Goal: Task Accomplishment & Management: Complete application form

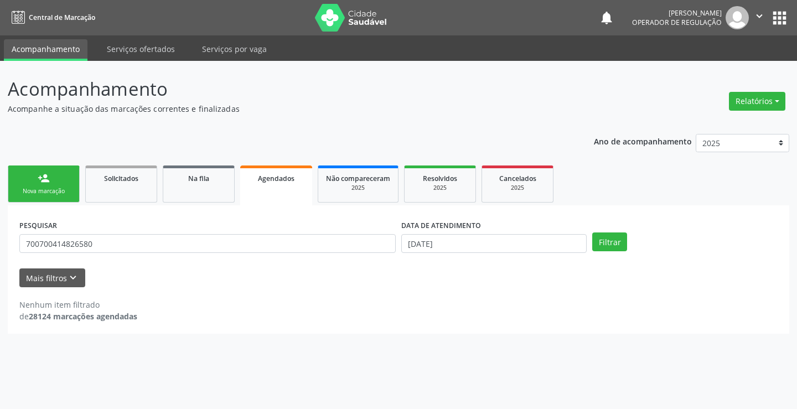
click at [64, 194] on div "Nova marcação" at bounding box center [43, 191] width 55 height 8
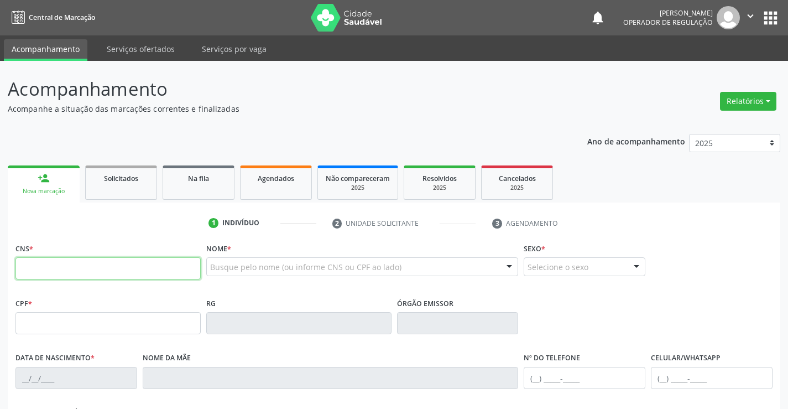
click at [55, 267] on input "text" at bounding box center [107, 268] width 185 height 22
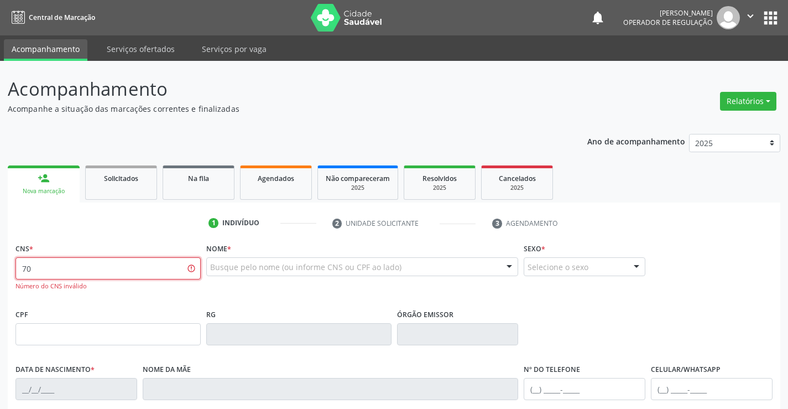
type input "7"
type input "700 4064 4332 3247"
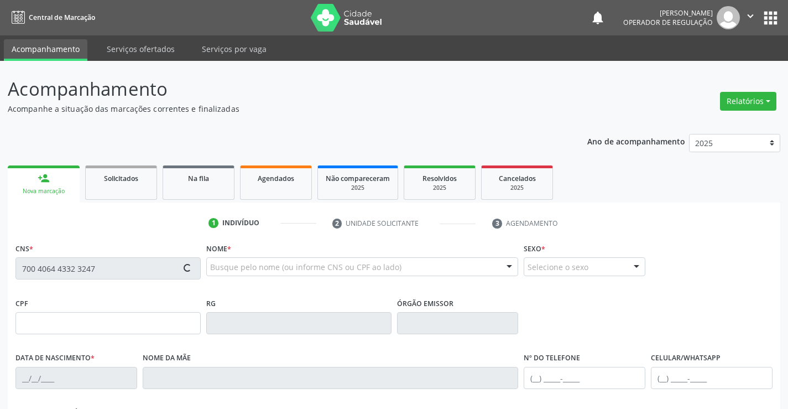
type input "0738994618"
type input "10/07/1975"
type input "(74) 99909-3454"
type input "SN"
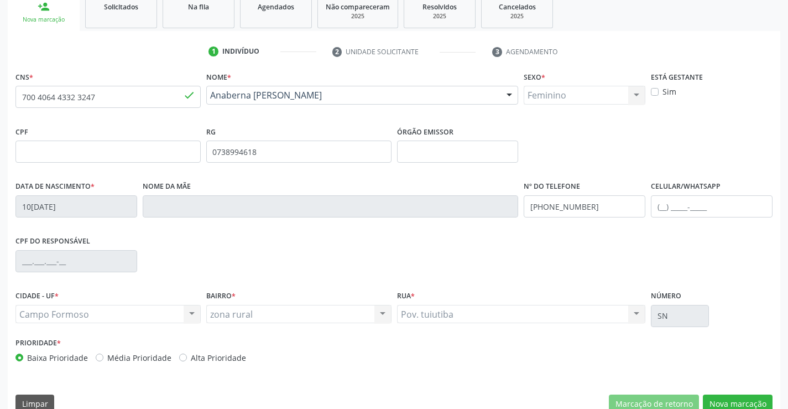
scroll to position [191, 0]
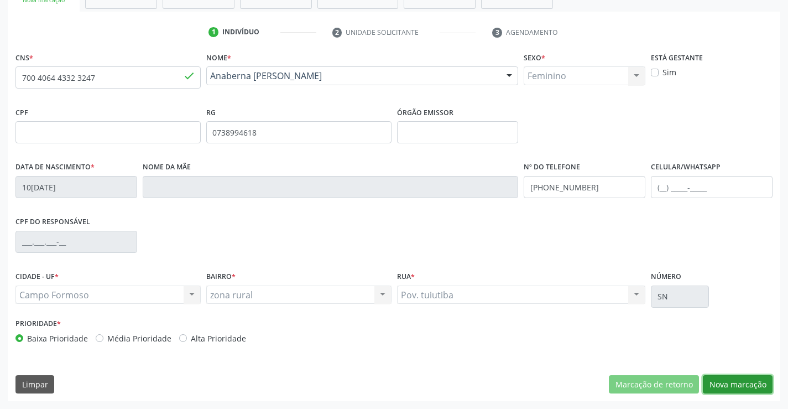
drag, startPoint x: 722, startPoint y: 383, endPoint x: 714, endPoint y: 384, distance: 7.9
click at [721, 383] on button "Nova marcação" at bounding box center [738, 384] width 70 height 19
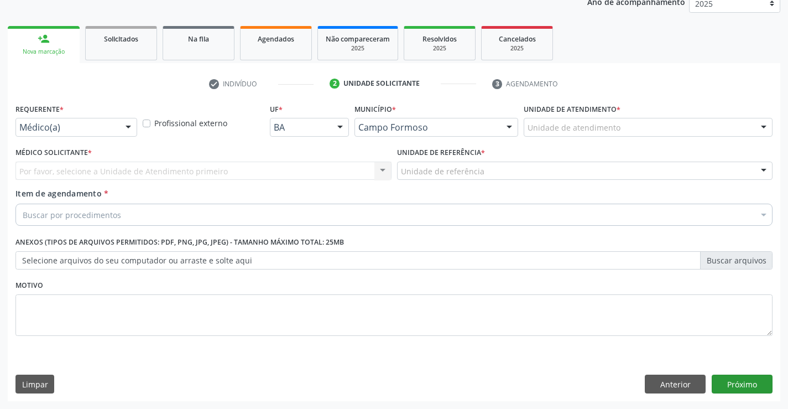
scroll to position [139, 0]
click at [128, 127] on div at bounding box center [128, 127] width 17 height 19
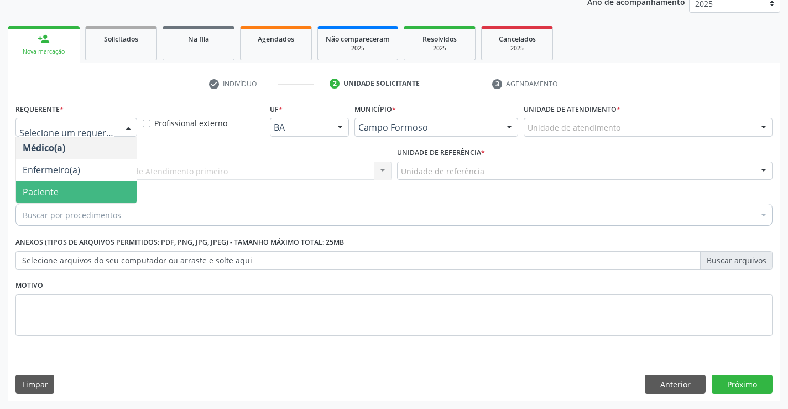
drag, startPoint x: 74, startPoint y: 196, endPoint x: 126, endPoint y: 157, distance: 65.6
click at [79, 192] on span "Paciente" at bounding box center [76, 192] width 121 height 22
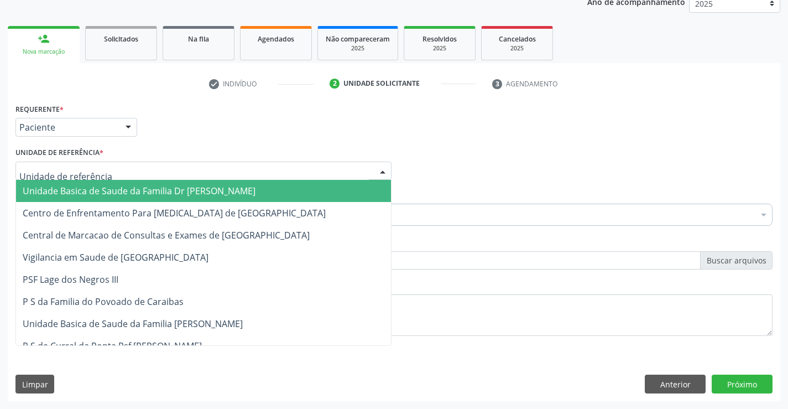
click at [124, 168] on div at bounding box center [203, 171] width 376 height 19
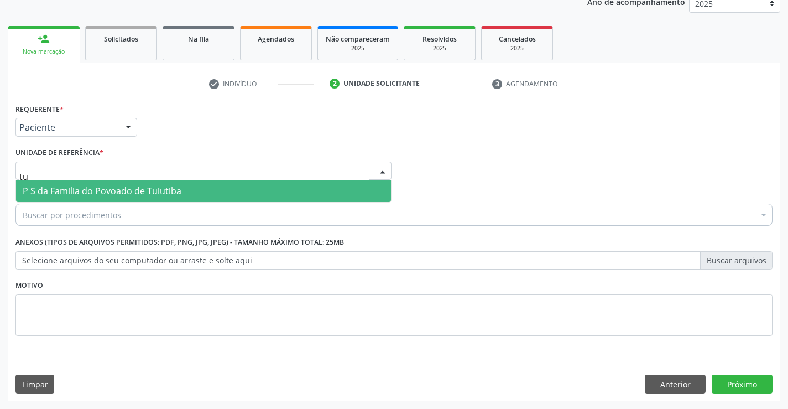
type input "tui"
click at [143, 183] on span "P S da Familia do Povoado de Tuiutiba" at bounding box center [203, 191] width 375 height 22
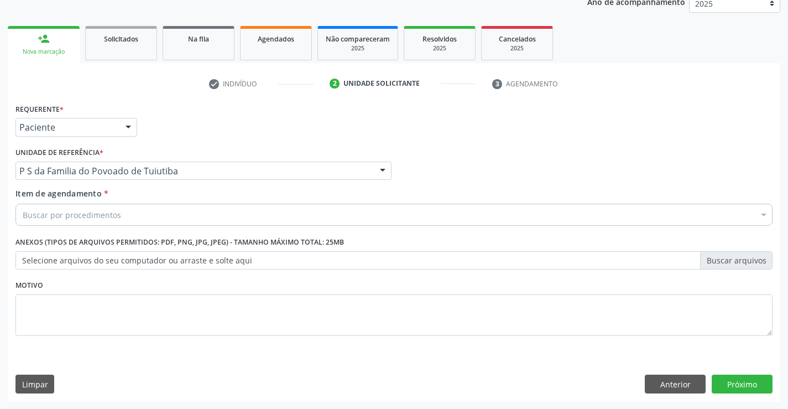
click at [136, 215] on div "Buscar por procedimentos" at bounding box center [393, 215] width 757 height 22
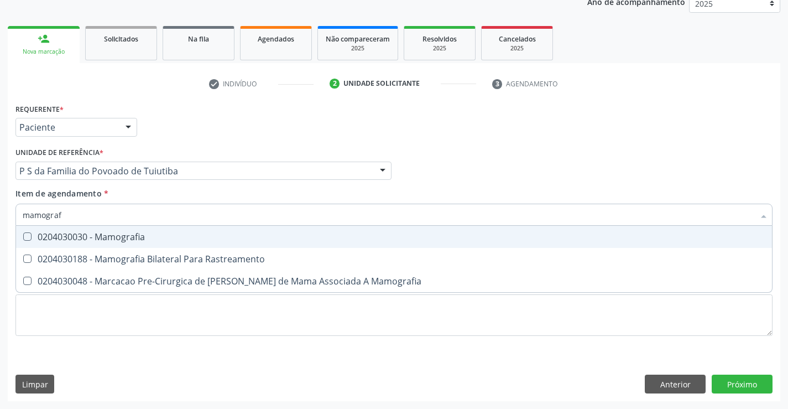
type input "mamografi"
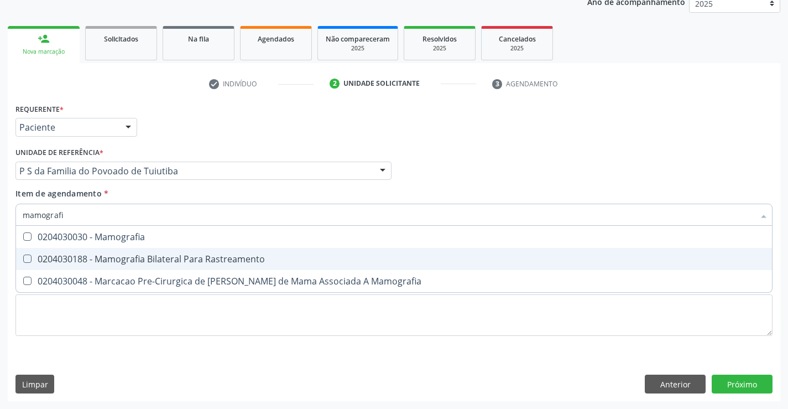
click at [136, 258] on div "0204030188 - Mamografia Bilateral Para Rastreamento" at bounding box center [394, 258] width 743 height 9
checkbox Rastreamento "true"
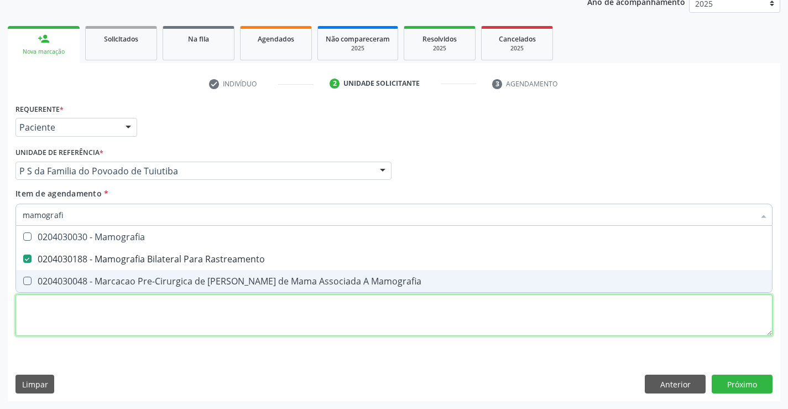
click at [131, 320] on div "Requerente * Paciente Médico(a) Enfermeiro(a) Paciente Nenhum resultado encontr…" at bounding box center [393, 226] width 757 height 251
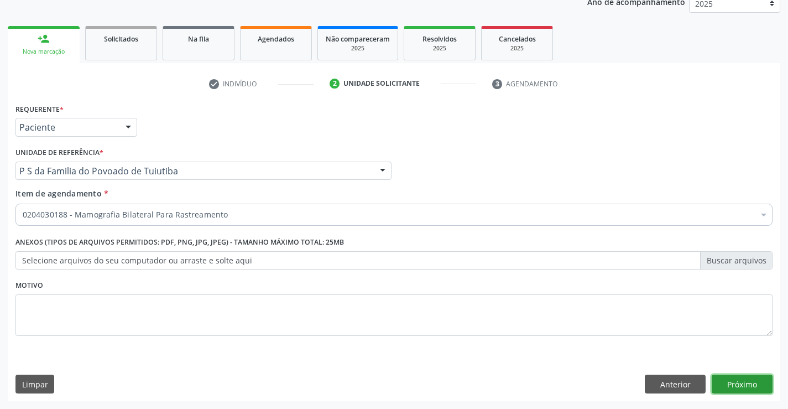
click at [730, 385] on button "Próximo" at bounding box center [742, 384] width 61 height 19
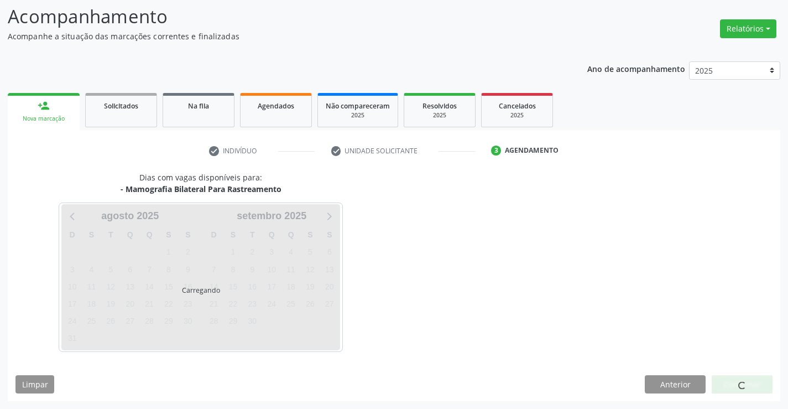
scroll to position [72, 0]
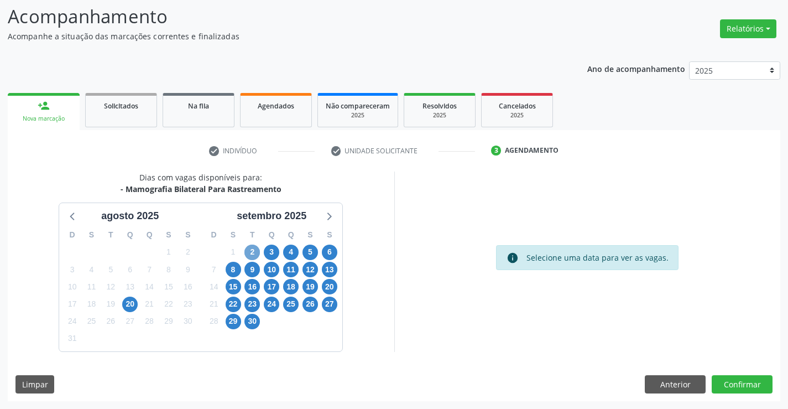
click at [251, 249] on span "2" at bounding box center [252, 252] width 15 height 15
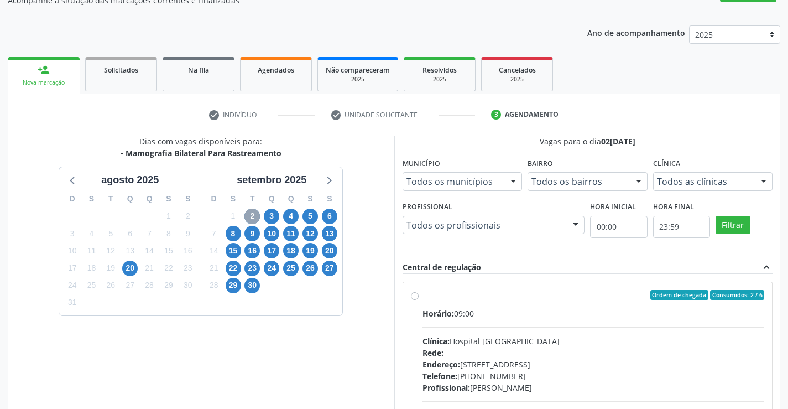
scroll to position [128, 0]
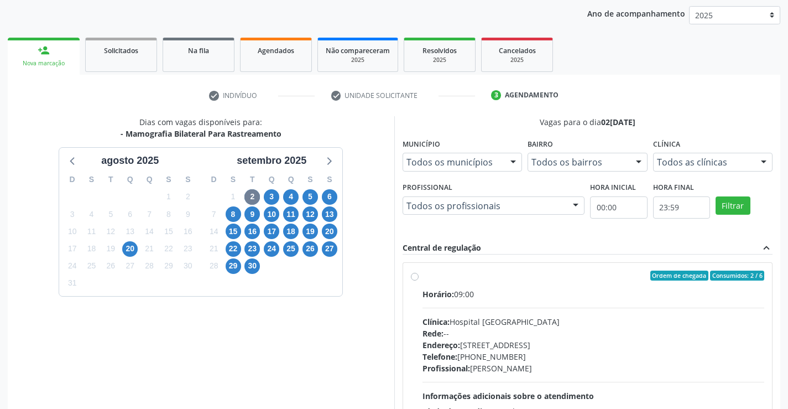
click at [423, 277] on label "Ordem de chegada Consumidos: 2 / 6 Horário: 09:00 Clínica: Hospital Sao Francis…" at bounding box center [594, 356] width 342 height 170
click at [415, 277] on input "Ordem de chegada Consumidos: 2 / 6 Horário: 09:00 Clínica: Hospital Sao Francis…" at bounding box center [415, 276] width 8 height 10
radio input "true"
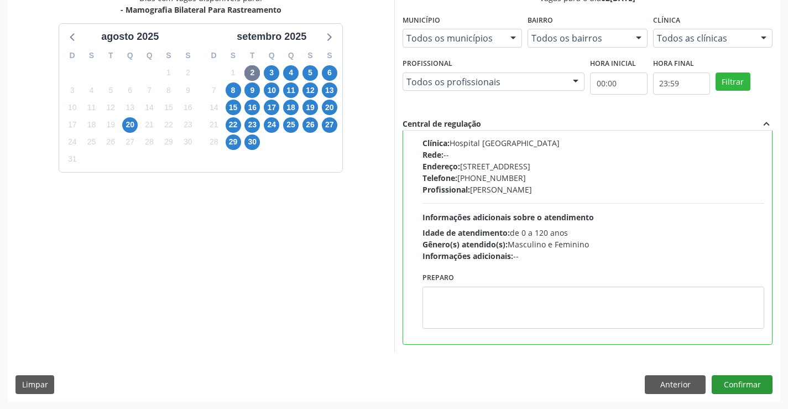
scroll to position [252, 0]
click at [742, 384] on button "Confirmar" at bounding box center [742, 384] width 61 height 19
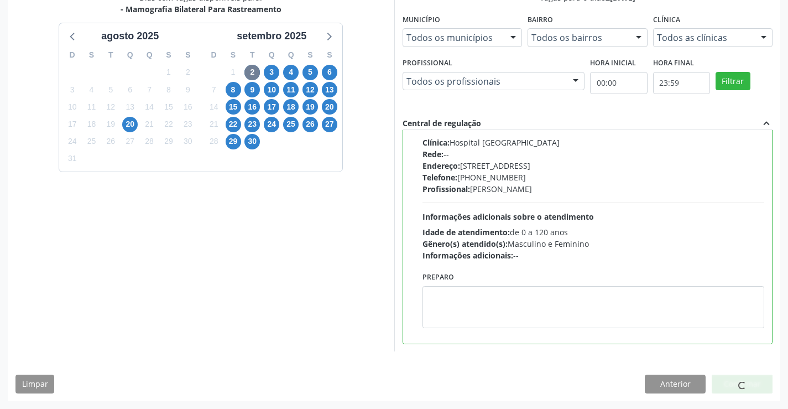
scroll to position [191, 0]
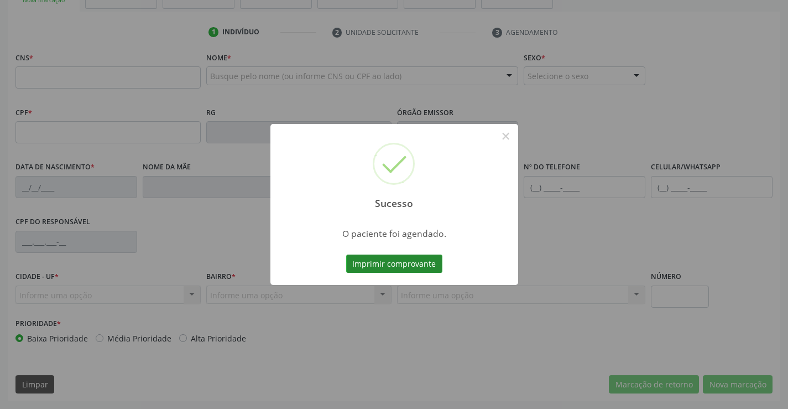
click at [403, 259] on button "Imprimir comprovante" at bounding box center [394, 263] width 96 height 19
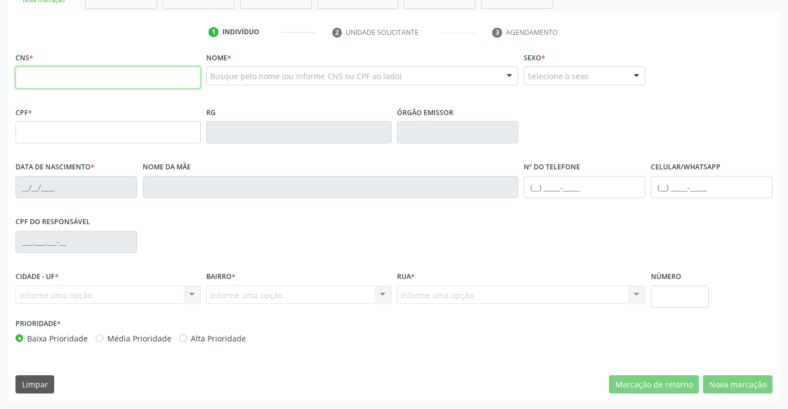
click at [48, 78] on input "text" at bounding box center [107, 77] width 185 height 22
type input "700 0091 0875 9604"
type input "0744478154"
type input "31/08/1947"
type input "(74) 99124-4900"
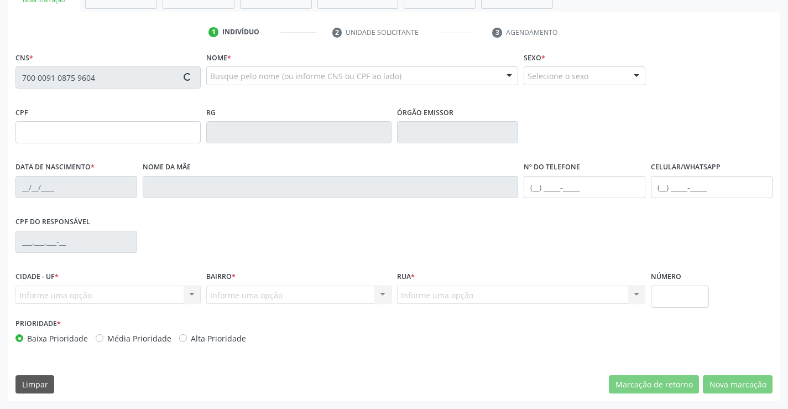
type input "(74) 99124-4900"
type input "SN"
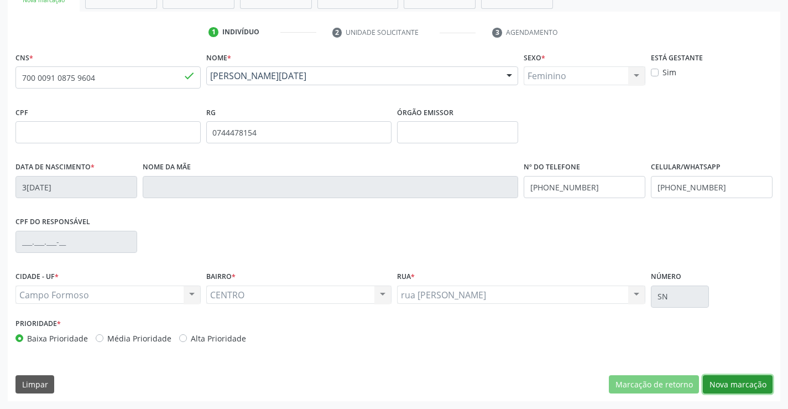
click at [749, 381] on button "Nova marcação" at bounding box center [738, 384] width 70 height 19
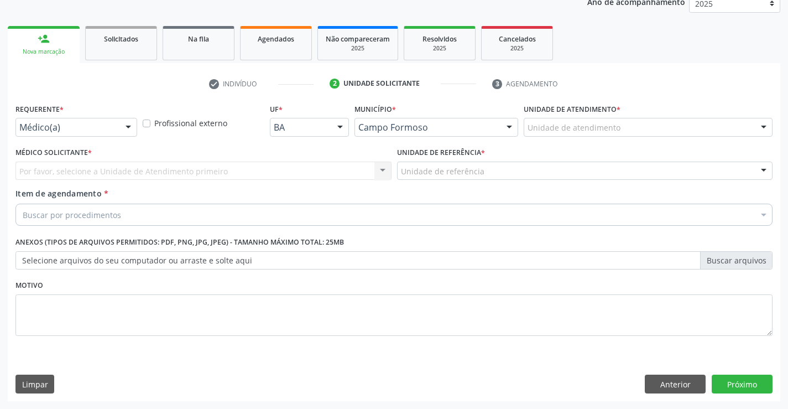
scroll to position [139, 0]
click at [129, 127] on div at bounding box center [128, 127] width 17 height 19
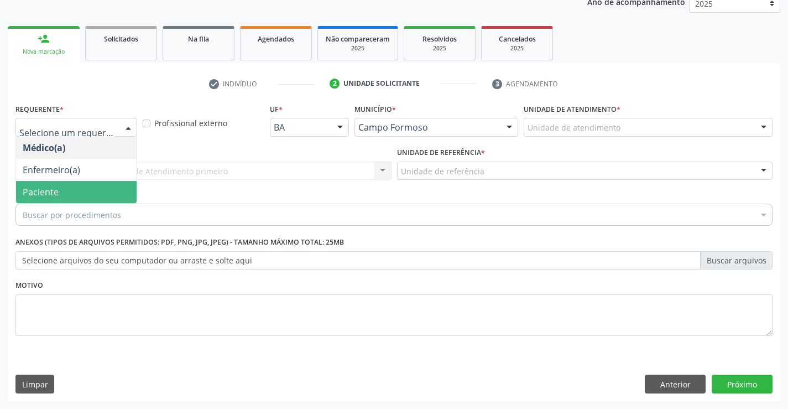
click at [96, 188] on span "Paciente" at bounding box center [76, 192] width 121 height 22
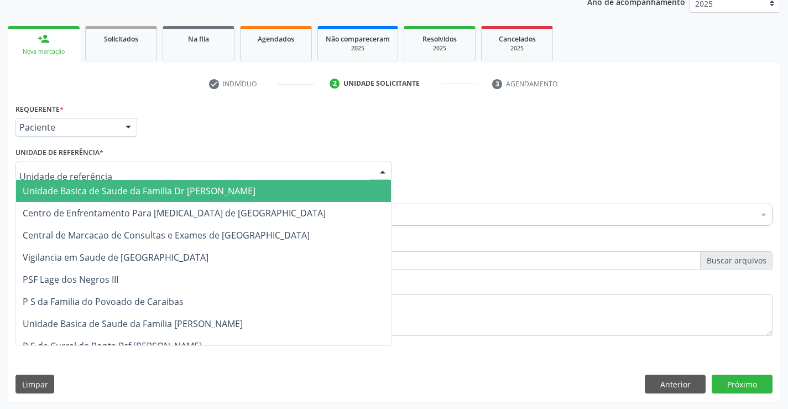
click at [132, 167] on div at bounding box center [203, 171] width 376 height 19
click at [148, 188] on span "Unidade Basica de Saude da Familia Dr [PERSON_NAME]" at bounding box center [139, 191] width 233 height 12
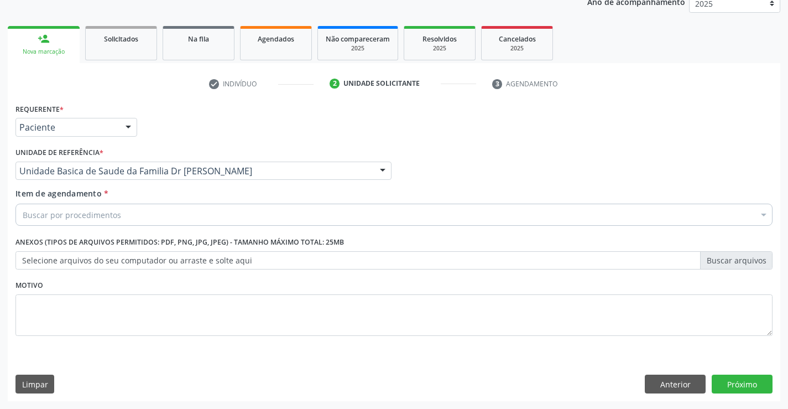
click at [138, 215] on div "Buscar por procedimentos" at bounding box center [393, 215] width 757 height 22
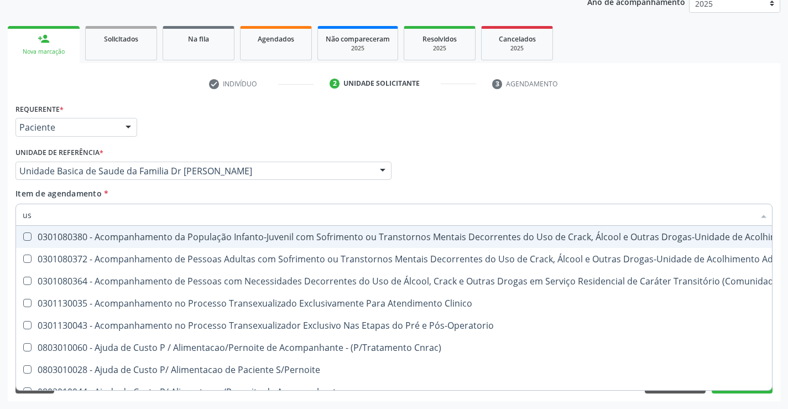
type input "usg"
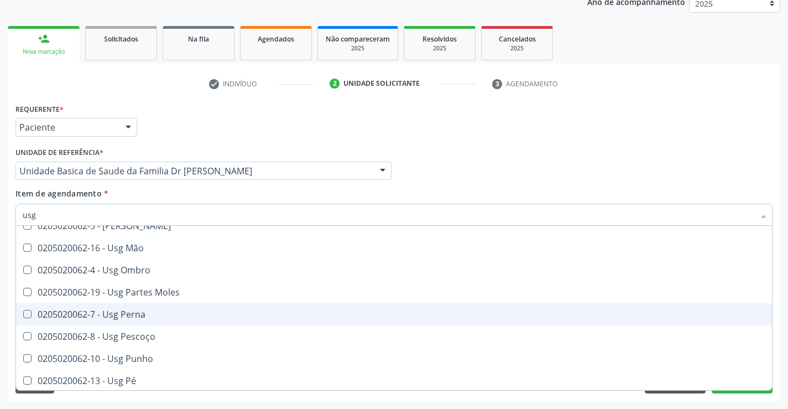
scroll to position [221, 0]
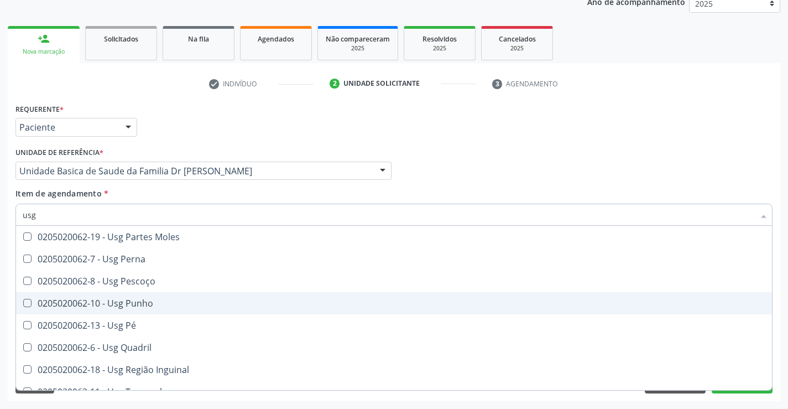
click at [153, 301] on div "0205020062-10 - Usg Punho" at bounding box center [394, 303] width 743 height 9
checkbox Punho "true"
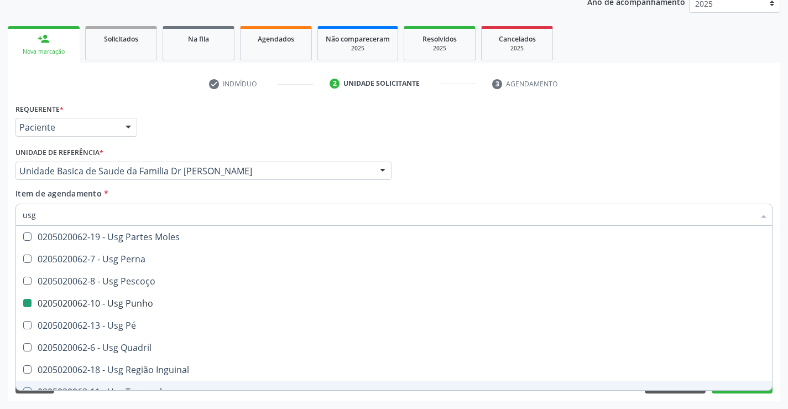
click at [236, 397] on div "Requerente * Paciente Médico(a) Enfermeiro(a) Paciente Nenhum resultado encontr…" at bounding box center [394, 251] width 773 height 300
checkbox Braço "true"
checkbox Punho "false"
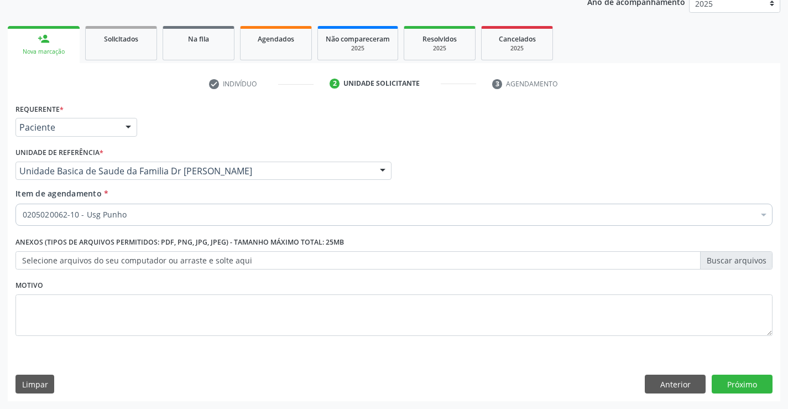
scroll to position [0, 0]
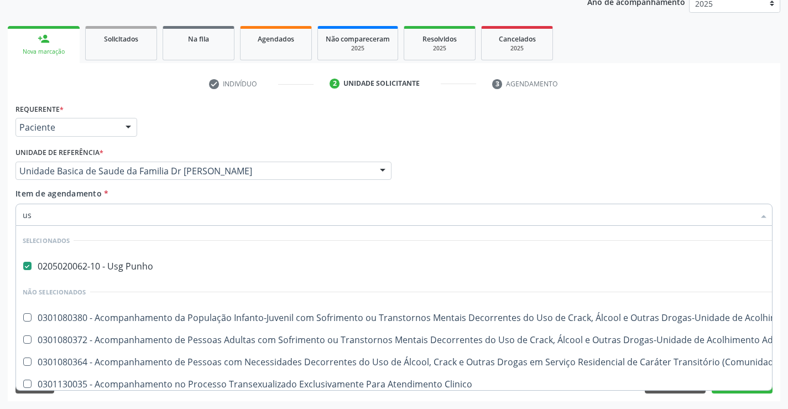
type input "usg"
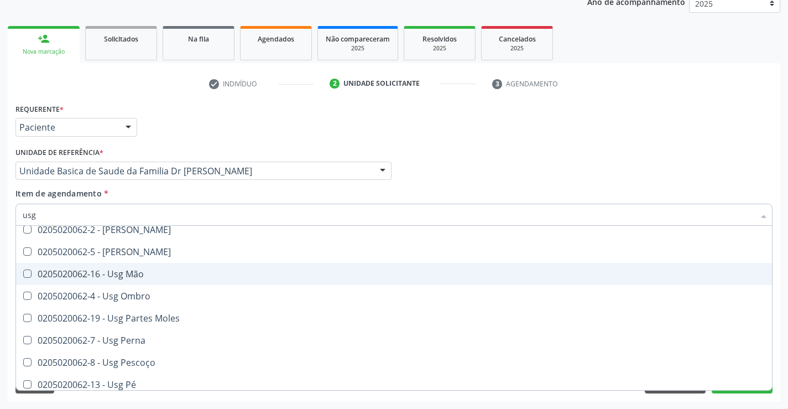
scroll to position [221, 0]
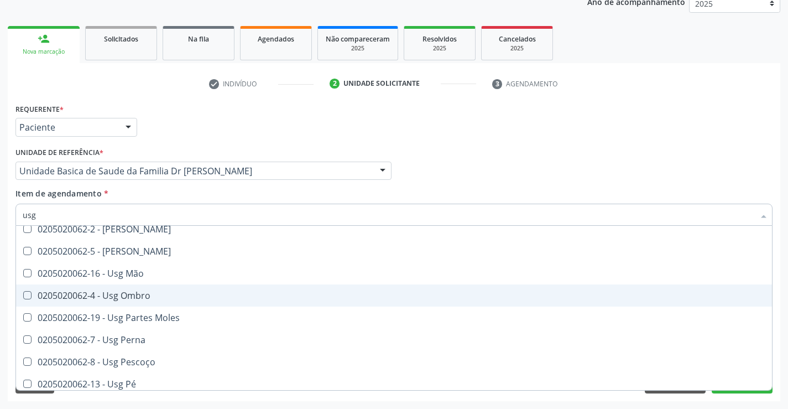
click at [148, 294] on div "0205020062-4 - Usg Ombro" at bounding box center [394, 295] width 743 height 9
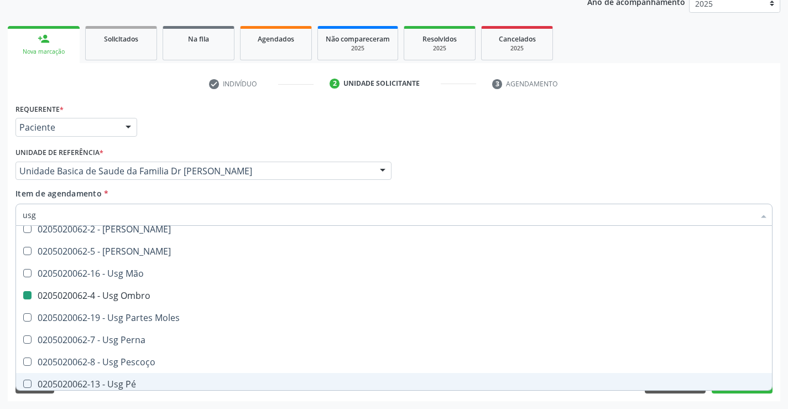
click at [194, 401] on div "Acompanhamento Acompanhe a situação das marcações correntes e finalizadas Relat…" at bounding box center [394, 164] width 788 height 487
checkbox Ombro "false"
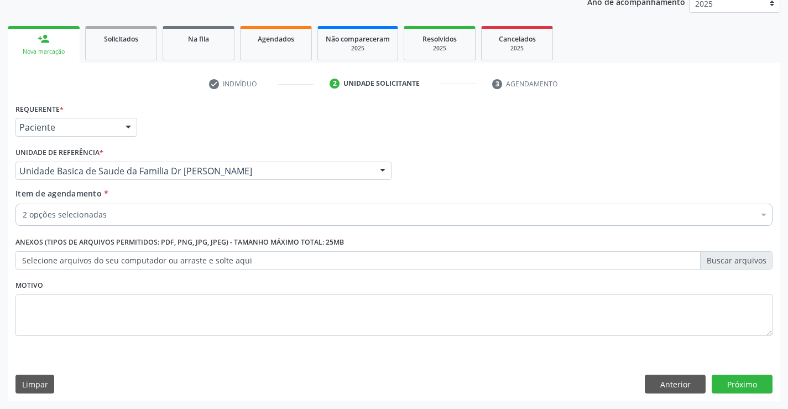
scroll to position [0, 0]
click at [751, 383] on button "Próximo" at bounding box center [742, 384] width 61 height 19
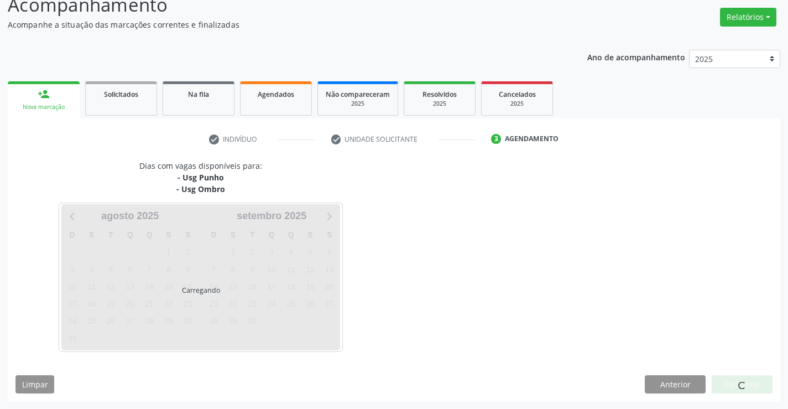
scroll to position [84, 0]
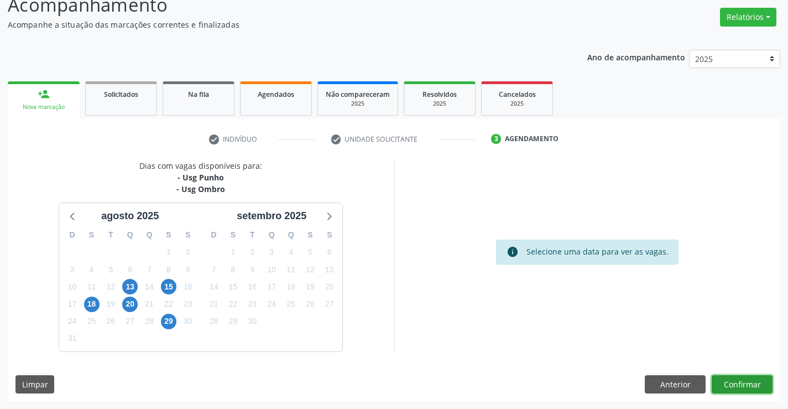
click at [741, 384] on button "Confirmar" at bounding box center [742, 384] width 61 height 19
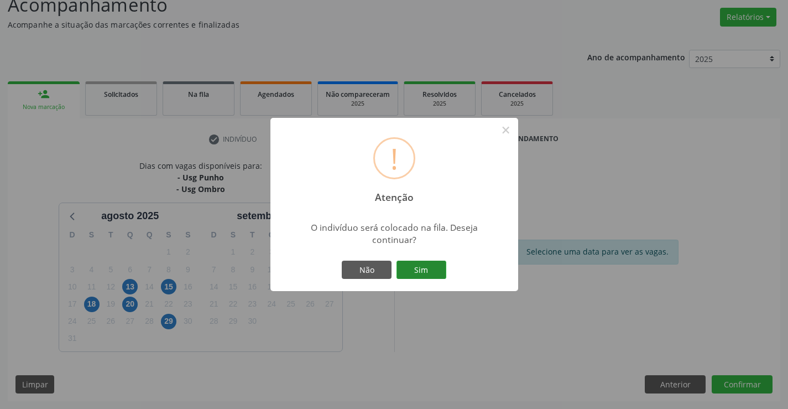
click at [438, 264] on button "Sim" at bounding box center [422, 270] width 50 height 19
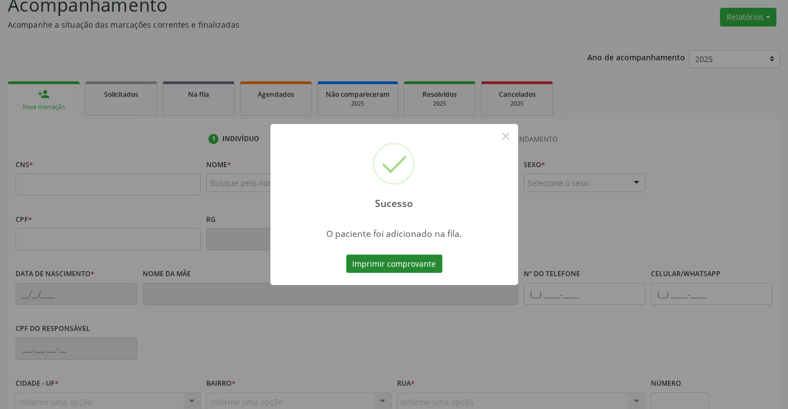
click at [408, 259] on button "Imprimir comprovante" at bounding box center [394, 263] width 96 height 19
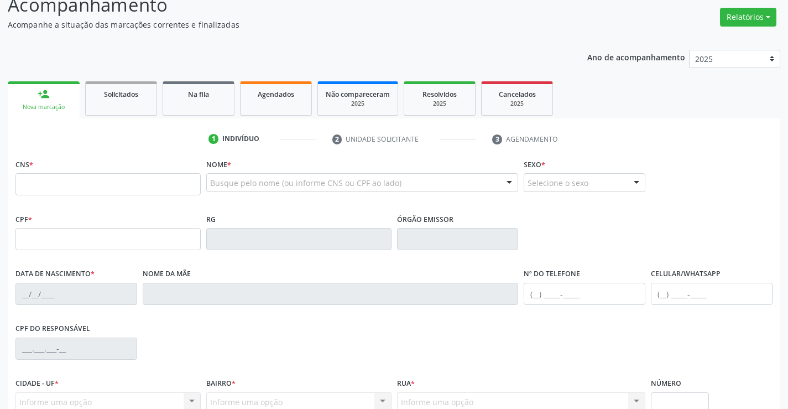
click at [52, 181] on div "Sucesso × O paciente foi adicionado na fila. Imprimir comprovante Cancel" at bounding box center [394, 204] width 788 height 409
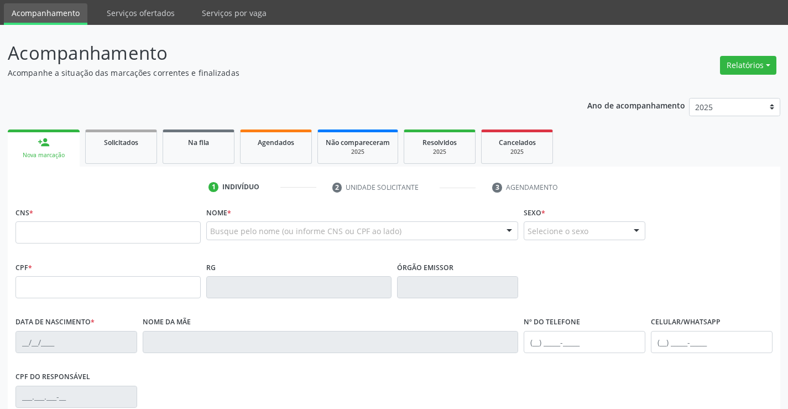
scroll to position [111, 0]
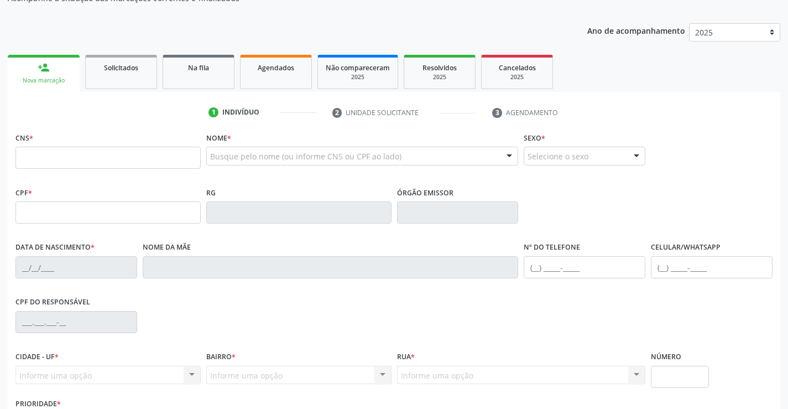
click at [72, 152] on div "Sucesso × O paciente foi adicionado na fila. Imprimir comprovante Cancel" at bounding box center [394, 204] width 788 height 409
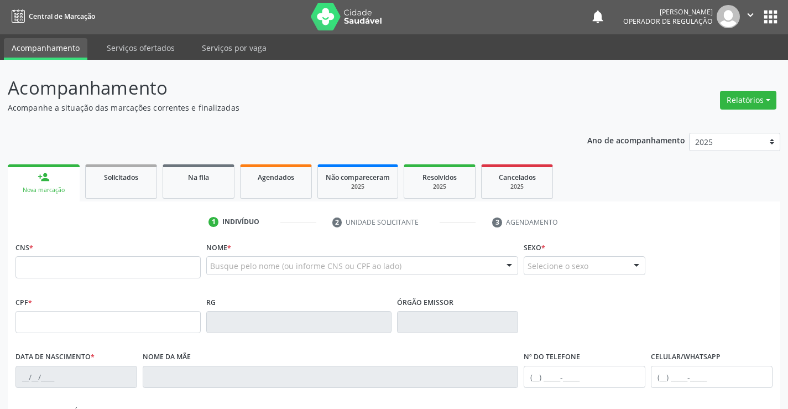
scroll to position [0, 0]
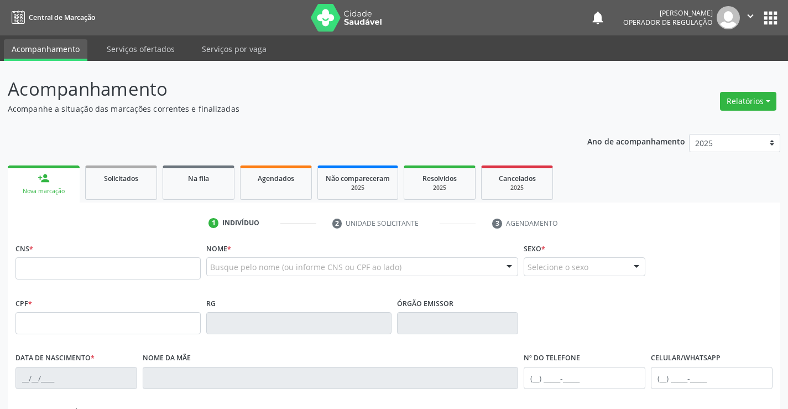
click at [84, 271] on div "Sucesso × O paciente foi adicionado na fila. Imprimir comprovante Cancel" at bounding box center [394, 204] width 788 height 409
drag, startPoint x: 96, startPoint y: 249, endPoint x: 93, endPoint y: 263, distance: 14.1
click at [95, 252] on div "Sucesso × O paciente foi adicionado na fila. Imprimir comprovante Cancel" at bounding box center [394, 204] width 788 height 409
click at [93, 263] on div "Sucesso × O paciente foi adicionado na fila. Imprimir comprovante Cancel" at bounding box center [394, 204] width 788 height 409
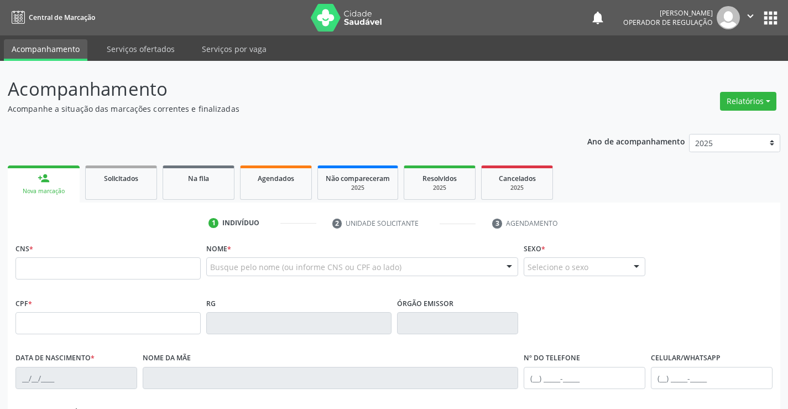
click at [105, 269] on div "Sucesso × O paciente foi adicionado na fila. Imprimir comprovante Cancel" at bounding box center [394, 204] width 788 height 409
click at [59, 266] on div "Sucesso × O paciente foi adicionado na fila. Imprimir comprovante Cancel" at bounding box center [394, 204] width 788 height 409
click at [63, 274] on div "Sucesso × O paciente foi adicionado na fila. Imprimir comprovante Cancel" at bounding box center [394, 204] width 788 height 409
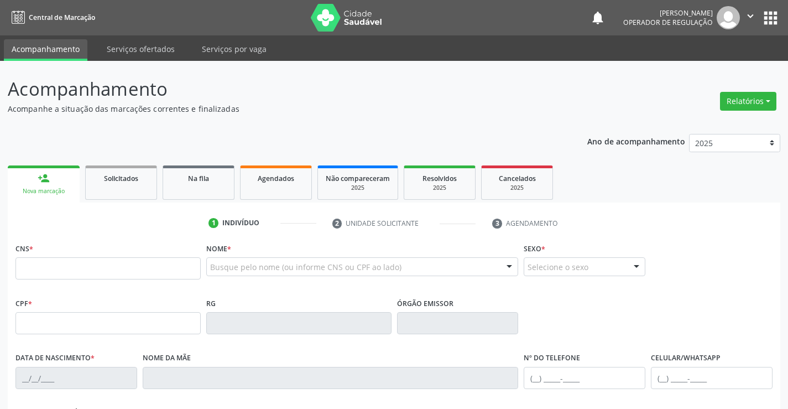
click at [65, 272] on div "Sucesso × O paciente foi adicionado na fila. Imprimir comprovante Cancel" at bounding box center [394, 204] width 788 height 409
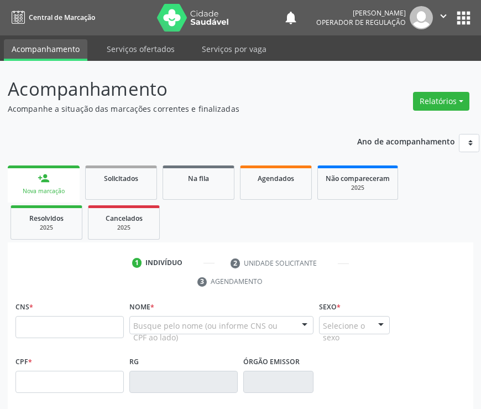
click at [405, 362] on div "CPF * RG Órgão emissor" at bounding box center [241, 380] width 456 height 55
click at [388, 311] on div "Sexo * Selecione o sexo Masculino Feminino Nenhum resultado encontrado para: " …" at bounding box center [354, 316] width 70 height 35
drag, startPoint x: 462, startPoint y: 218, endPoint x: 420, endPoint y: 243, distance: 48.7
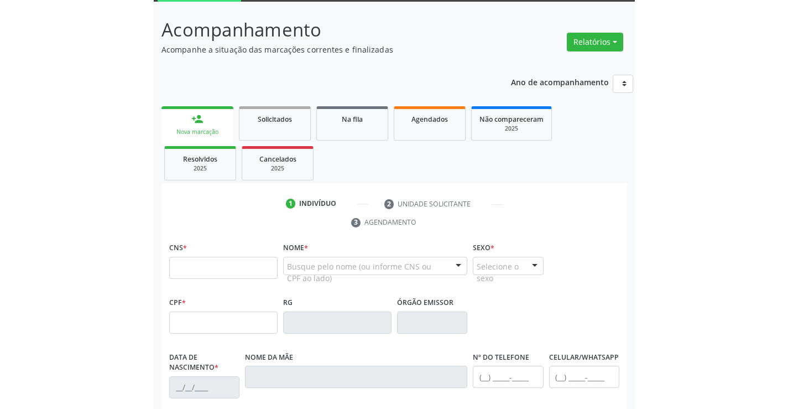
scroll to position [166, 0]
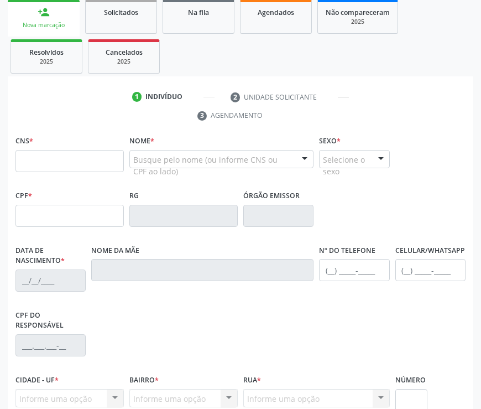
click at [403, 323] on div "CPF do responsável" at bounding box center [241, 339] width 456 height 65
drag, startPoint x: 400, startPoint y: 325, endPoint x: 366, endPoint y: 316, distance: 35.3
click at [366, 316] on div "CPF do responsável" at bounding box center [241, 339] width 456 height 65
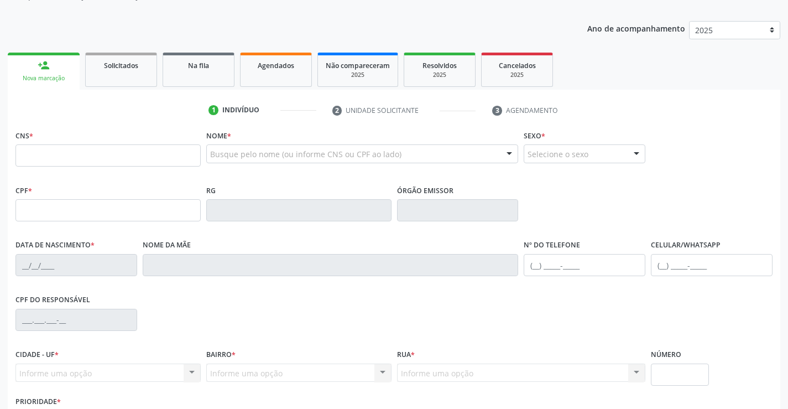
scroll to position [25, 0]
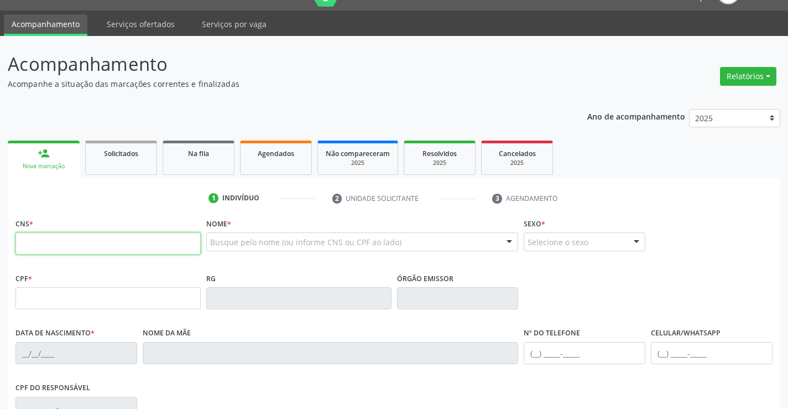
click at [40, 242] on input "text" at bounding box center [107, 243] width 185 height 22
type input "704 1041 4011 3878"
type input "0507704541"
type input "14/05/1969"
type input "(74) 98865-1447"
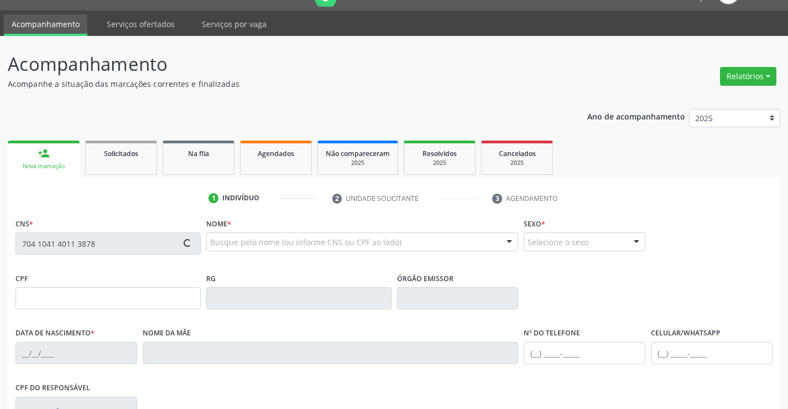
type input "(74) 98865-1447"
type input "536.184.085-87"
type input "S/N"
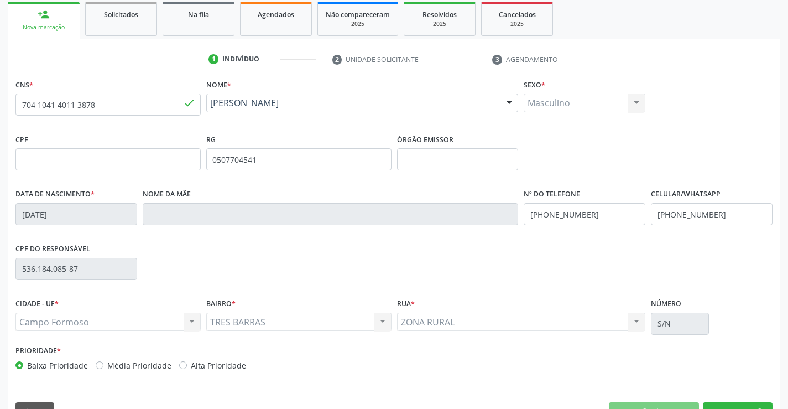
scroll to position [191, 0]
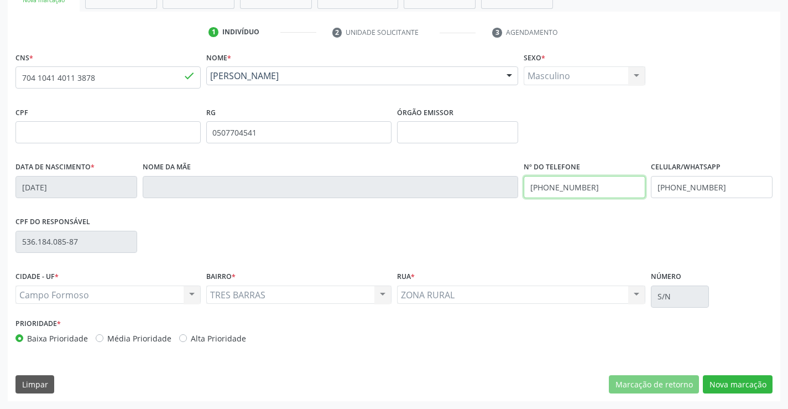
click at [590, 189] on input "(74) 98865-1447" at bounding box center [585, 187] width 122 height 22
type input "(74) 98104-2105"
click at [720, 190] on input "(74) 98865-1447" at bounding box center [712, 187] width 122 height 22
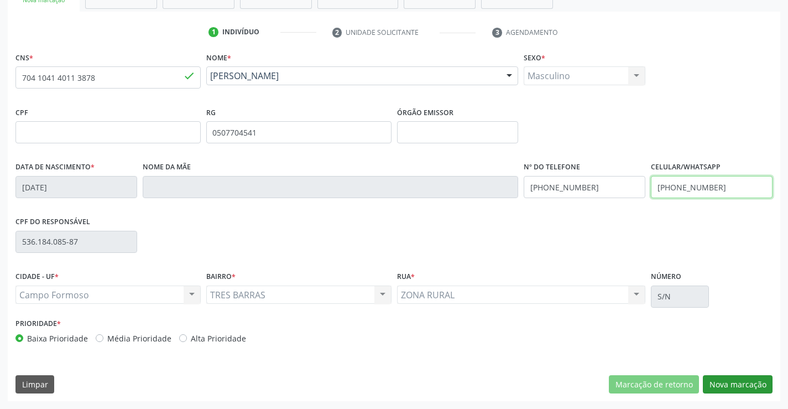
type input "(74) 98104-2105"
click at [761, 383] on button "Nova marcação" at bounding box center [738, 384] width 70 height 19
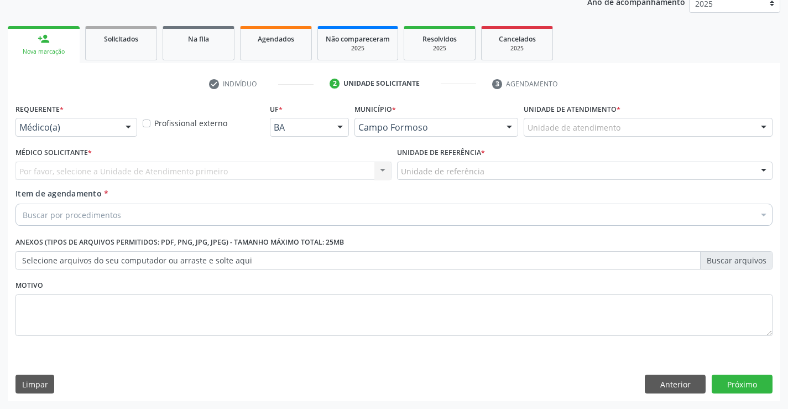
click at [128, 128] on div at bounding box center [128, 127] width 17 height 19
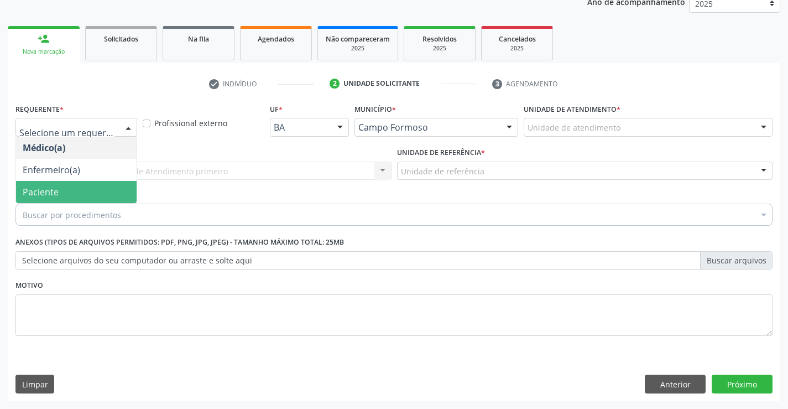
click at [111, 192] on span "Paciente" at bounding box center [76, 192] width 121 height 22
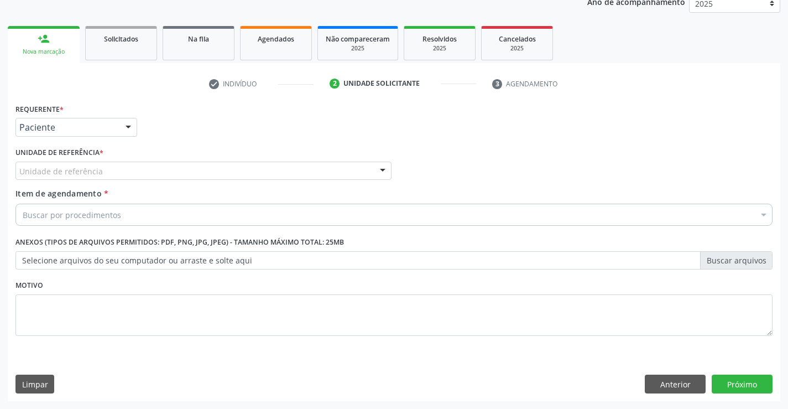
click at [126, 169] on div "Unidade de referência" at bounding box center [203, 171] width 376 height 19
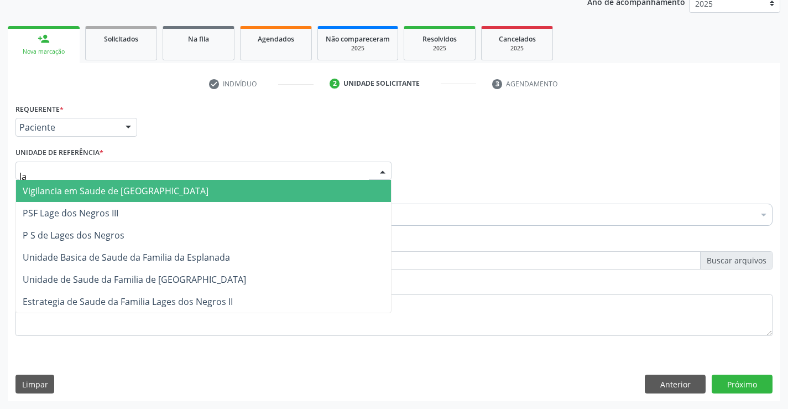
type input "lag"
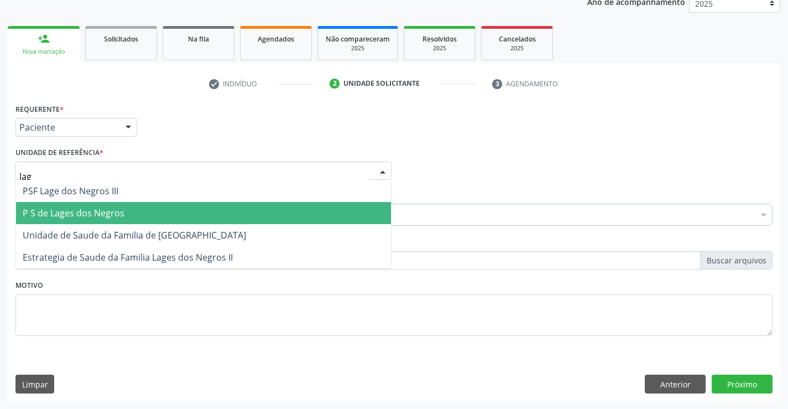
click at [129, 211] on span "P S de Lages dos Negros" at bounding box center [203, 213] width 375 height 22
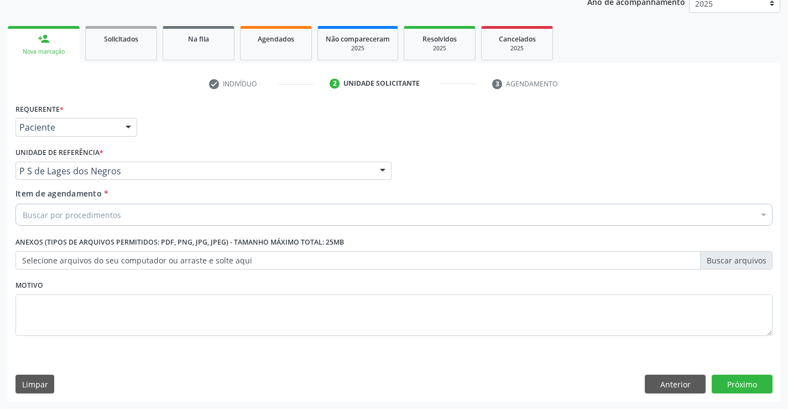
click at [131, 217] on div "Buscar por procedimentos" at bounding box center [393, 215] width 757 height 22
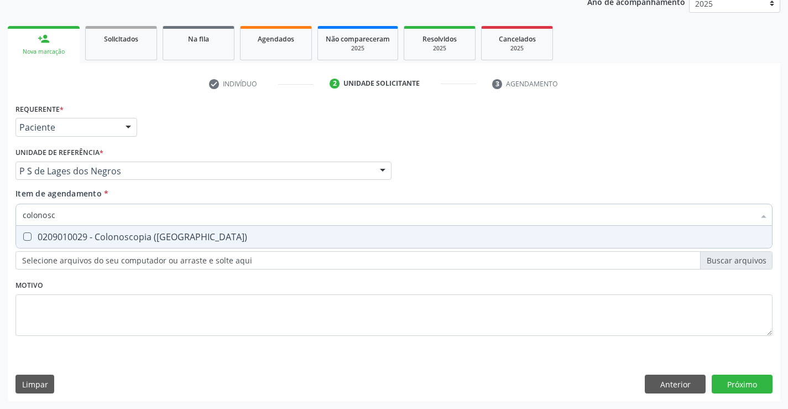
type input "colonosco"
click at [150, 236] on div "0209010029 - Colonoscopia ([GEOGRAPHIC_DATA])" at bounding box center [394, 236] width 743 height 9
checkbox \(Coloscopia\) "true"
type input "colonosco"
click at [146, 290] on div "Requerente * Paciente Médico(a) Enfermeiro(a) Paciente Nenhum resultado encontr…" at bounding box center [393, 226] width 757 height 251
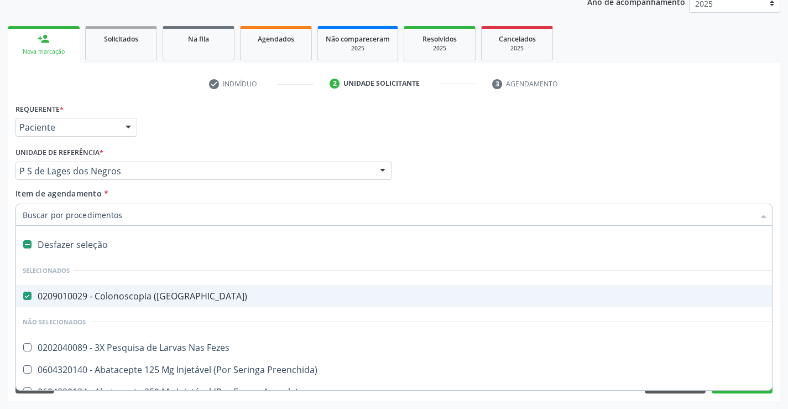
click at [160, 215] on input "Item de agendamento *" at bounding box center [389, 215] width 732 height 22
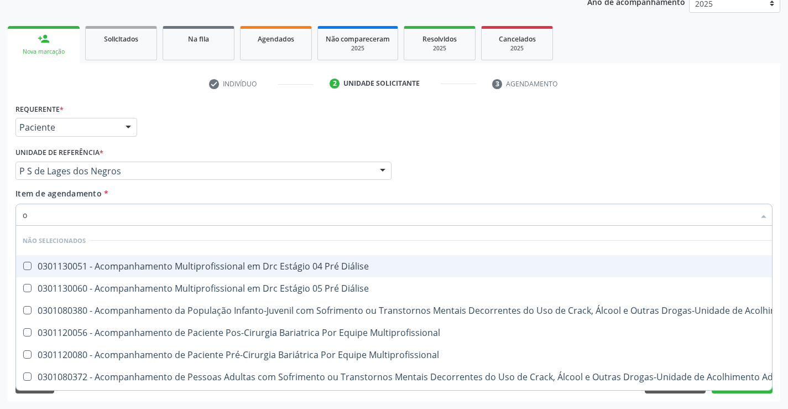
type input "of"
checkbox Diálise "false"
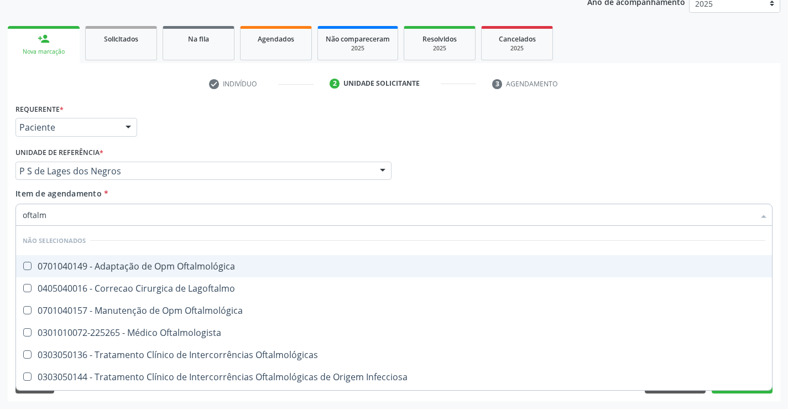
type input "oftalmo"
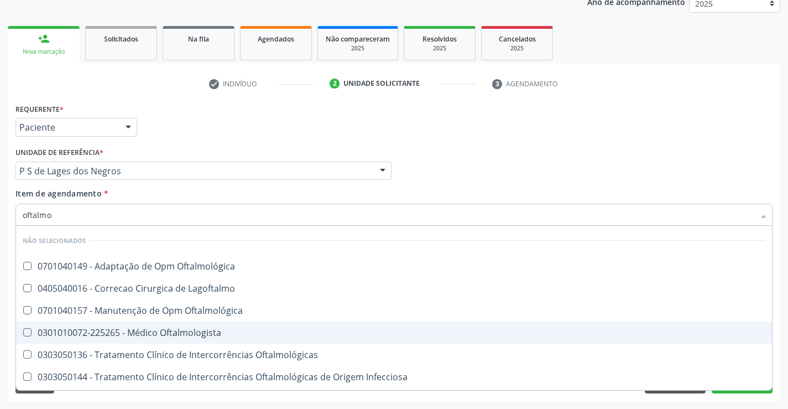
click at [197, 334] on div "0301010072-225265 - Médico Oftalmologista" at bounding box center [394, 332] width 743 height 9
checkbox Oftalmologista "true"
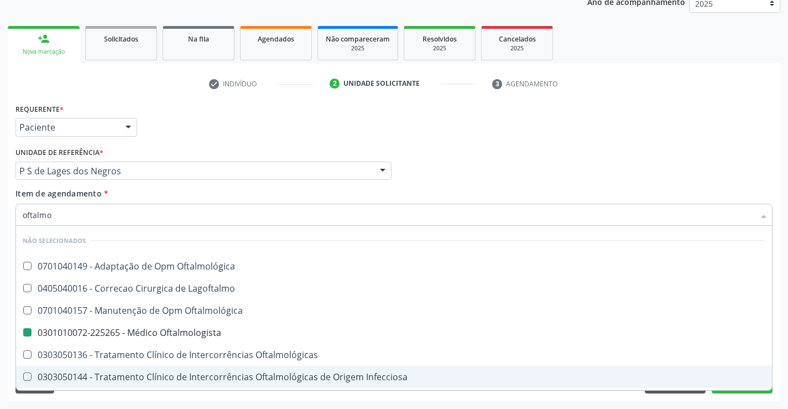
click at [203, 403] on div "Acompanhamento Acompanhe a situação das marcações correntes e finalizadas Relat…" at bounding box center [394, 164] width 788 height 487
checkbox Oftalmológica "true"
checkbox Oftalmologista "false"
checkbox Lagoftalmo "true"
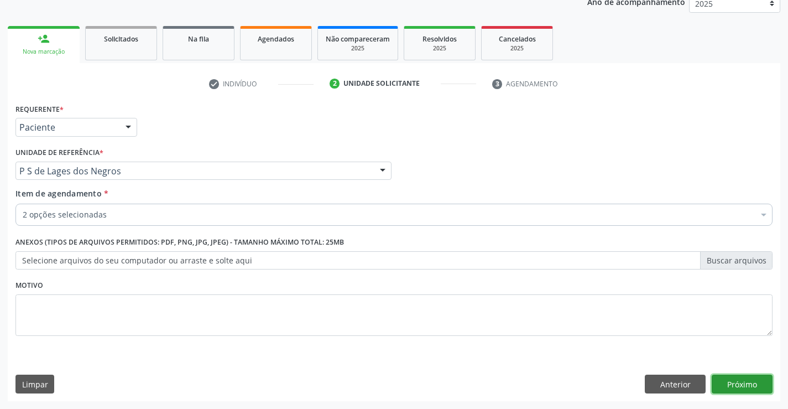
click at [720, 388] on button "Próximo" at bounding box center [742, 384] width 61 height 19
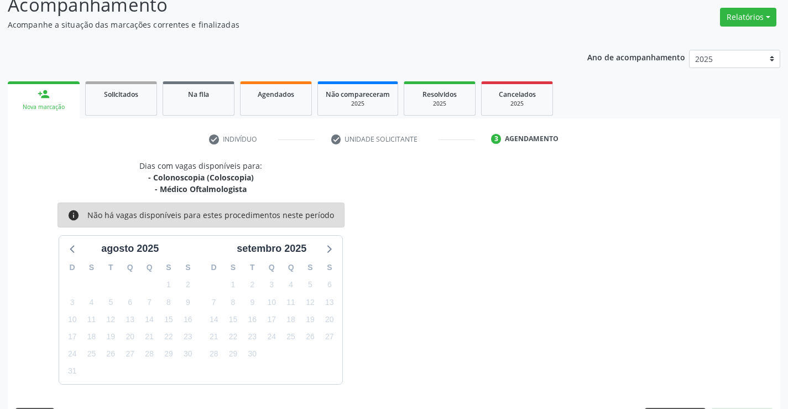
scroll to position [117, 0]
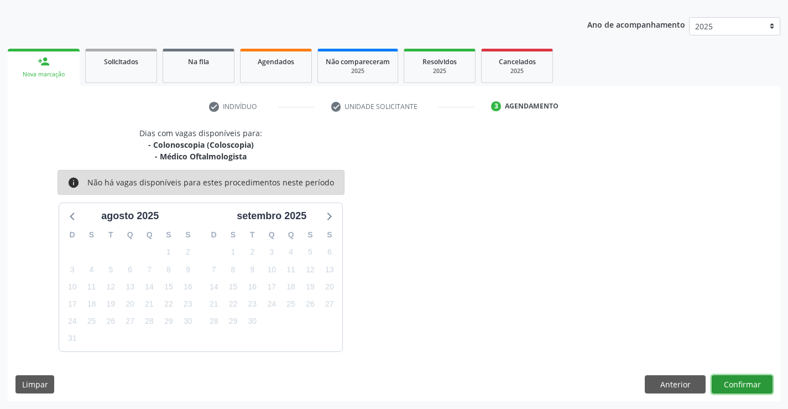
click at [718, 386] on button "Confirmar" at bounding box center [742, 384] width 61 height 19
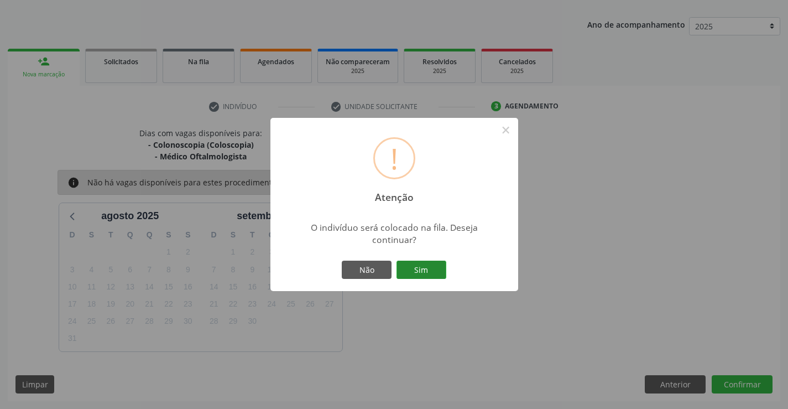
click at [440, 266] on button "Sim" at bounding box center [422, 270] width 50 height 19
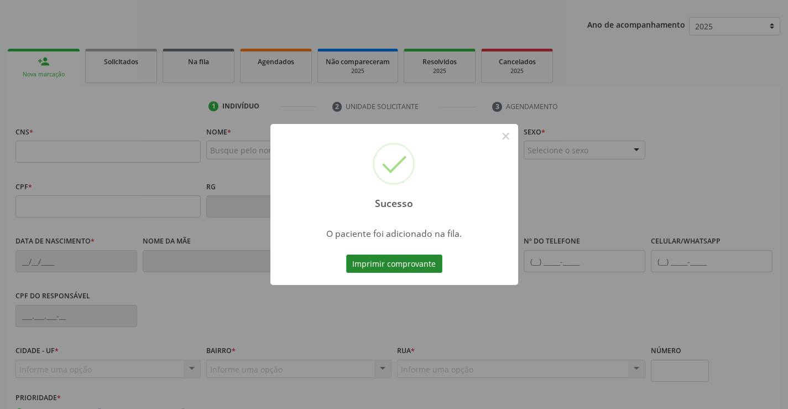
click at [419, 261] on button "Imprimir comprovante" at bounding box center [394, 263] width 96 height 19
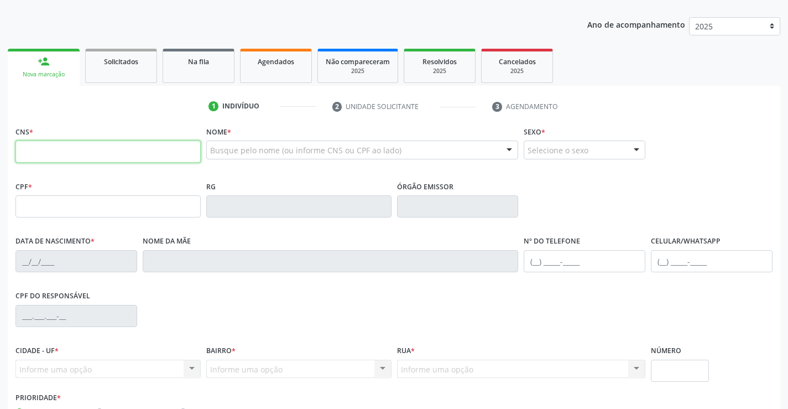
click at [102, 153] on input "text" at bounding box center [107, 152] width 185 height 22
type input "704 1041 4011 3878"
type input "0507704541"
type input "14/05/1969"
type input "(74) 98104-2105"
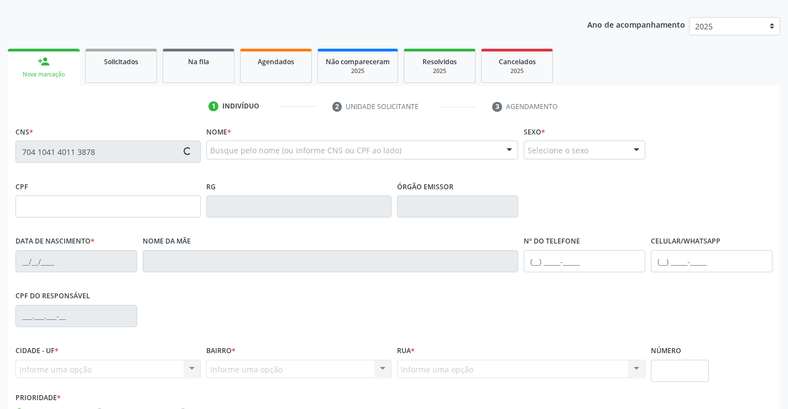
type input "(74) 98104-2105"
type input "536.184.085-87"
type input "S/N"
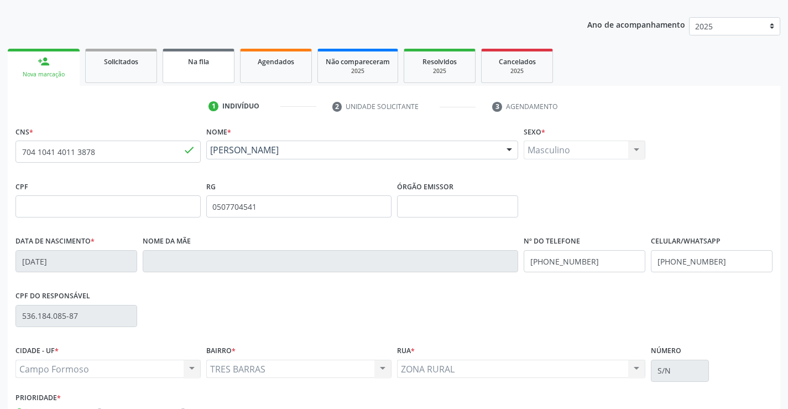
click at [209, 71] on link "Na fila" at bounding box center [199, 66] width 72 height 34
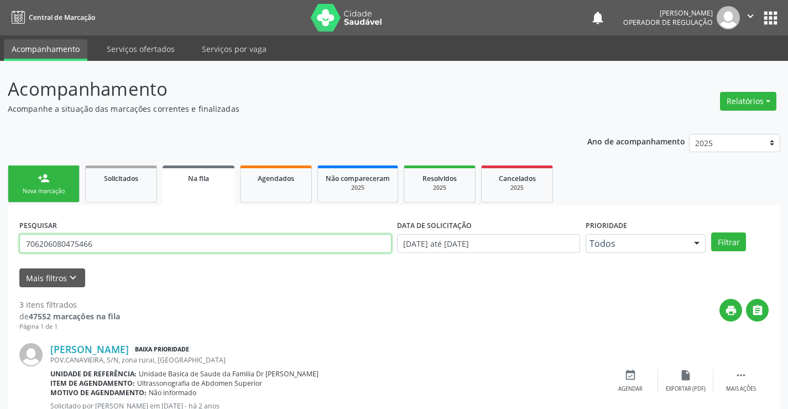
click at [112, 247] on input "706206080475466" at bounding box center [205, 243] width 372 height 19
type input "7"
click at [214, 193] on link "Na fila" at bounding box center [199, 185] width 72 height 40
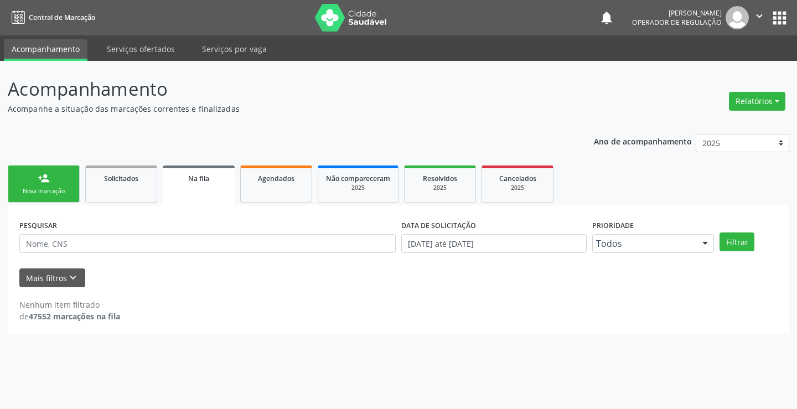
click at [214, 193] on link "Na fila" at bounding box center [199, 185] width 72 height 40
click at [93, 246] on input "text" at bounding box center [207, 243] width 376 height 19
click at [728, 244] on button "Filtrar" at bounding box center [736, 241] width 35 height 19
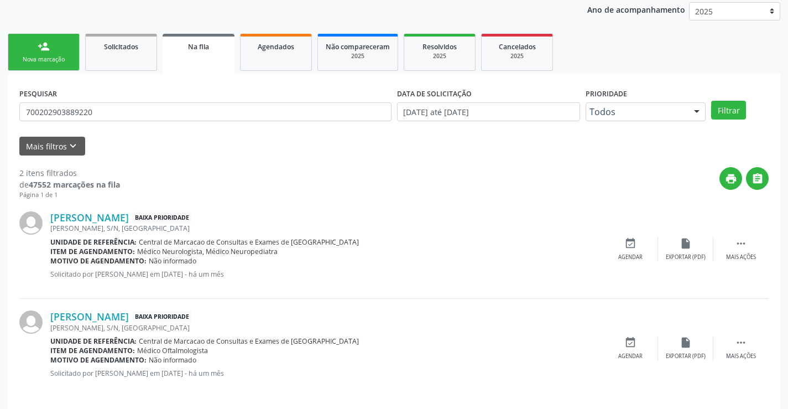
scroll to position [139, 0]
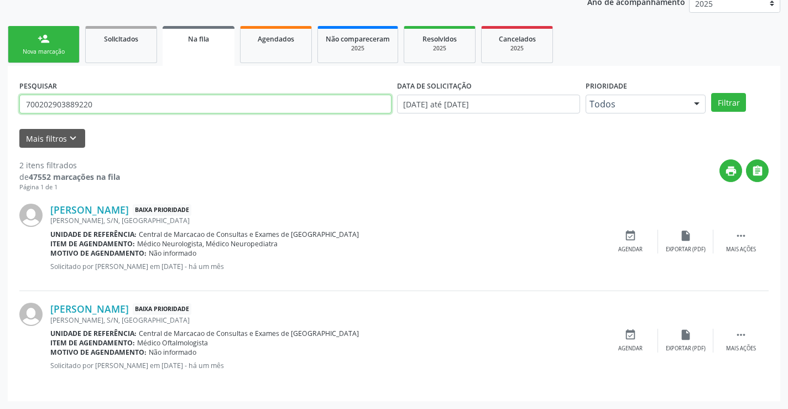
click at [112, 105] on input "700202903889220" at bounding box center [205, 104] width 372 height 19
type input "7"
type input "702005813012983"
click at [722, 100] on button "Filtrar" at bounding box center [728, 102] width 35 height 19
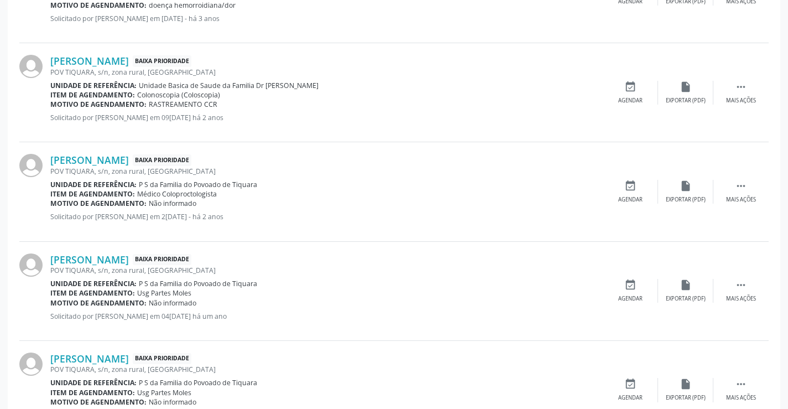
scroll to position [437, 0]
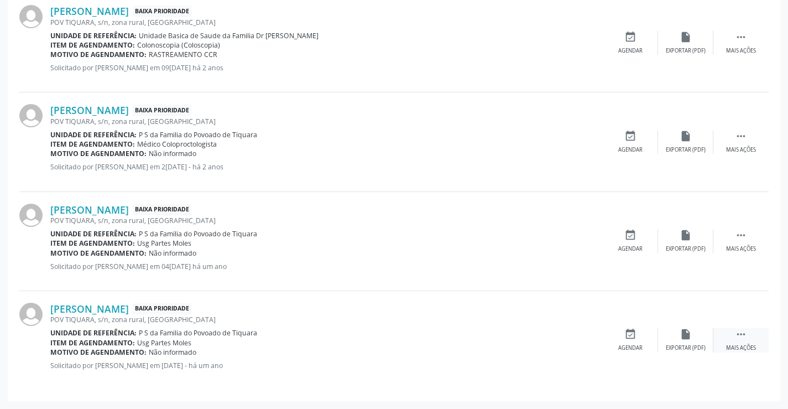
click at [739, 334] on icon "" at bounding box center [741, 334] width 12 height 12
click at [684, 335] on icon "edit" at bounding box center [686, 334] width 12 height 12
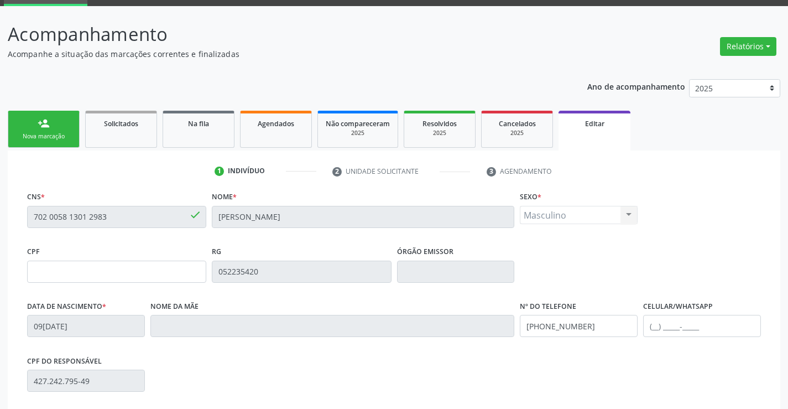
scroll to position [111, 0]
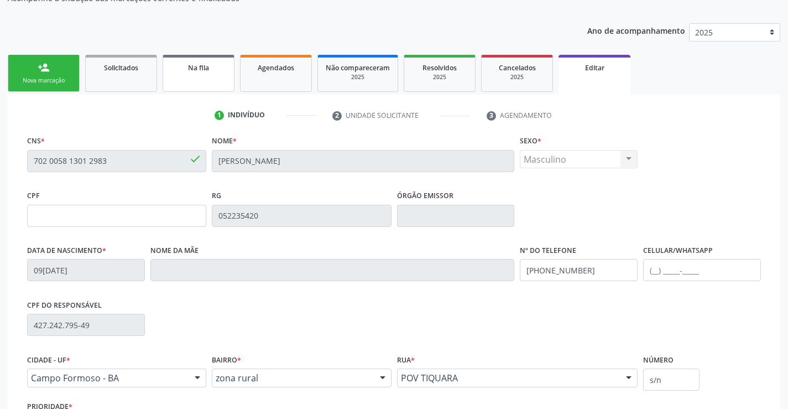
click at [217, 84] on link "Na fila" at bounding box center [199, 73] width 72 height 37
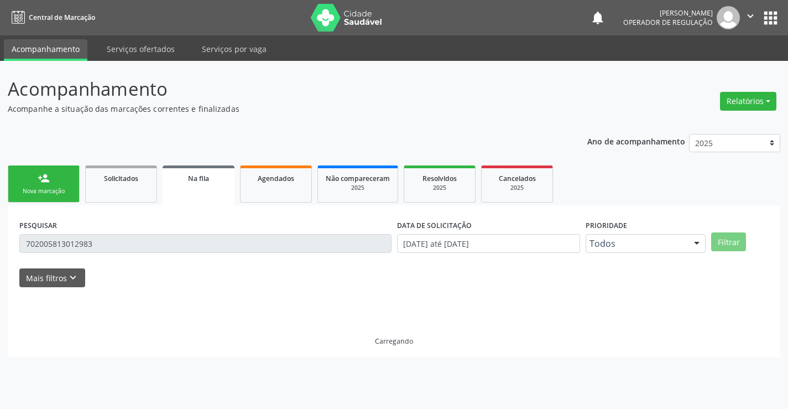
scroll to position [0, 0]
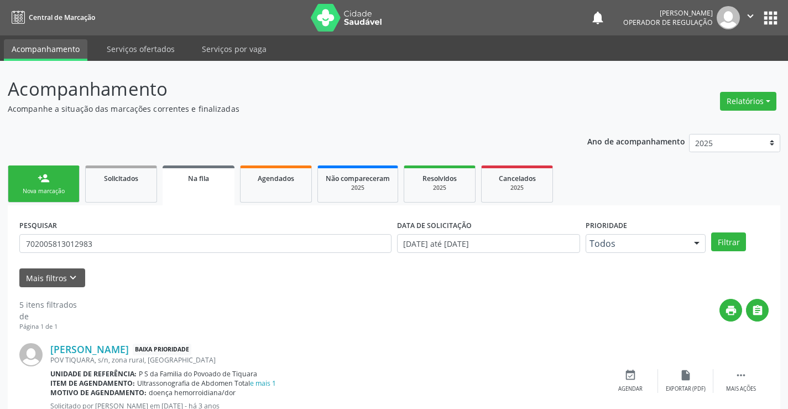
click at [67, 190] on div "Nova marcação" at bounding box center [43, 191] width 55 height 8
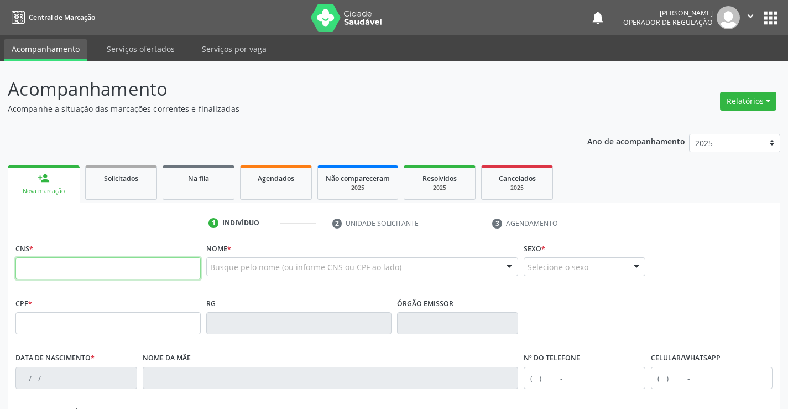
click at [65, 268] on input "text" at bounding box center [107, 268] width 185 height 22
type input "702 0058 1301 2983"
type input "052235420"
type input "09/11/1968"
type input "(74) 9147-8367"
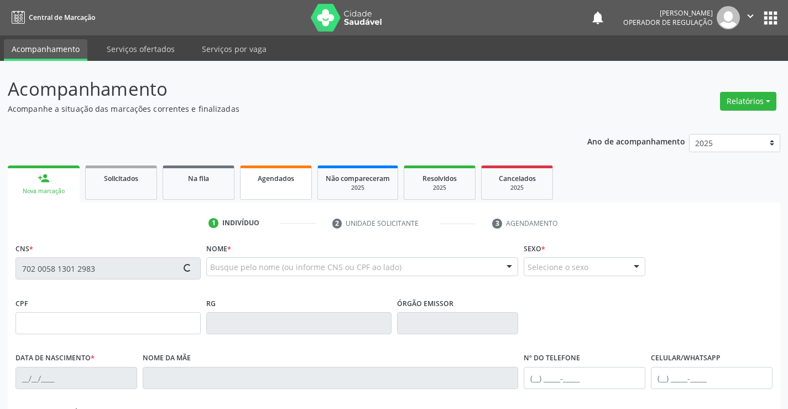
type input "s/n"
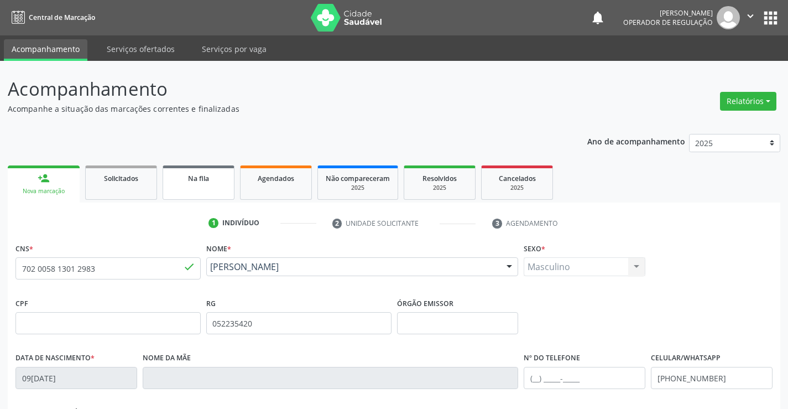
click at [215, 188] on link "Na fila" at bounding box center [199, 182] width 72 height 34
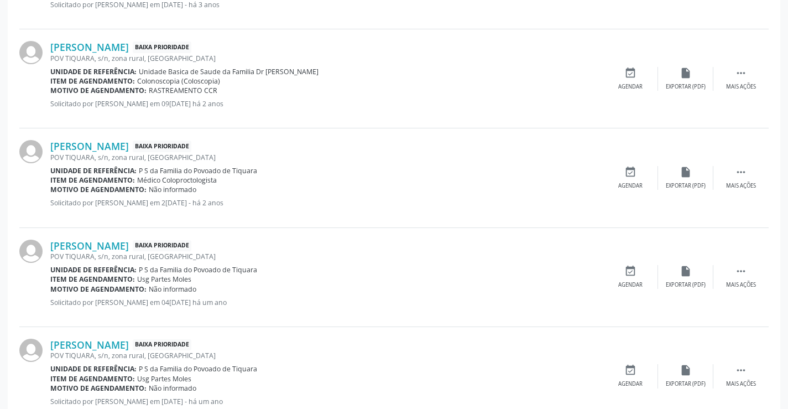
scroll to position [382, 0]
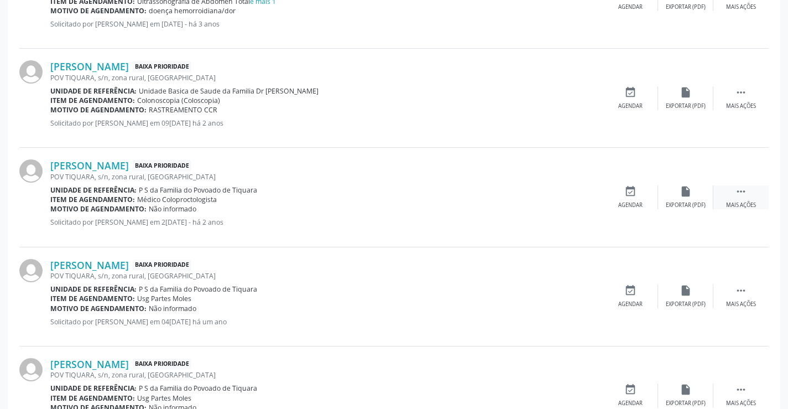
click at [745, 191] on icon "" at bounding box center [741, 191] width 12 height 12
click at [576, 193] on icon "print" at bounding box center [575, 191] width 12 height 12
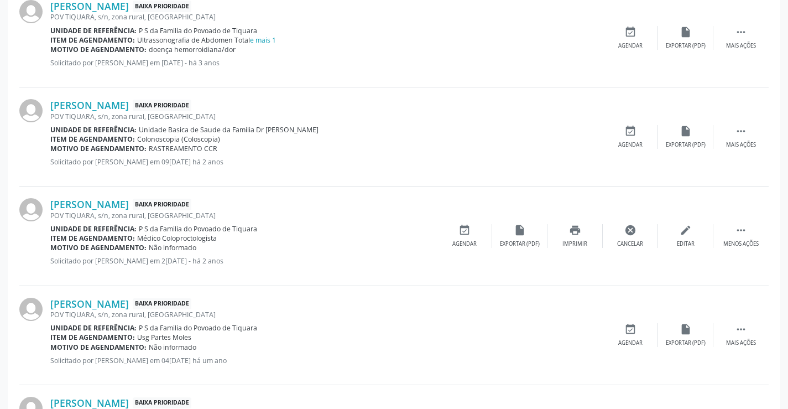
scroll to position [326, 0]
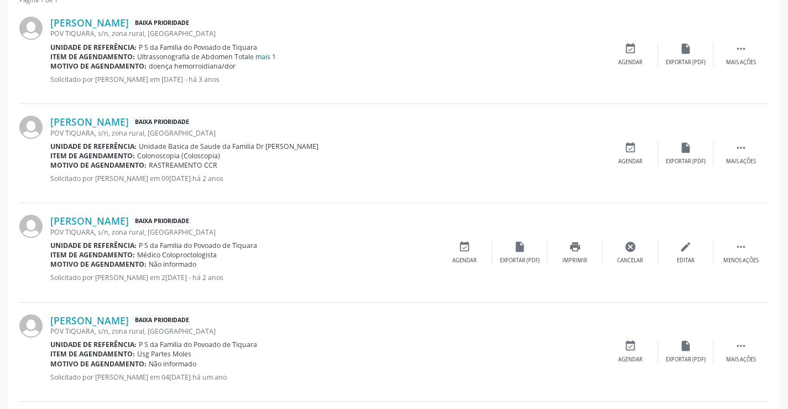
click at [262, 56] on link "e mais 1" at bounding box center [263, 56] width 26 height 9
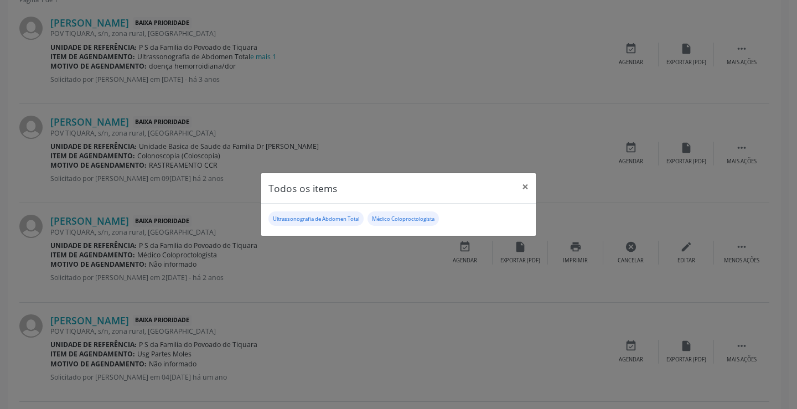
click at [341, 252] on div "Todos os items × Ultrassonografia de Abdomen Total Médico Coloproctologista" at bounding box center [398, 204] width 797 height 409
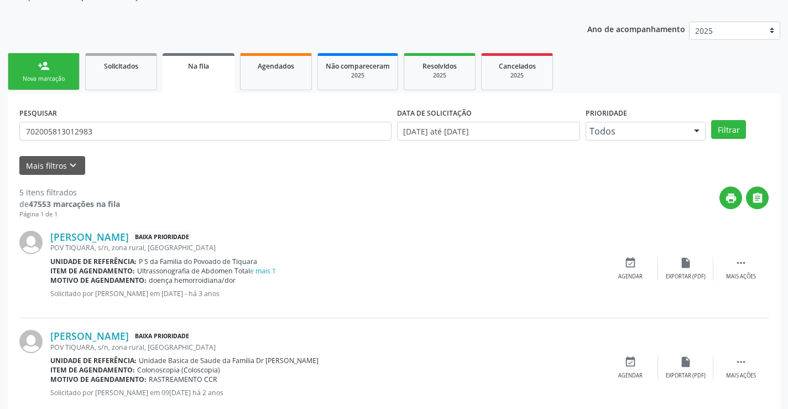
scroll to position [0, 0]
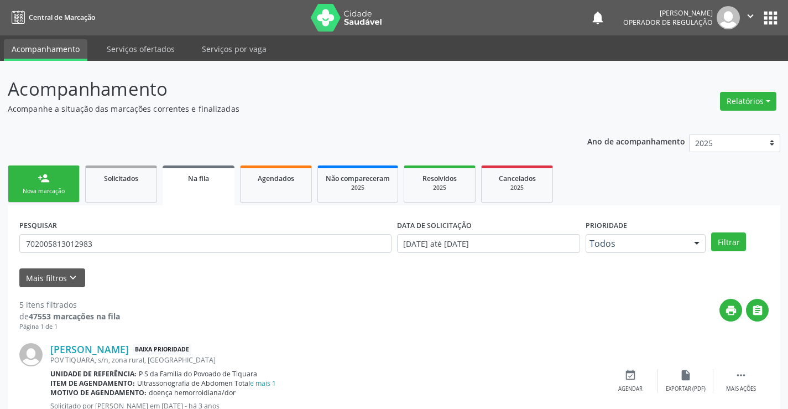
click at [66, 186] on link "person_add Nova marcação" at bounding box center [44, 183] width 72 height 37
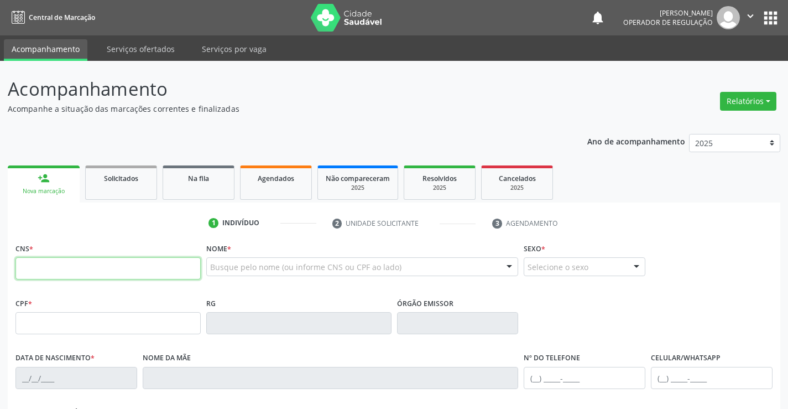
click at [63, 270] on input "text" at bounding box center [107, 268] width 185 height 22
type input "702 0058 1301 2983"
type input "052235420"
type input "09/11/1968"
type input "(74) 9147-8367"
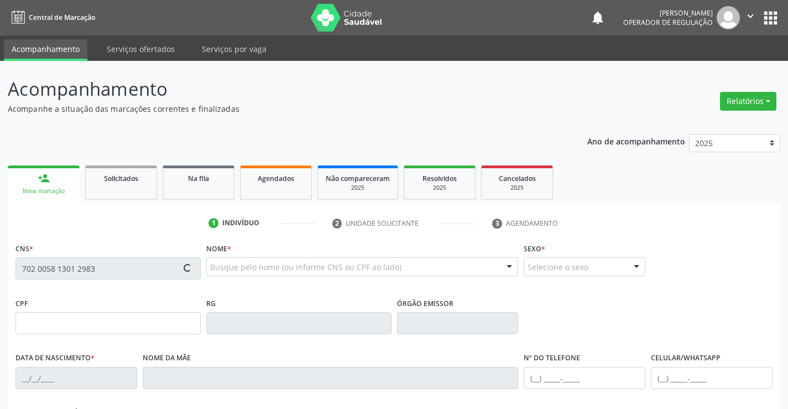
type input "s/n"
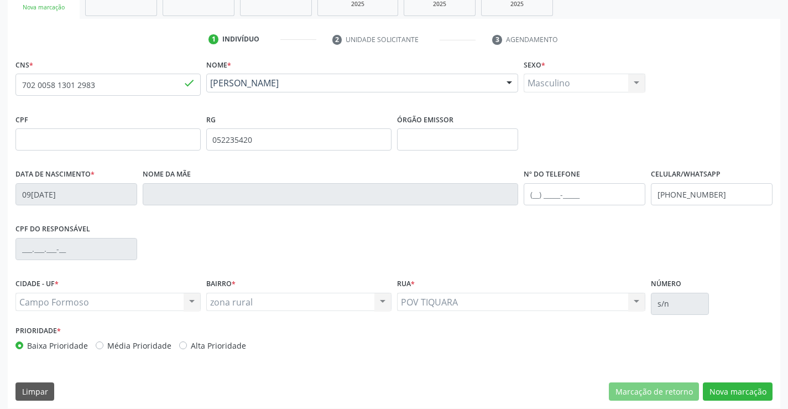
scroll to position [191, 0]
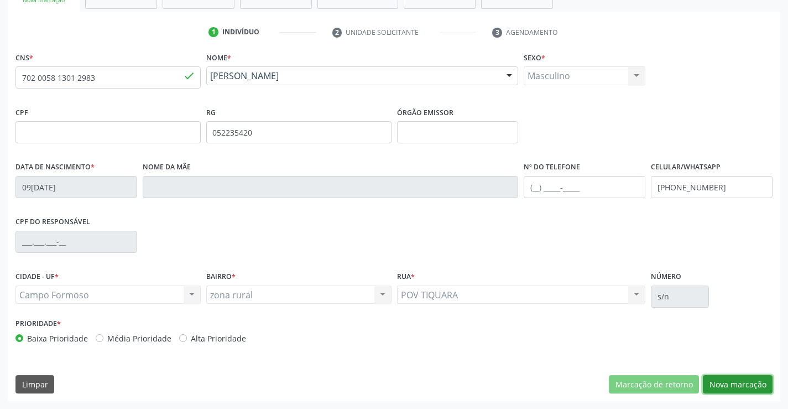
click at [727, 380] on button "Nova marcação" at bounding box center [738, 384] width 70 height 19
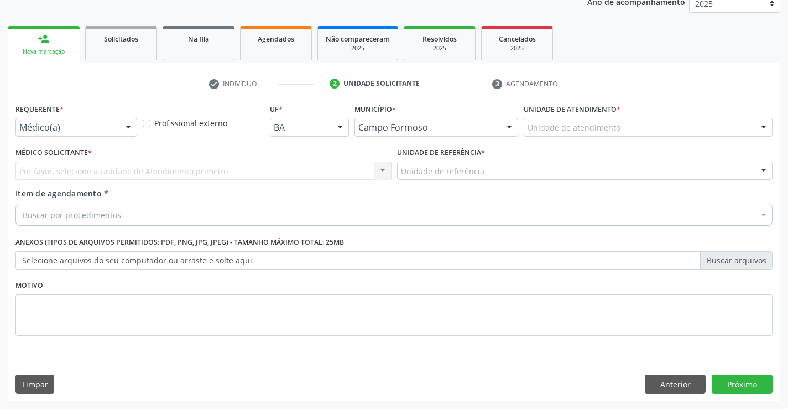
scroll to position [139, 0]
click at [116, 127] on div at bounding box center [76, 127] width 122 height 19
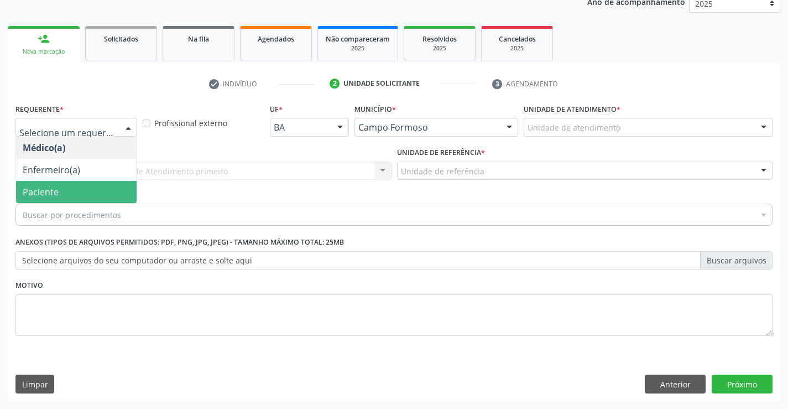
click at [84, 196] on span "Paciente" at bounding box center [76, 192] width 121 height 22
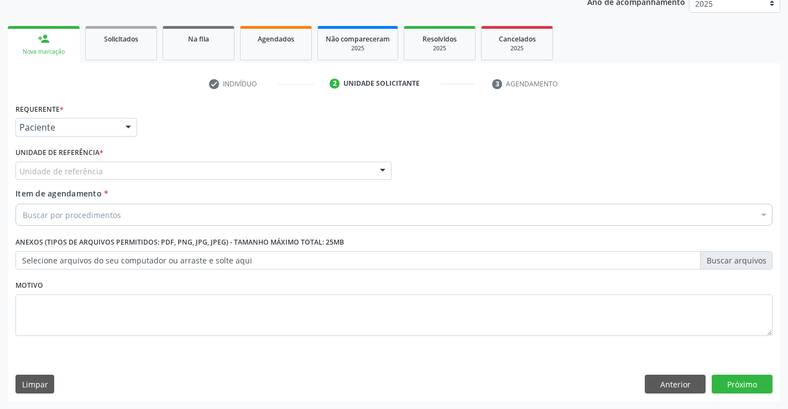
click at [105, 170] on div "Unidade de referência" at bounding box center [203, 171] width 376 height 19
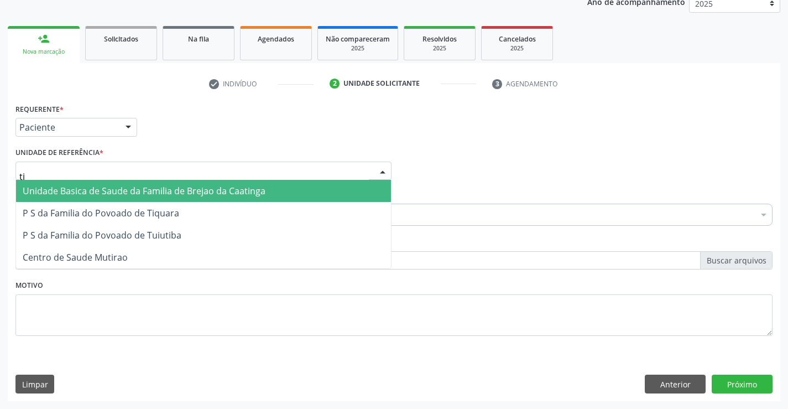
type input "tiq"
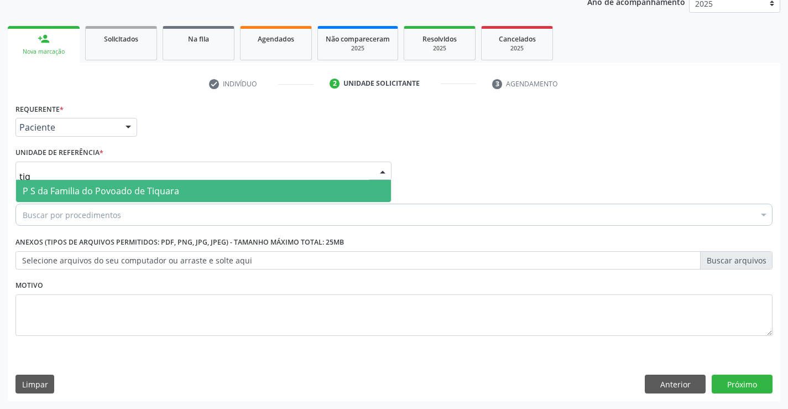
click at [125, 186] on span "P S da Familia do Povoado de Tiquara" at bounding box center [101, 191] width 157 height 12
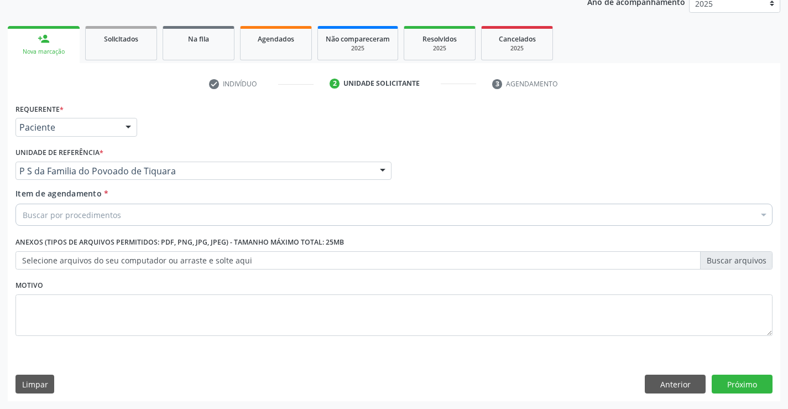
click at [114, 222] on div "Buscar por procedimentos" at bounding box center [393, 215] width 757 height 22
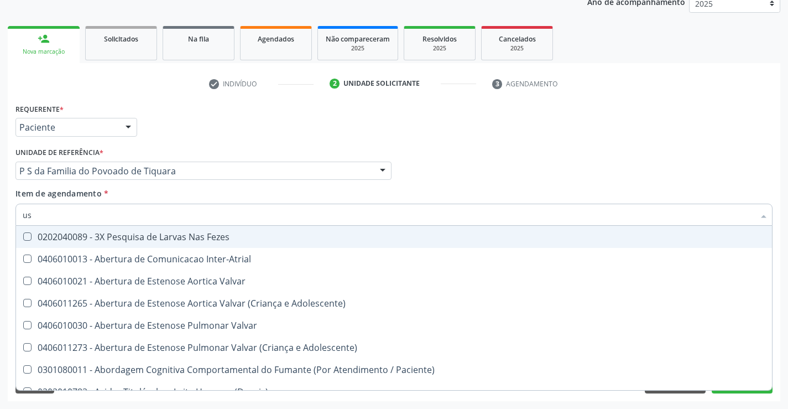
type input "usg"
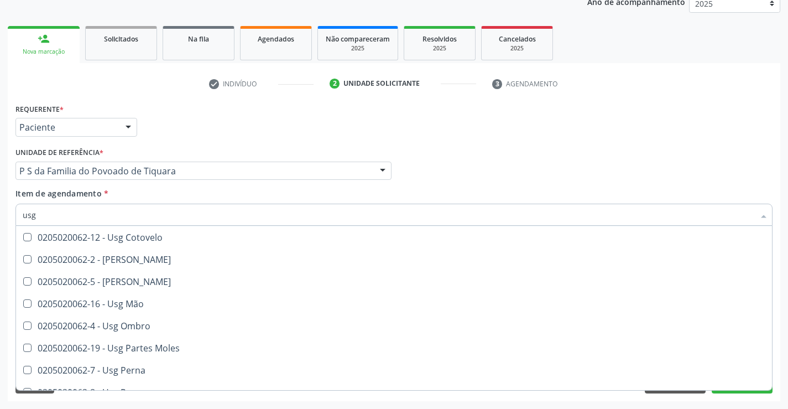
scroll to position [111, 0]
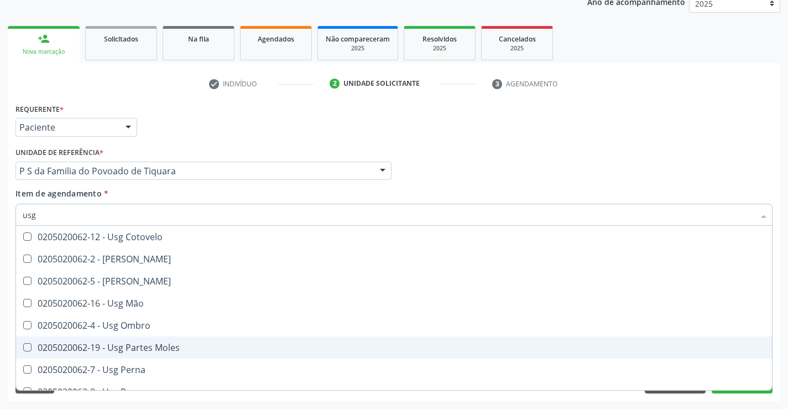
click at [160, 347] on div "0205020062-19 - Usg Partes Moles" at bounding box center [394, 347] width 743 height 9
checkbox Moles "true"
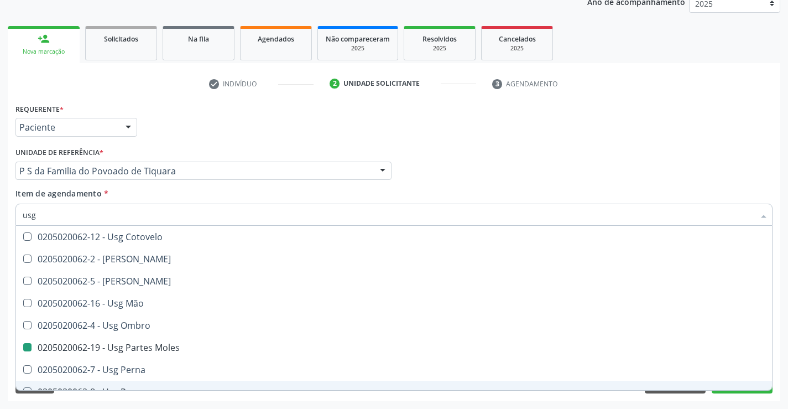
click at [171, 404] on div "Acompanhamento Acompanhe a situação das marcações correntes e finalizadas Relat…" at bounding box center [394, 164] width 788 height 487
checkbox Braço "true"
checkbox Moles "false"
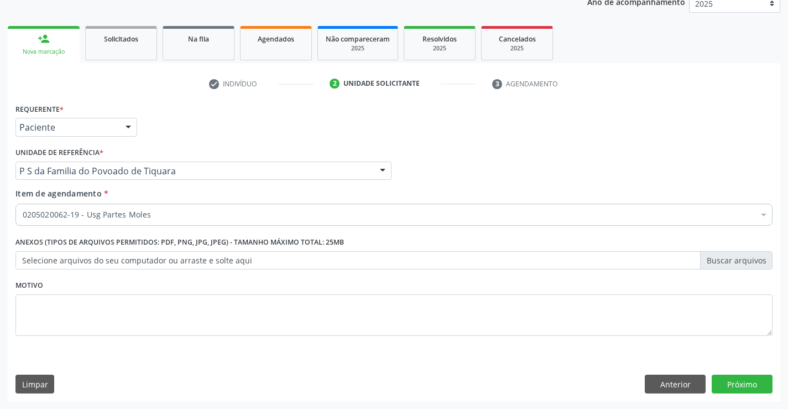
scroll to position [0, 0]
click at [651, 378] on button "Anterior" at bounding box center [675, 384] width 61 height 19
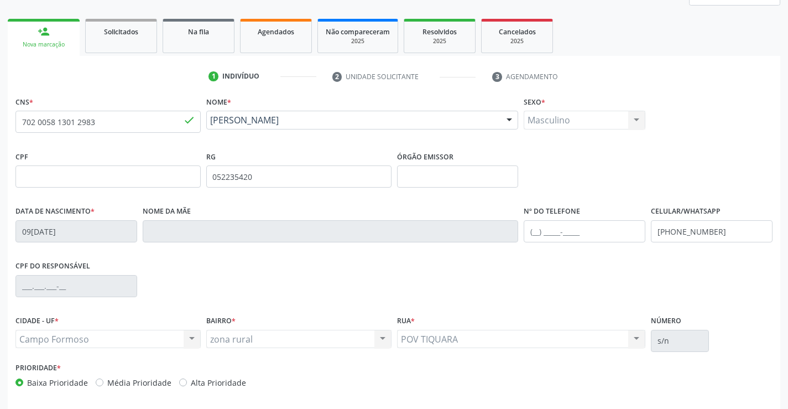
scroll to position [191, 0]
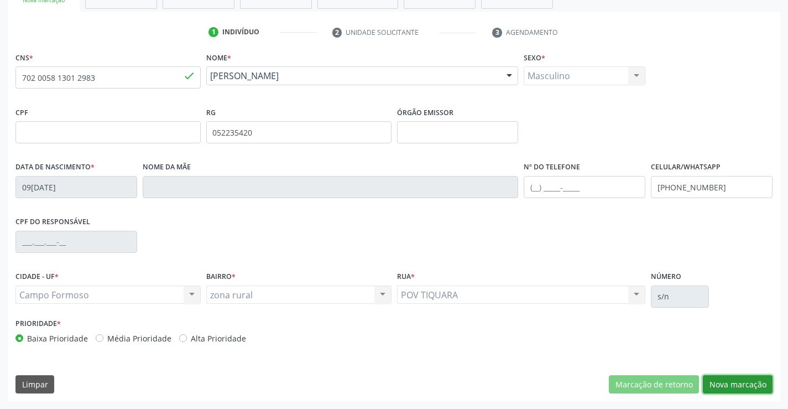
click at [747, 381] on button "Nova marcação" at bounding box center [738, 384] width 70 height 19
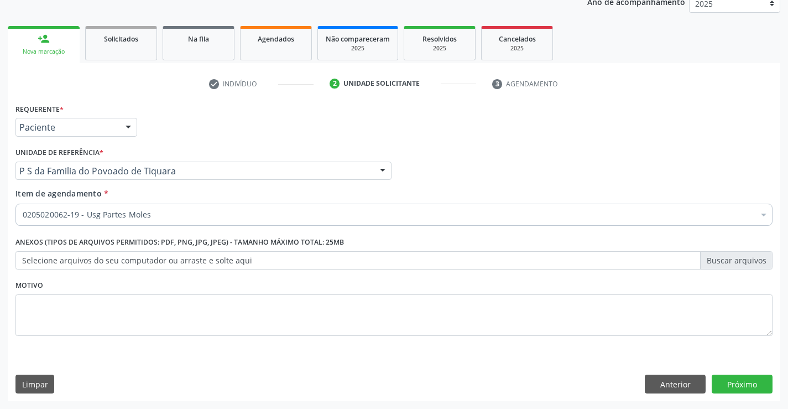
scroll to position [139, 0]
click at [740, 384] on button "Próximo" at bounding box center [742, 384] width 61 height 19
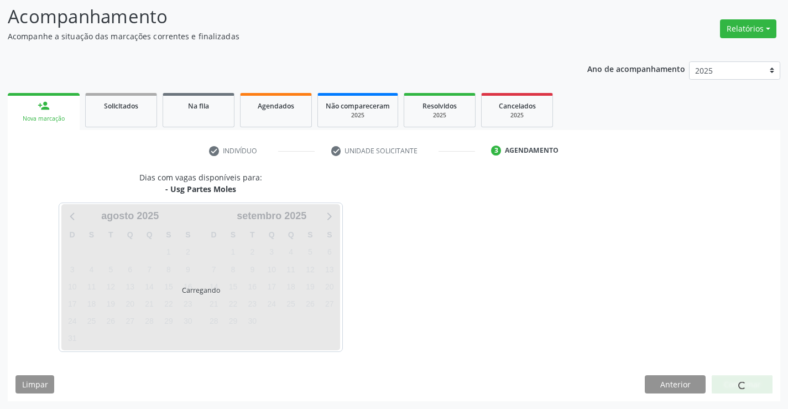
scroll to position [72, 0]
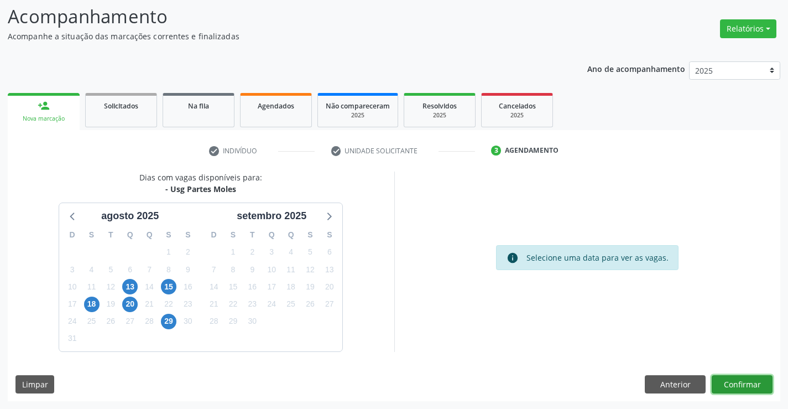
click at [740, 384] on button "Confirmar" at bounding box center [742, 384] width 61 height 19
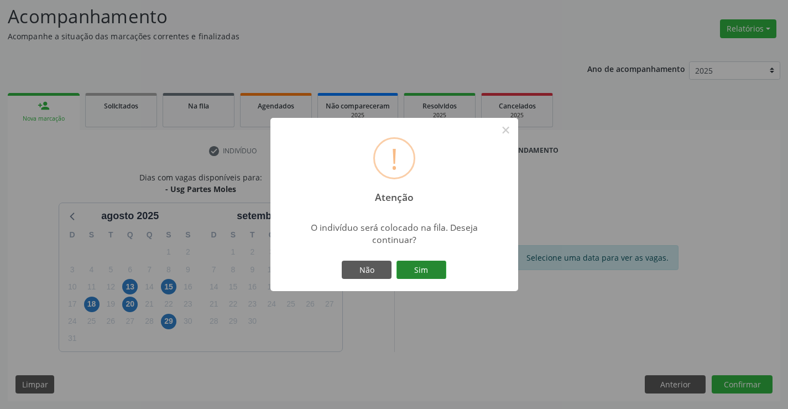
click at [436, 261] on button "Sim" at bounding box center [422, 270] width 50 height 19
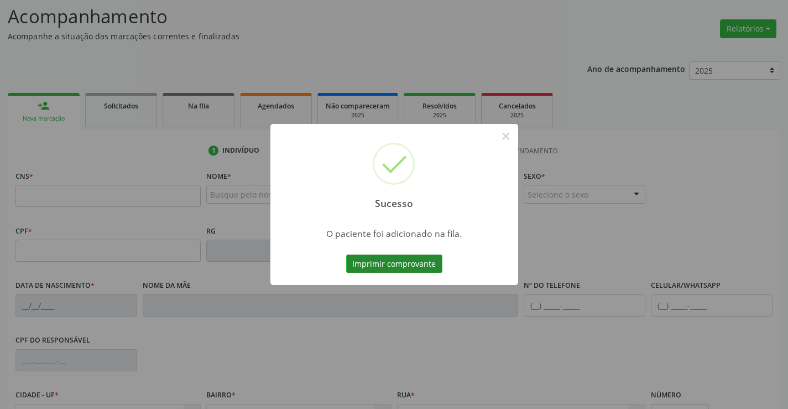
click at [435, 260] on button "Imprimir comprovante" at bounding box center [394, 263] width 96 height 19
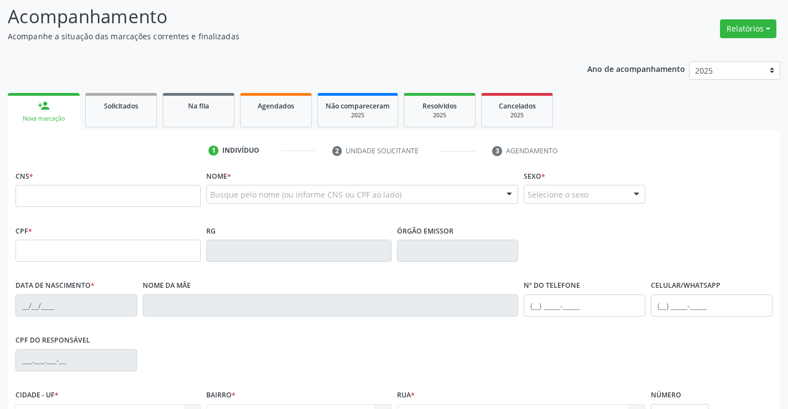
scroll to position [72, 0]
click at [58, 197] on input "text" at bounding box center [107, 196] width 185 height 22
type input "704 1051 0047 8671"
type input "1144459079"
type input "2[DATE]"
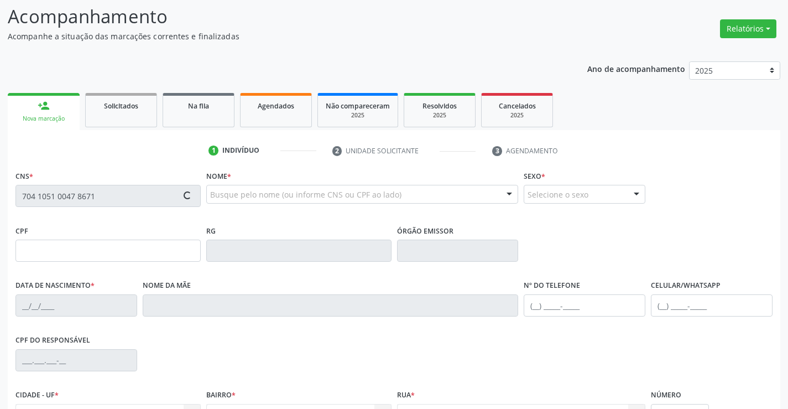
type input "[PHONE_NUMBER]"
type input "S/N"
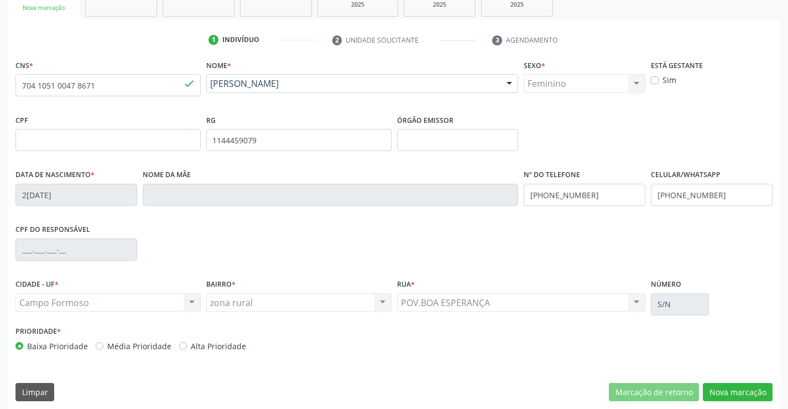
scroll to position [191, 0]
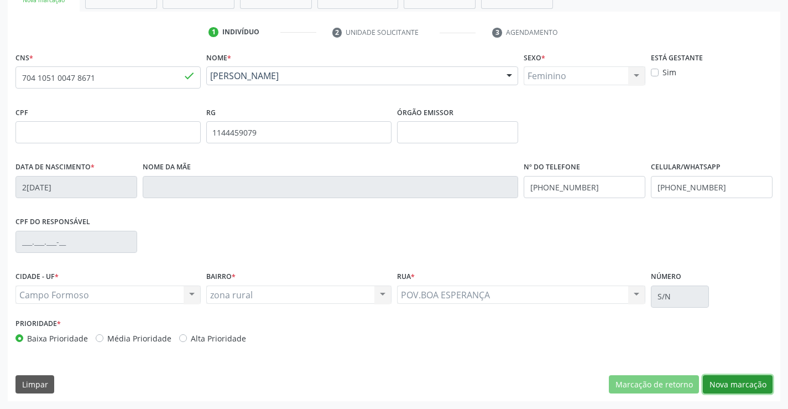
click at [726, 381] on button "Nova marcação" at bounding box center [738, 384] width 70 height 19
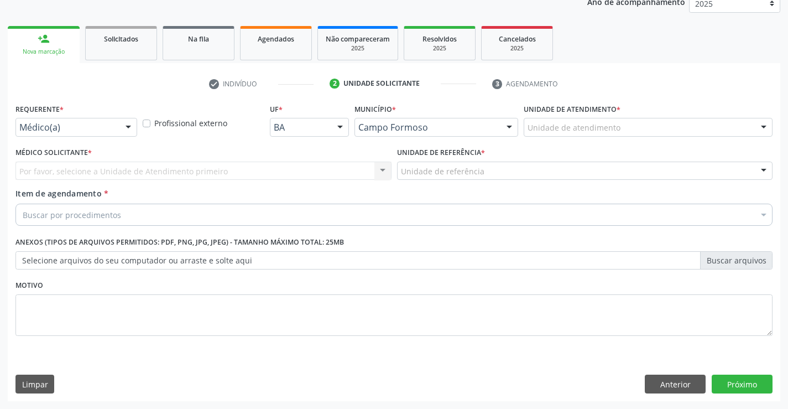
click at [127, 125] on div at bounding box center [128, 127] width 17 height 19
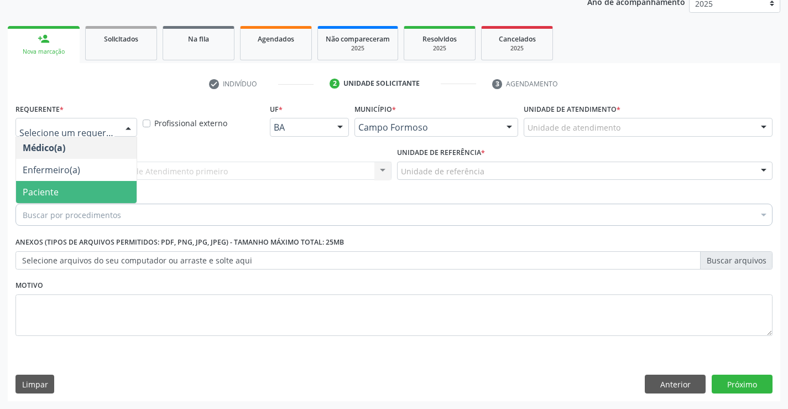
drag, startPoint x: 100, startPoint y: 189, endPoint x: 106, endPoint y: 174, distance: 16.1
click at [100, 188] on span "Paciente" at bounding box center [76, 192] width 121 height 22
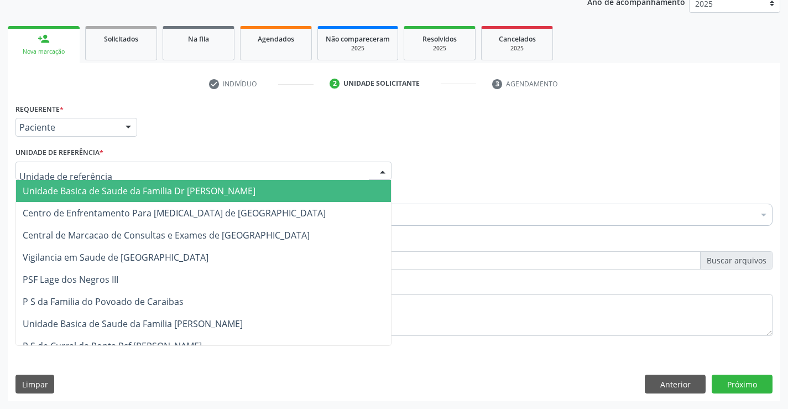
click at [119, 170] on div at bounding box center [203, 171] width 376 height 19
click at [136, 189] on span "Unidade Basica de Saude da Familia Dr [PERSON_NAME]" at bounding box center [139, 191] width 233 height 12
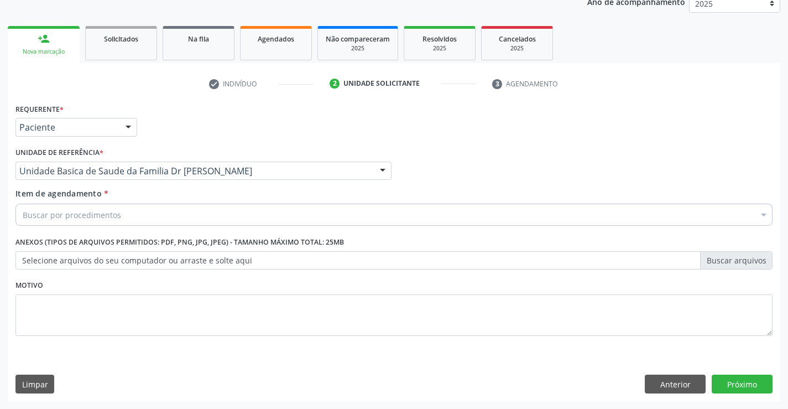
click at [131, 216] on div "Buscar por procedimentos" at bounding box center [393, 215] width 757 height 22
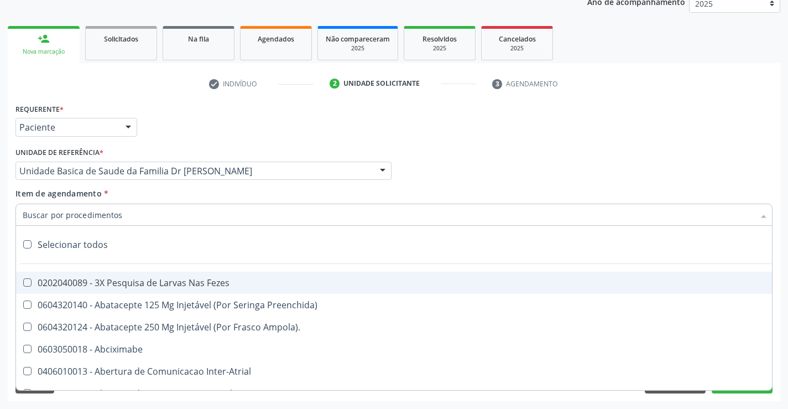
click at [131, 216] on input "Item de agendamento *" at bounding box center [389, 215] width 732 height 22
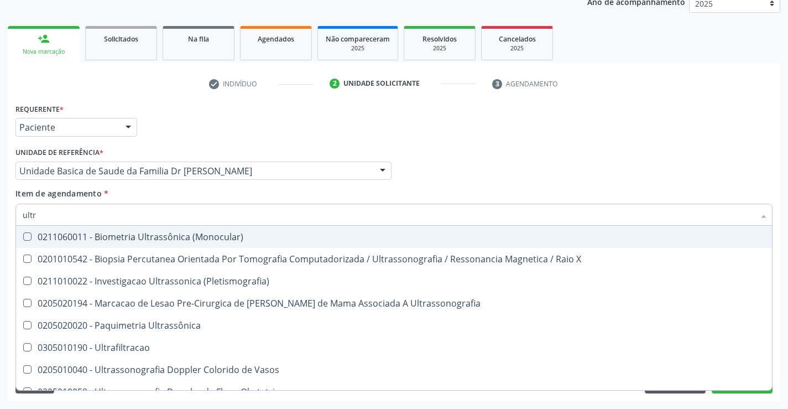
type input "ultra"
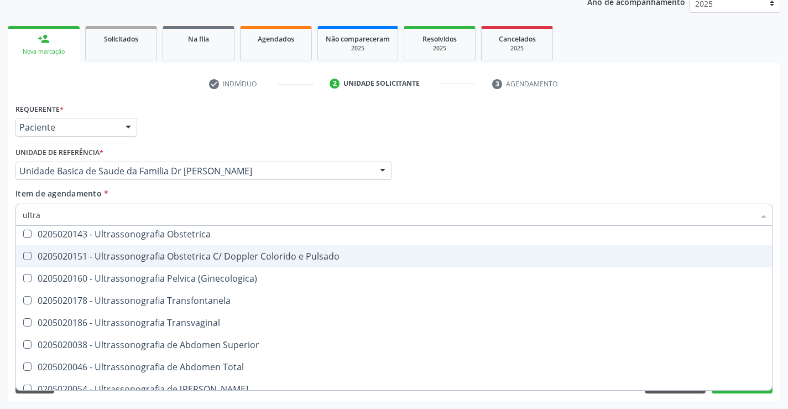
scroll to position [221, 0]
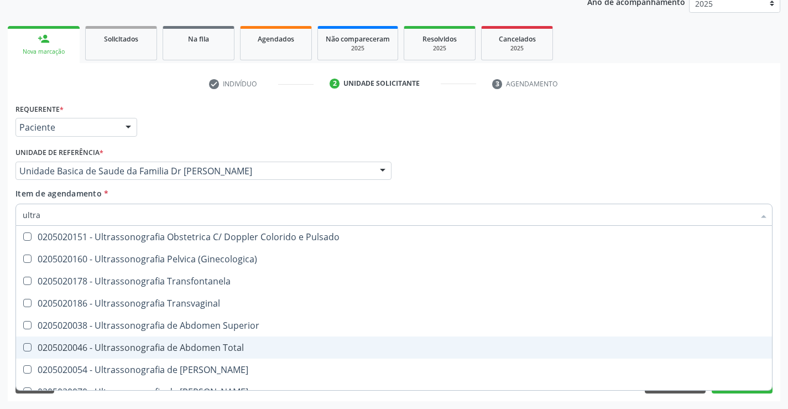
click at [230, 348] on div "0205020046 - Ultrassonografia de Abdomen Total" at bounding box center [394, 347] width 743 height 9
checkbox Total "true"
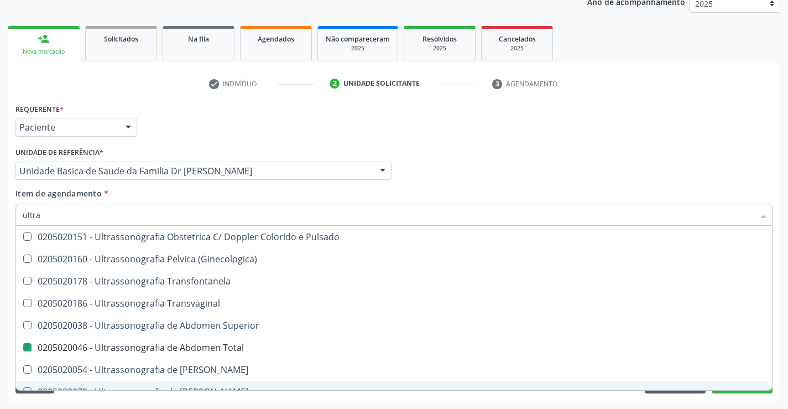
click at [263, 396] on div "Requerente * Paciente Médico(a) Enfermeiro(a) Paciente Nenhum resultado encontr…" at bounding box center [394, 251] width 773 height 300
checkbox X "true"
checkbox Total "false"
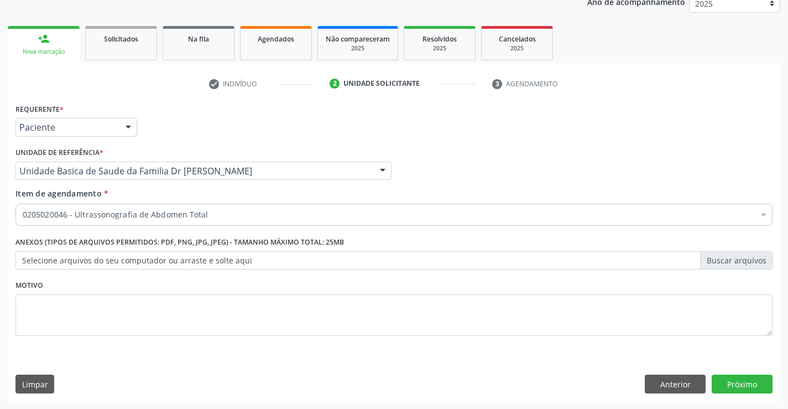
scroll to position [0, 0]
click at [724, 377] on button "Próximo" at bounding box center [742, 384] width 61 height 19
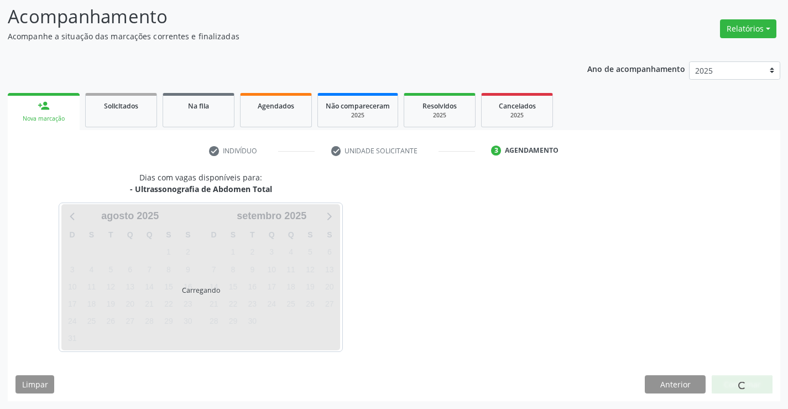
scroll to position [72, 0]
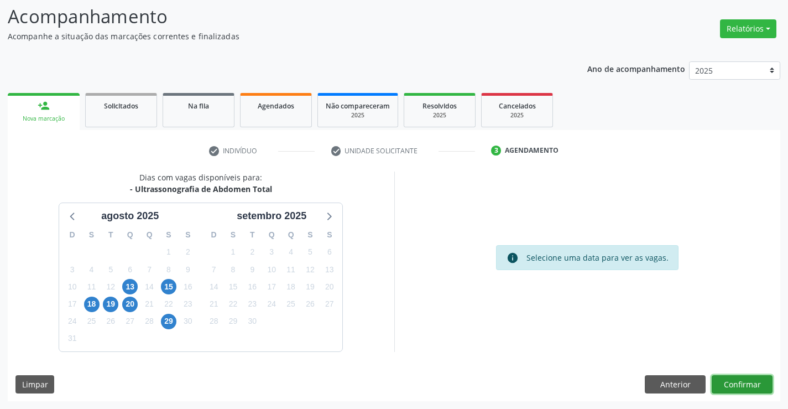
click at [755, 383] on button "Confirmar" at bounding box center [742, 384] width 61 height 19
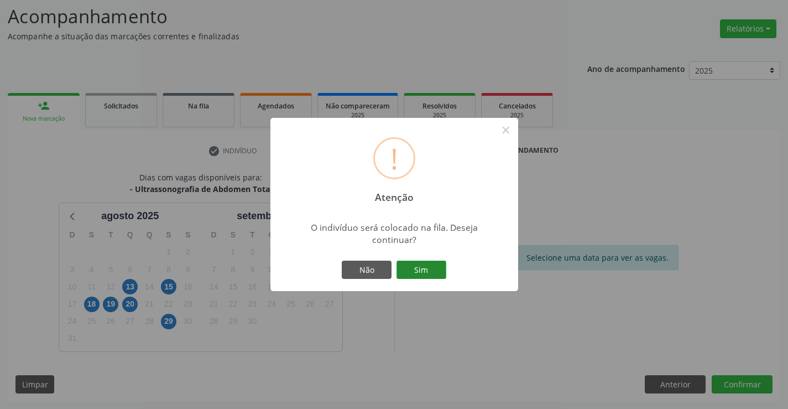
click at [424, 266] on button "Sim" at bounding box center [422, 270] width 50 height 19
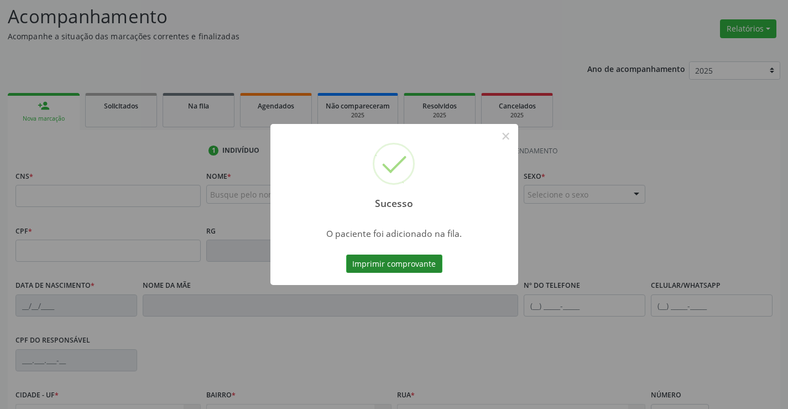
click at [427, 263] on button "Imprimir comprovante" at bounding box center [394, 263] width 96 height 19
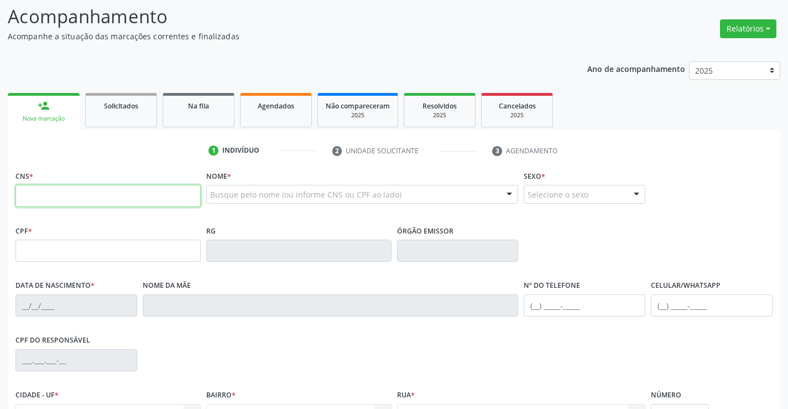
click at [59, 200] on input "text" at bounding box center [107, 196] width 185 height 22
type input "704 7077 9275 6336"
type input "0242578187"
type input "06[DATE]"
type input "[PERSON_NAME]"
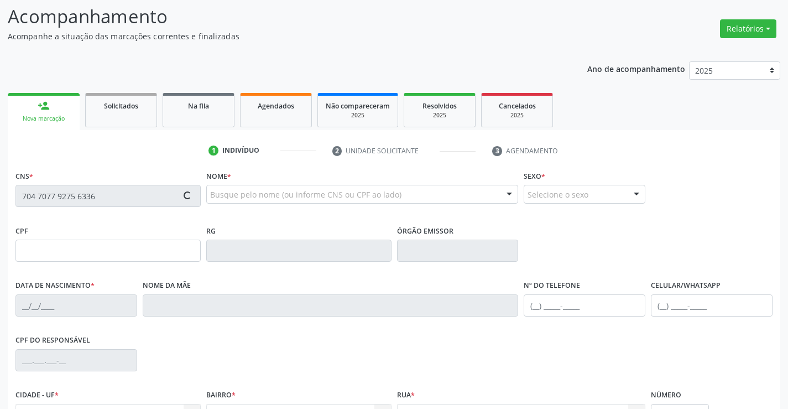
type input "[PHONE_NUMBER]"
type input "064.096.588-18"
type input "SN"
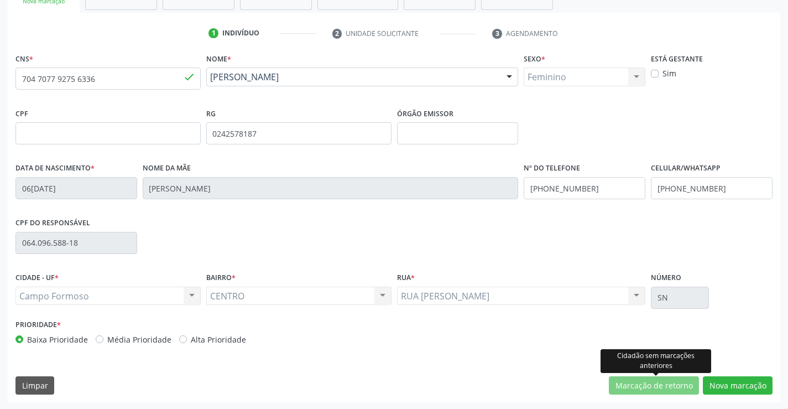
scroll to position [191, 0]
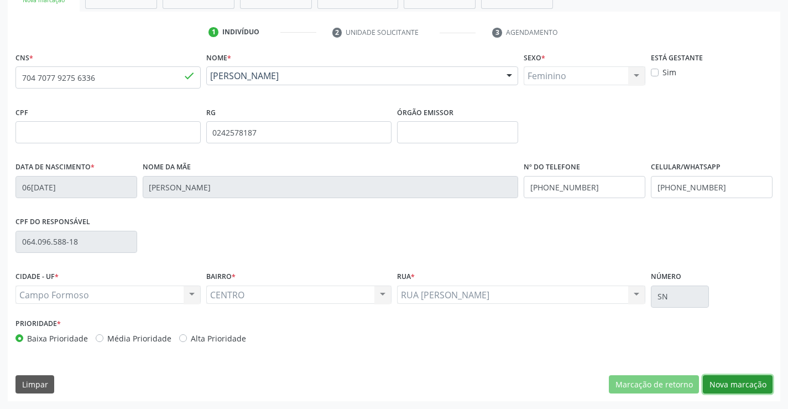
click at [721, 383] on button "Nova marcação" at bounding box center [738, 384] width 70 height 19
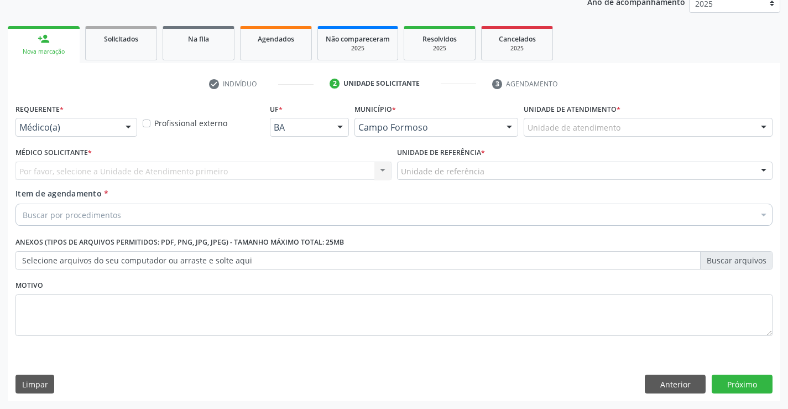
scroll to position [139, 0]
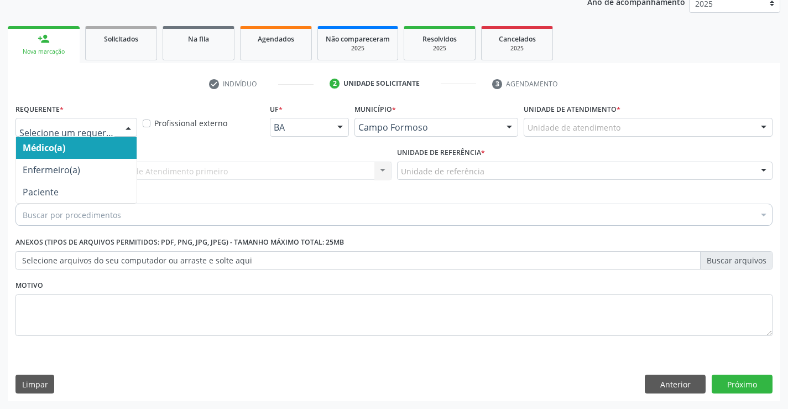
click at [127, 127] on div at bounding box center [128, 127] width 17 height 19
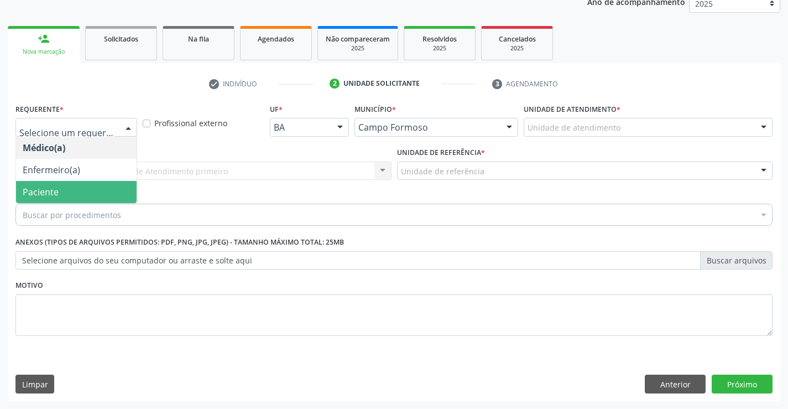
click at [102, 196] on span "Paciente" at bounding box center [76, 192] width 121 height 22
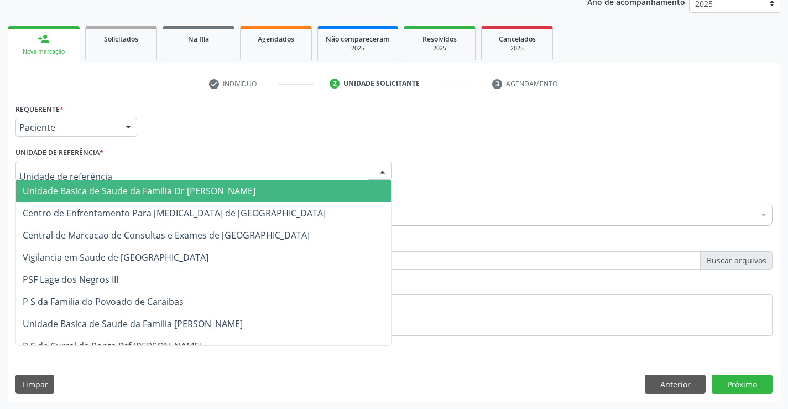
click at [123, 164] on div at bounding box center [203, 171] width 376 height 19
click at [129, 188] on span "Unidade Basica de Saude da Familia Dr [PERSON_NAME]" at bounding box center [139, 191] width 233 height 12
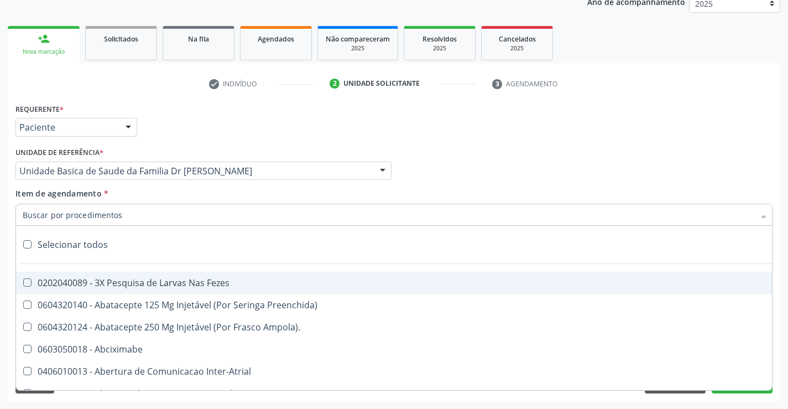
click at [133, 217] on div at bounding box center [393, 215] width 757 height 22
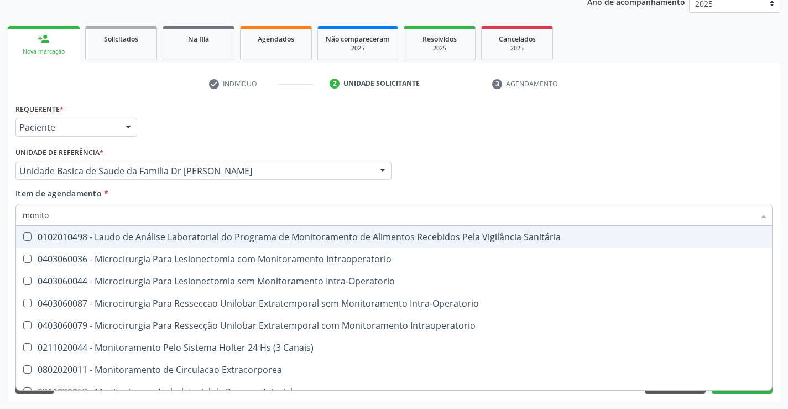
type input "monitor"
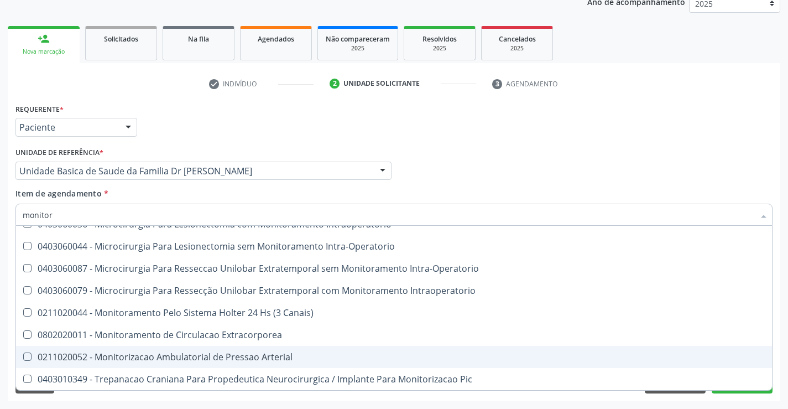
click at [222, 356] on div "0211020052 - Monitorizacao Ambulatorial de Pressao Arterial" at bounding box center [394, 356] width 743 height 9
checkbox Arterial "true"
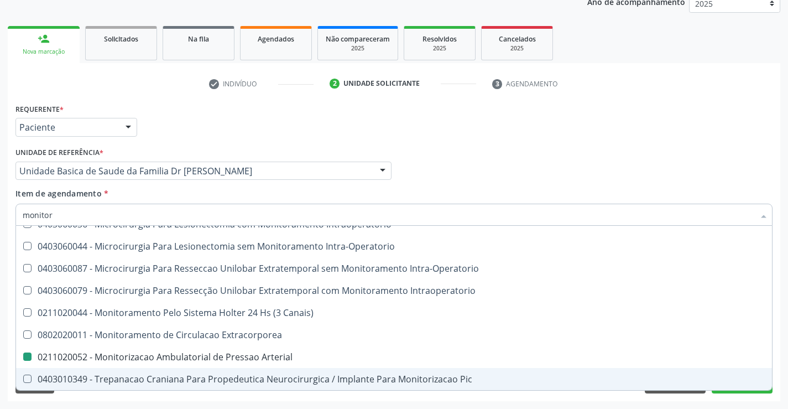
click at [178, 393] on div "Requerente * Paciente Médico(a) Enfermeiro(a) Paciente Nenhum resultado encontr…" at bounding box center [394, 251] width 773 height 300
checkbox Intraoperatorio "true"
checkbox Arterial "false"
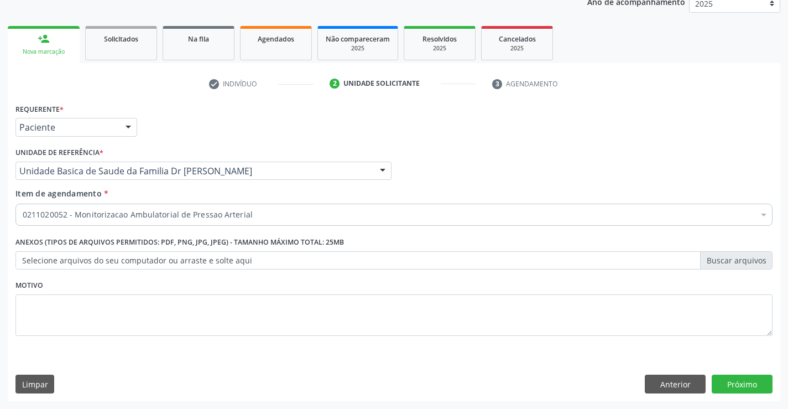
scroll to position [0, 0]
click at [730, 381] on button "Próximo" at bounding box center [742, 384] width 61 height 19
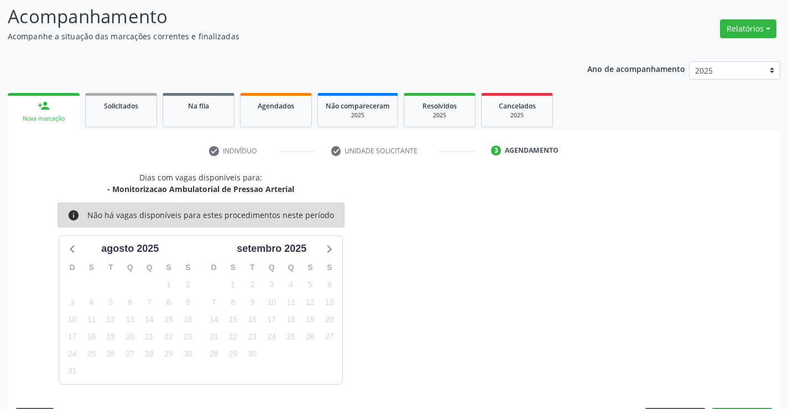
scroll to position [105, 0]
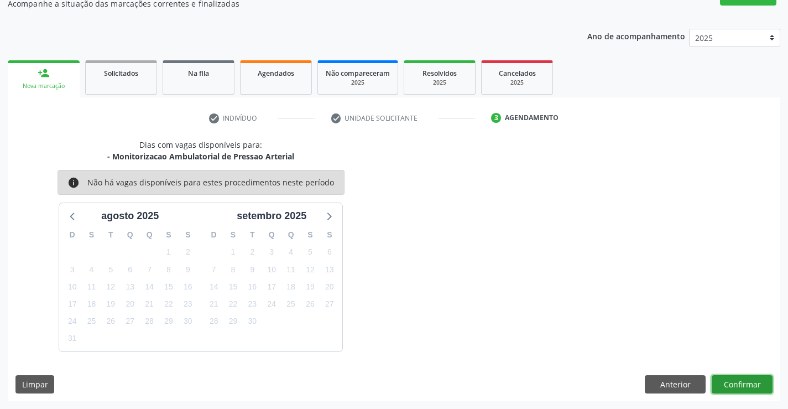
click at [730, 381] on button "Confirmar" at bounding box center [742, 384] width 61 height 19
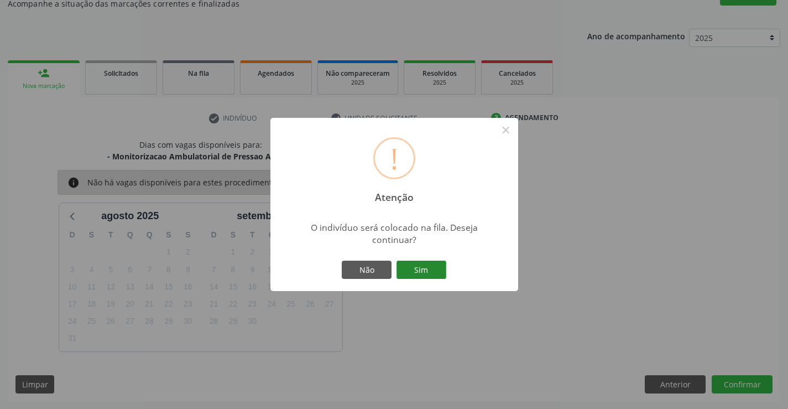
click at [416, 264] on button "Sim" at bounding box center [422, 270] width 50 height 19
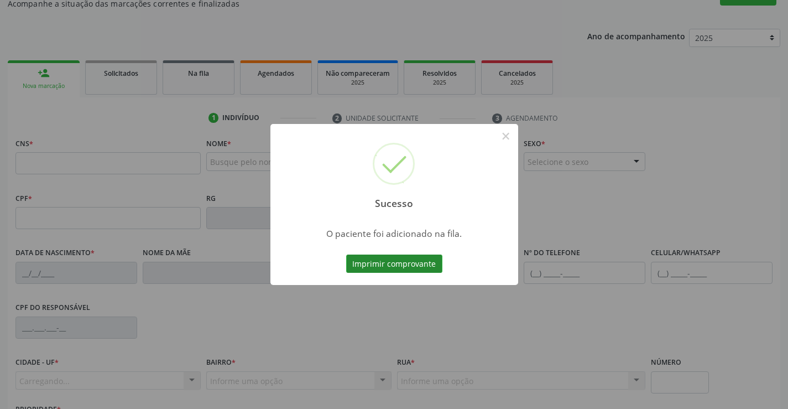
click at [413, 264] on button "Imprimir comprovante" at bounding box center [394, 263] width 96 height 19
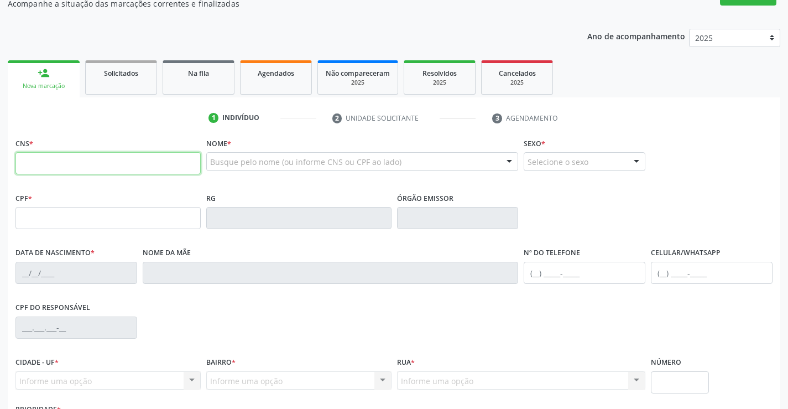
click at [141, 159] on input "text" at bounding box center [107, 163] width 185 height 22
click at [199, 74] on span "Na fila" at bounding box center [198, 73] width 21 height 9
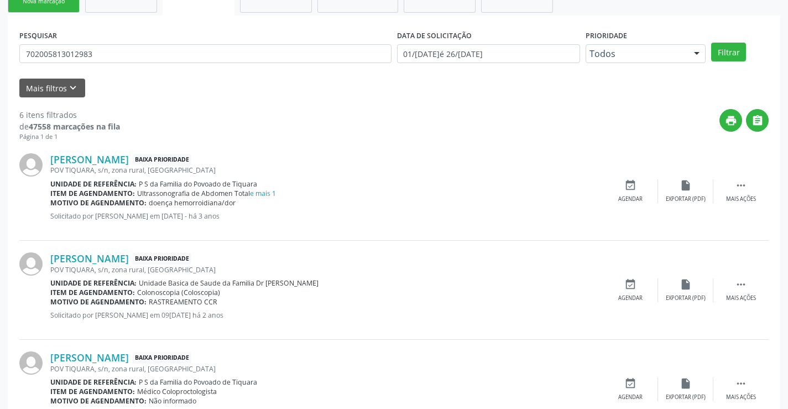
scroll to position [0, 0]
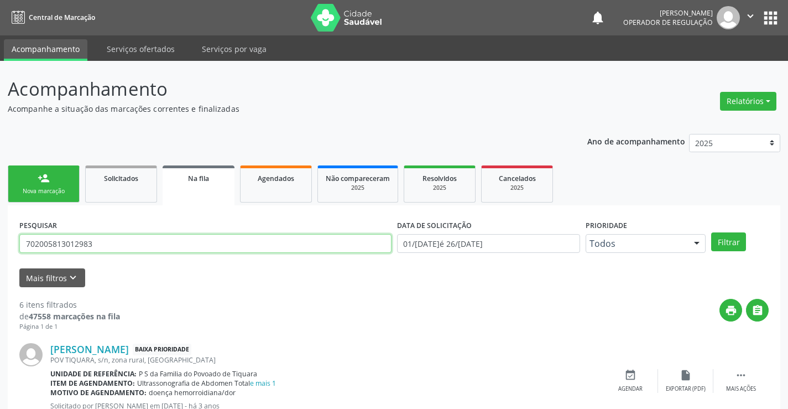
click at [103, 245] on input "702005813012983" at bounding box center [205, 243] width 372 height 19
type input "7"
type input "704707792756336"
click at [718, 240] on button "Filtrar" at bounding box center [728, 241] width 35 height 19
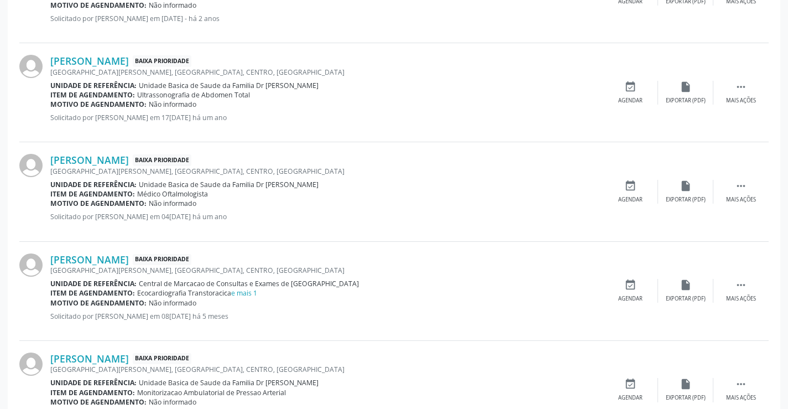
scroll to position [437, 0]
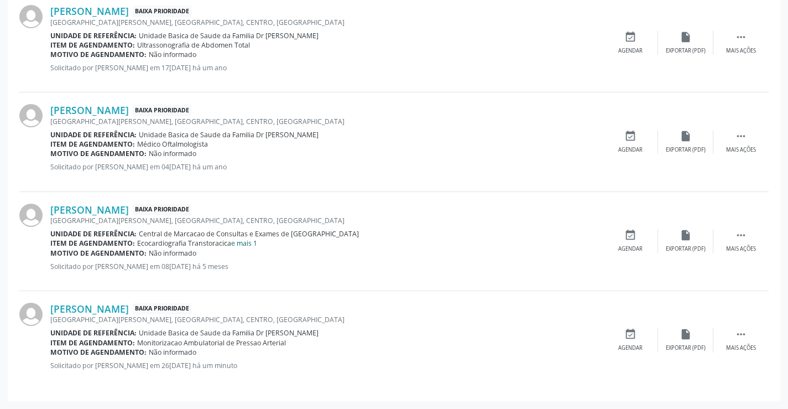
click at [240, 244] on link "e mais 1" at bounding box center [244, 242] width 26 height 9
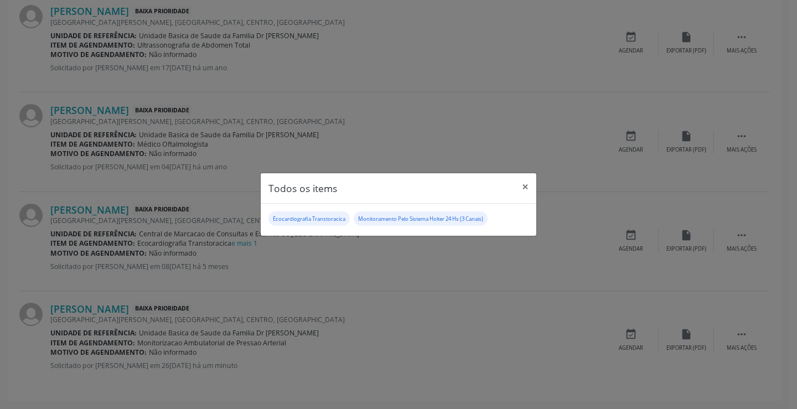
click at [273, 255] on div "Todos os items × Ecocardiografia Transtoracica Monitoramento Pelo Sistema Holte…" at bounding box center [398, 204] width 797 height 409
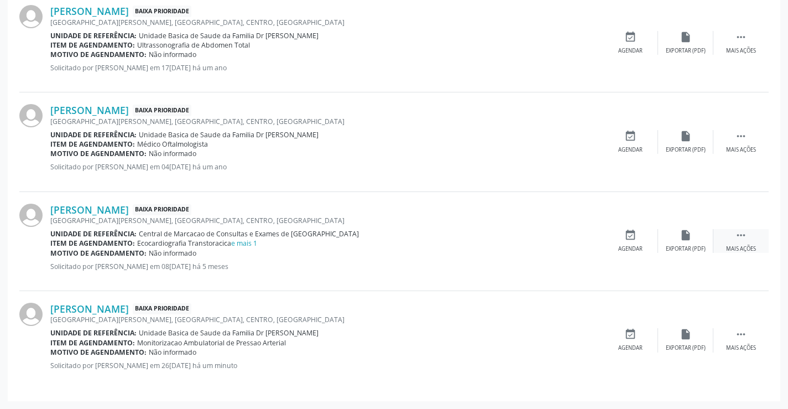
click at [740, 236] on icon "" at bounding box center [741, 235] width 12 height 12
click at [575, 237] on icon "print" at bounding box center [575, 235] width 12 height 12
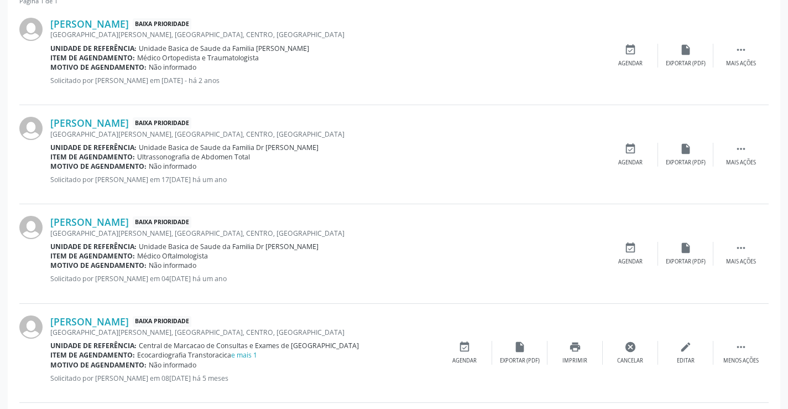
scroll to position [160, 0]
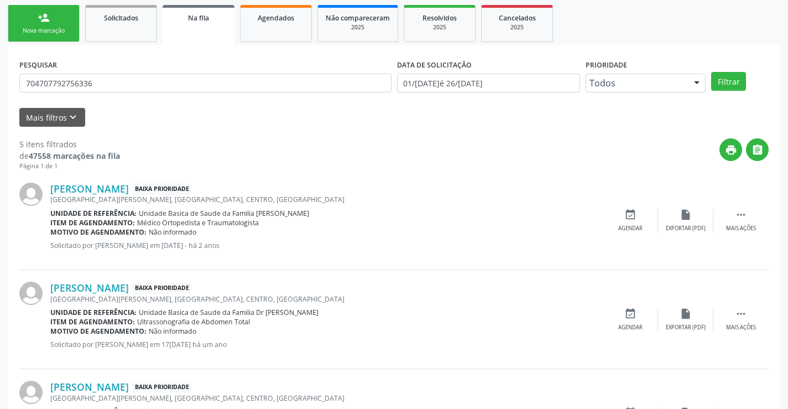
click at [66, 25] on link "person_add Nova marcação" at bounding box center [44, 23] width 72 height 37
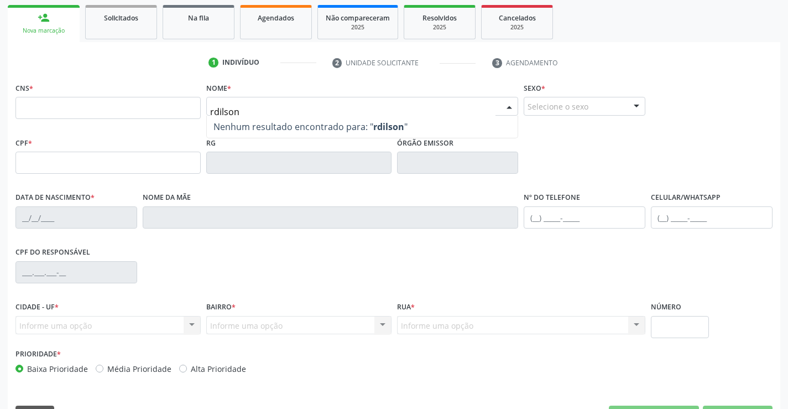
type input "rdilson"
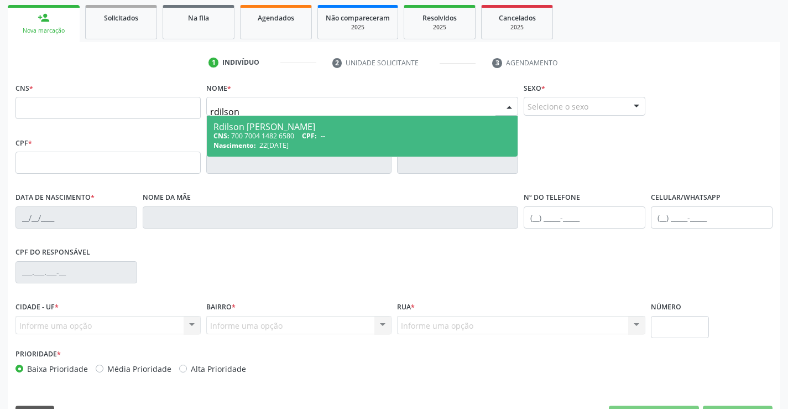
click at [463, 135] on div "CNS: 700 7004 1482 6580 CPF: --" at bounding box center [363, 135] width 298 height 9
type input "700 7004 1482 6580"
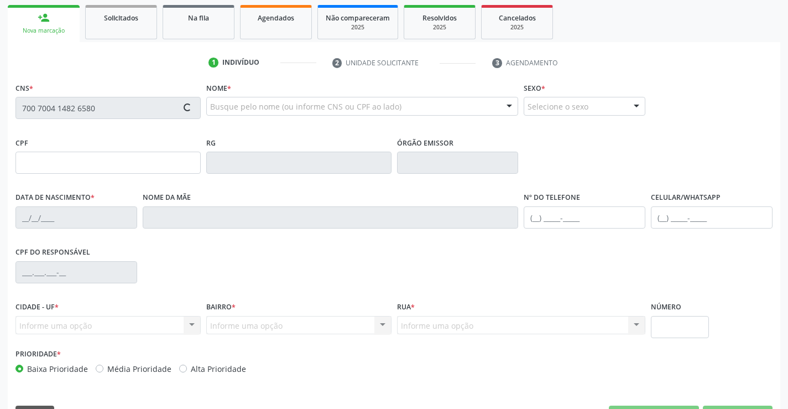
click at [739, 388] on div "CNS * 700 7004 1482 6580 [GEOGRAPHIC_DATA] * Busque pelo nome (ou informe CNS o…" at bounding box center [394, 256] width 773 height 352
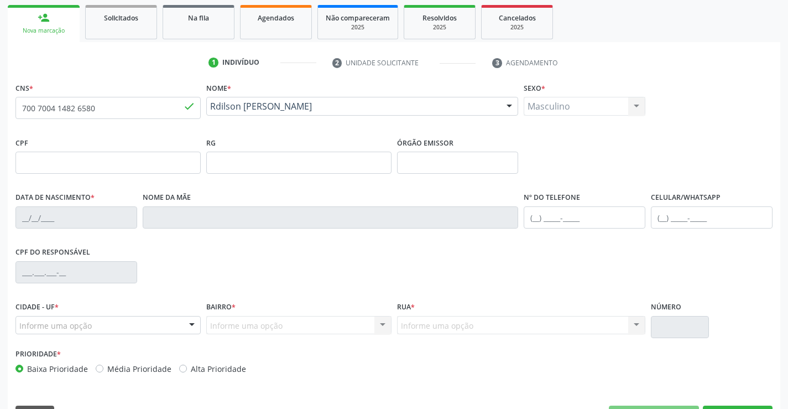
type input "861274437"
type input "22[DATE]"
type input "[PHONE_NUMBER]"
type input "012.992.855-03"
type input "44"
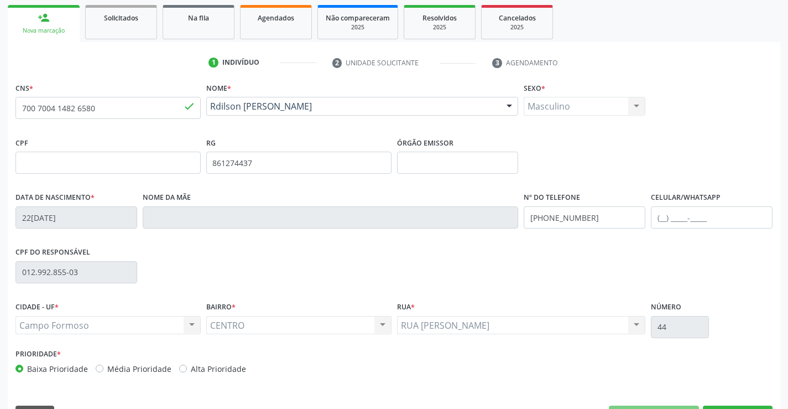
scroll to position [191, 0]
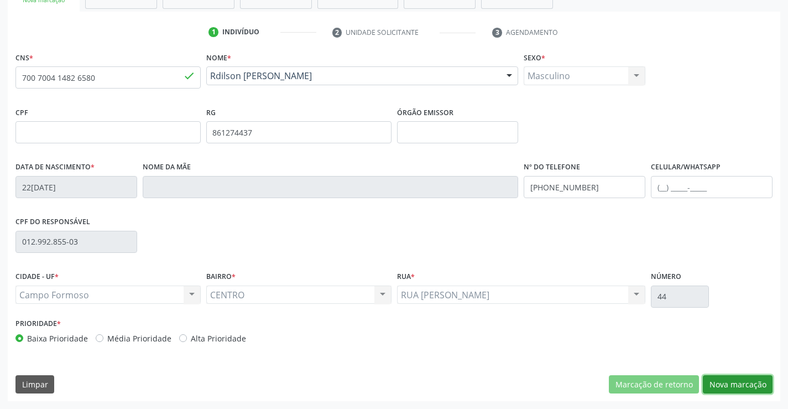
click at [733, 376] on button "Nova marcação" at bounding box center [738, 384] width 70 height 19
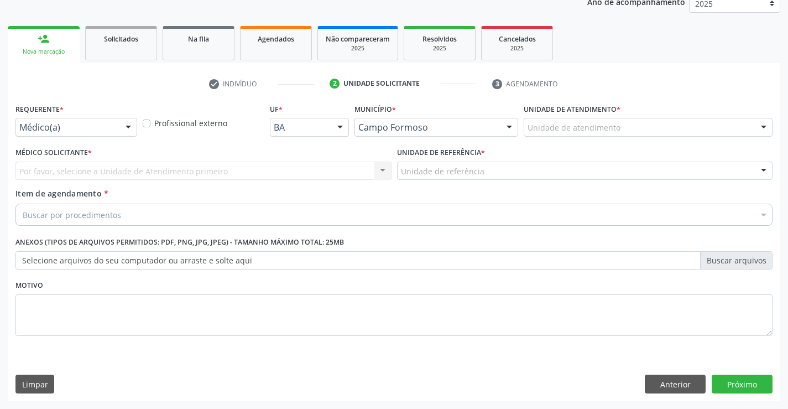
click at [128, 126] on div at bounding box center [128, 127] width 17 height 19
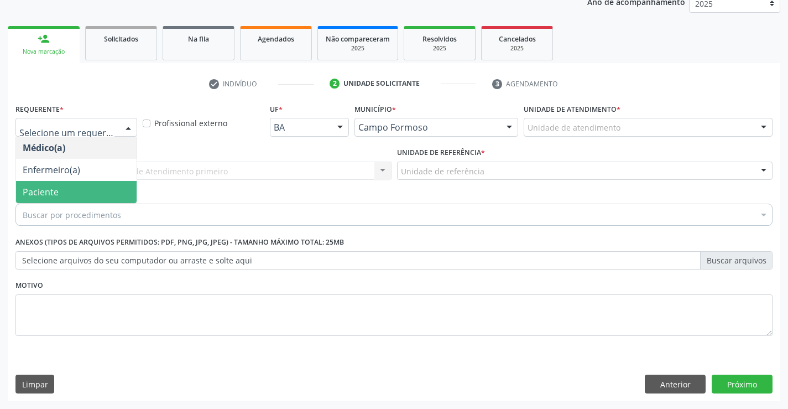
click at [89, 194] on span "Paciente" at bounding box center [76, 192] width 121 height 22
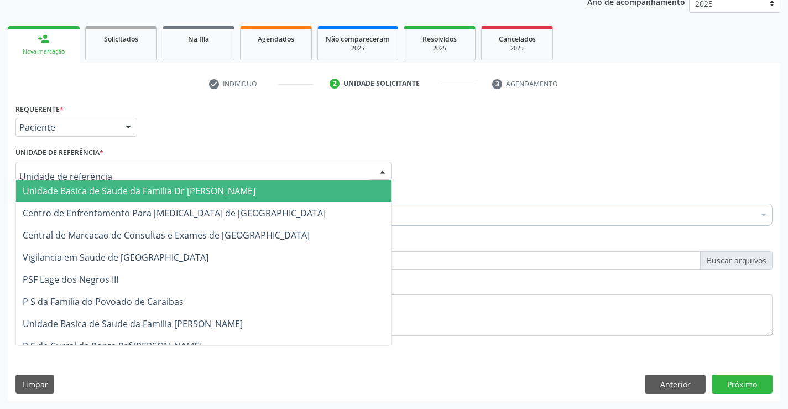
click at [106, 169] on div at bounding box center [203, 171] width 376 height 19
click at [109, 188] on span "Unidade Basica de Saude da Familia Dr [PERSON_NAME]" at bounding box center [139, 191] width 233 height 12
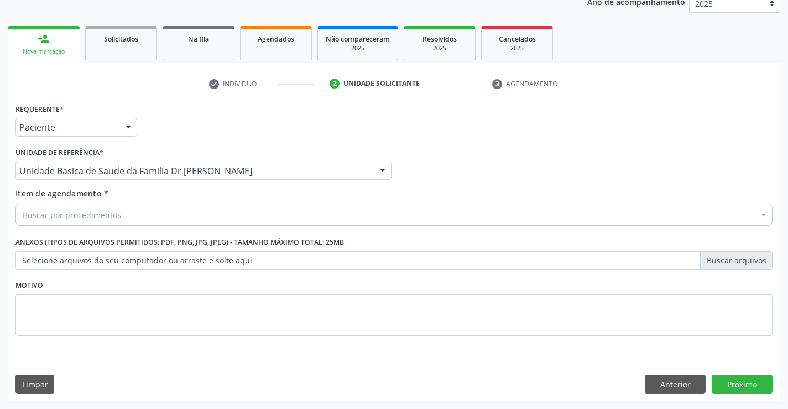
click at [131, 215] on div "Buscar por procedimentos" at bounding box center [393, 215] width 757 height 22
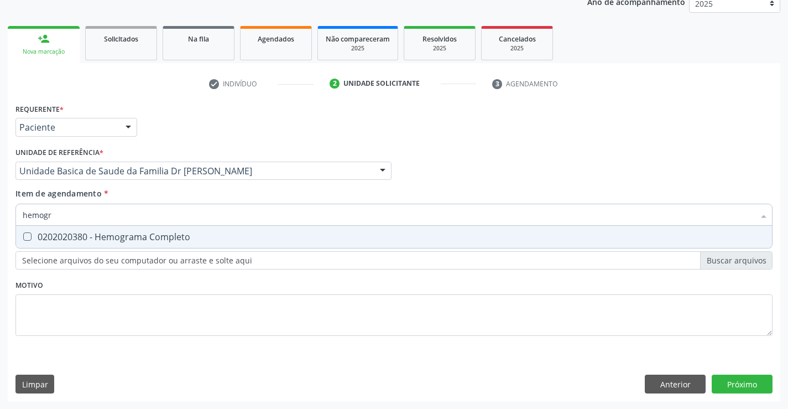
type input "hemogra"
click at [144, 237] on div "0202020380 - Hemograma Completo" at bounding box center [394, 236] width 743 height 9
checkbox Completo "true"
click at [749, 378] on div "Requerente * Paciente Médico(a) Enfermeiro(a) Paciente Nenhum resultado encontr…" at bounding box center [394, 251] width 773 height 300
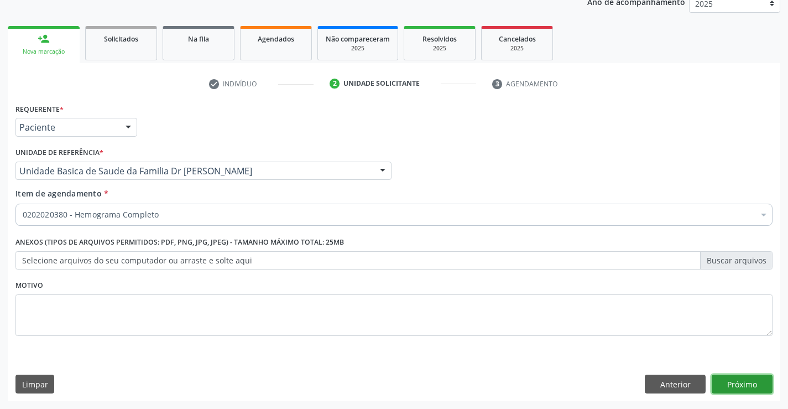
click at [748, 383] on button "Próximo" at bounding box center [742, 384] width 61 height 19
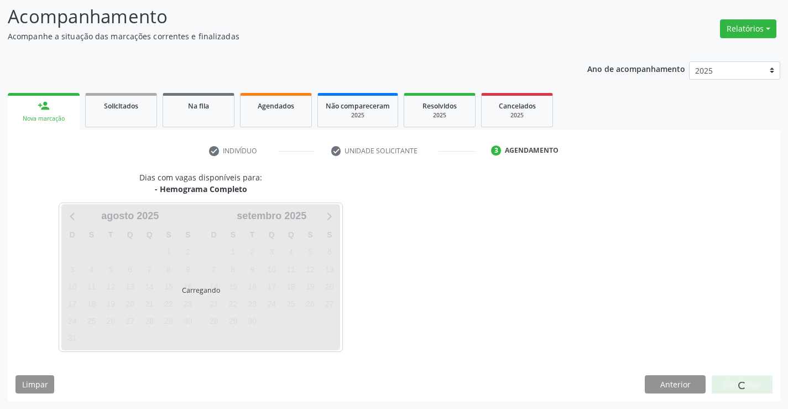
scroll to position [72, 0]
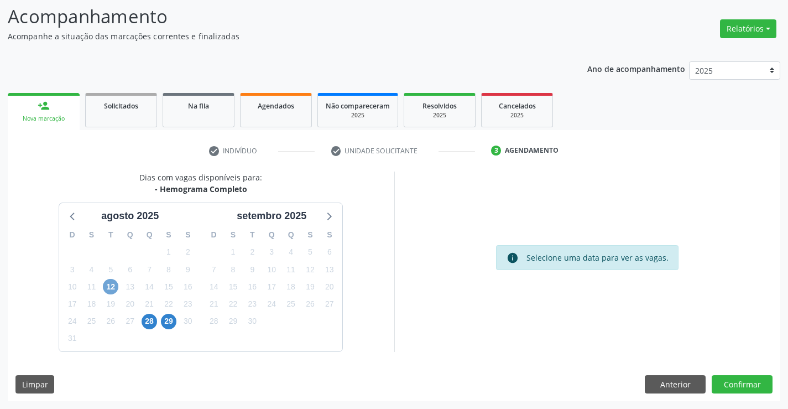
click at [110, 286] on span "12" at bounding box center [110, 286] width 15 height 15
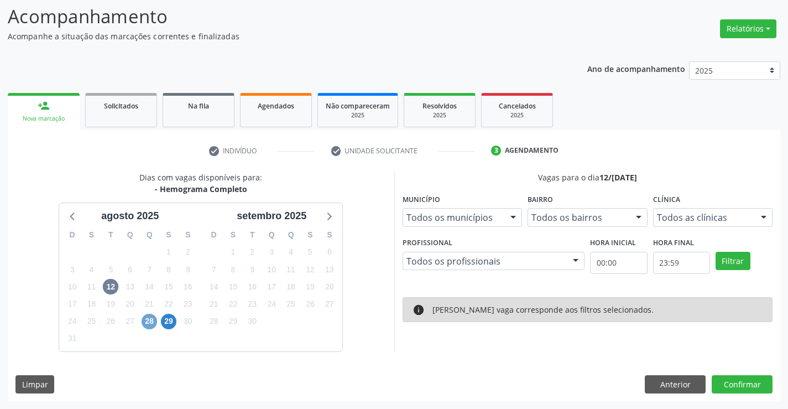
click at [150, 323] on span "28" at bounding box center [149, 321] width 15 height 15
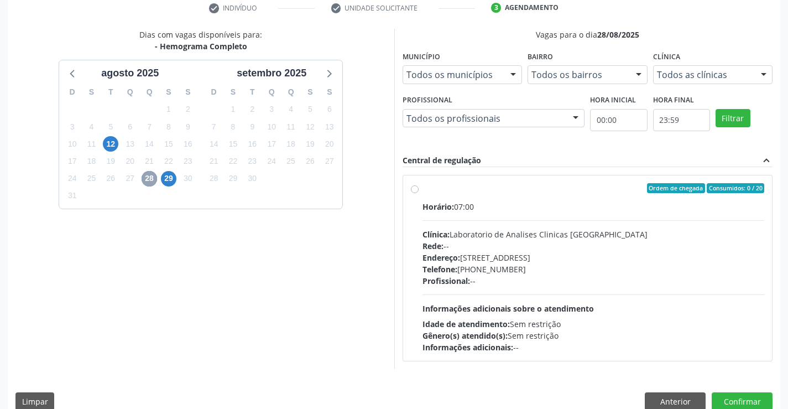
scroll to position [232, 0]
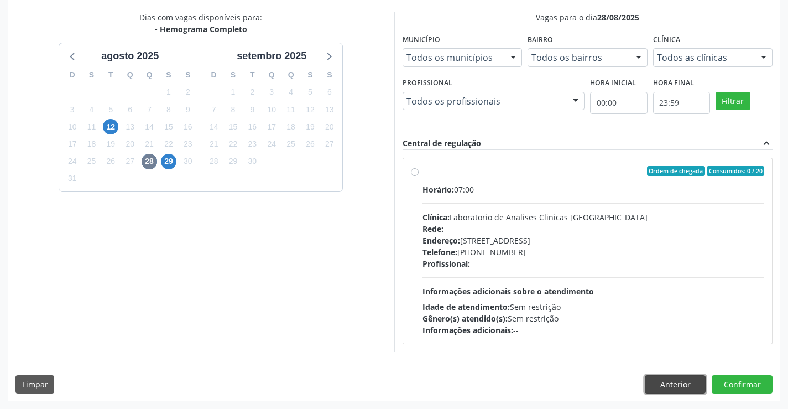
click at [654, 386] on button "Anterior" at bounding box center [675, 384] width 61 height 19
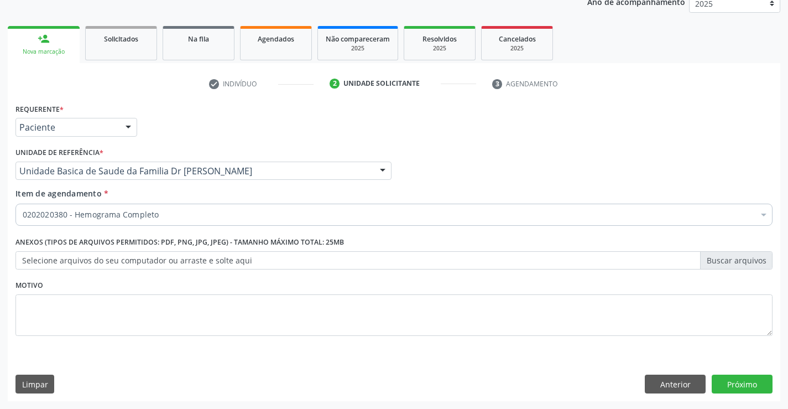
scroll to position [139, 0]
click at [661, 383] on button "Anterior" at bounding box center [675, 384] width 61 height 19
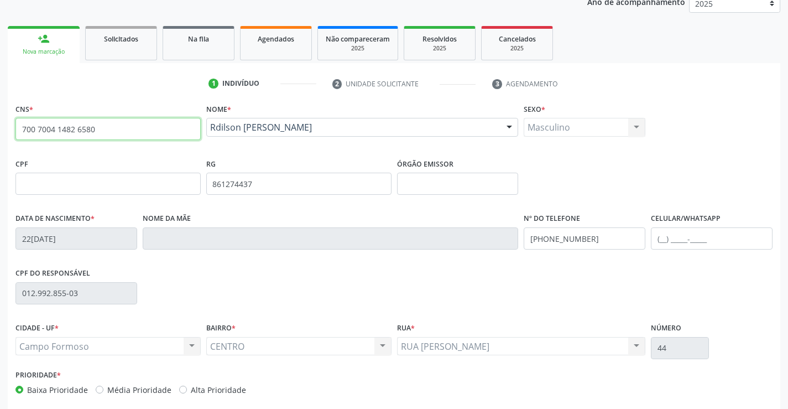
click at [111, 122] on input "700 7004 1482 6580" at bounding box center [107, 129] width 185 height 22
type input "7"
type input "700 1089 2382 3817"
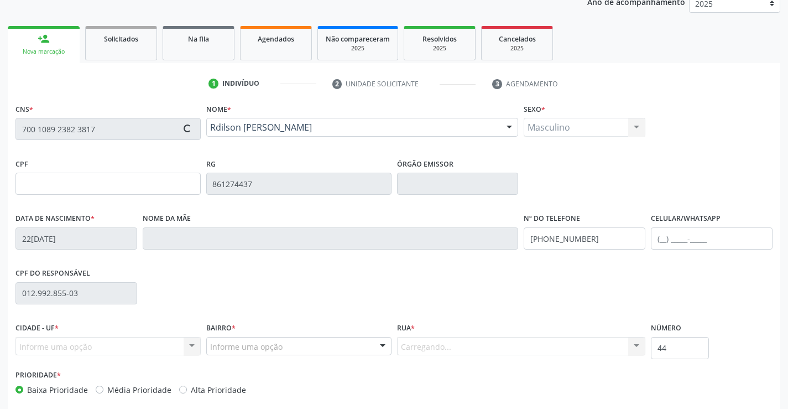
type input "0399493387"
type input "SSPBA"
type input "16[DATE]"
type input "[PHONE_NUMBER]"
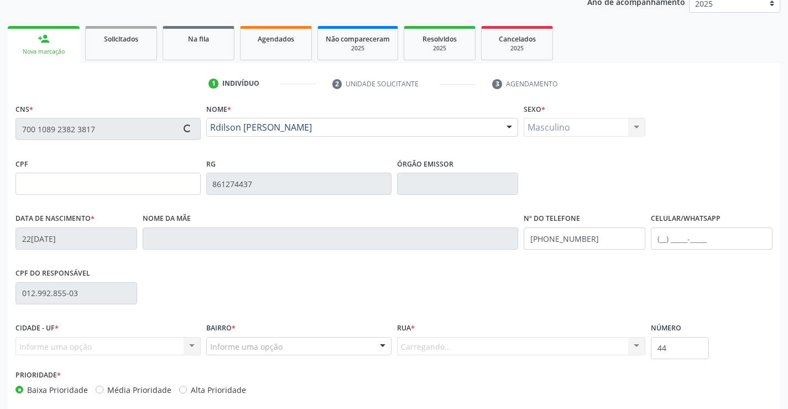
type input "399.429.105-49"
type input "S/N"
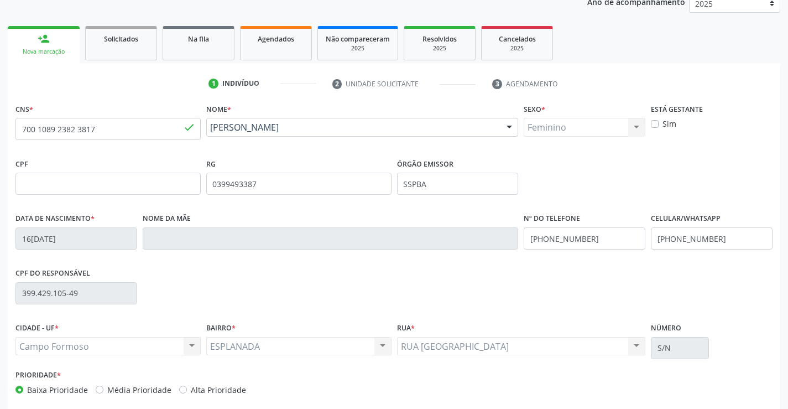
scroll to position [191, 0]
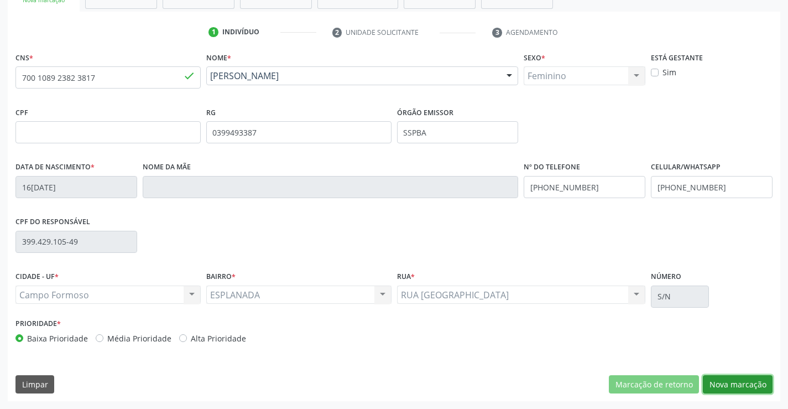
click at [729, 383] on button "Nova marcação" at bounding box center [738, 384] width 70 height 19
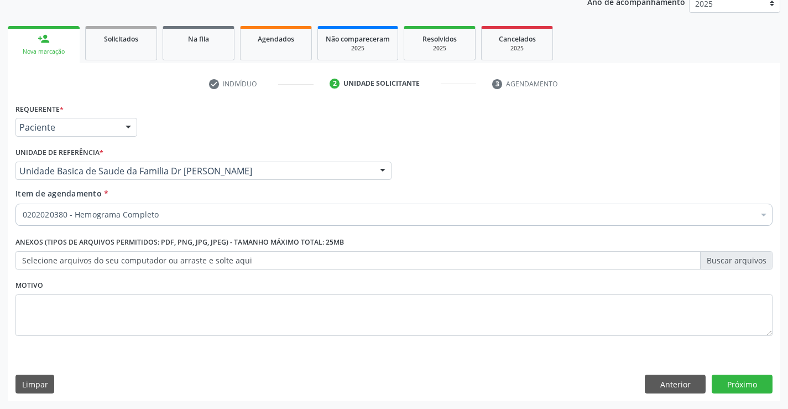
click at [128, 123] on div at bounding box center [128, 127] width 17 height 19
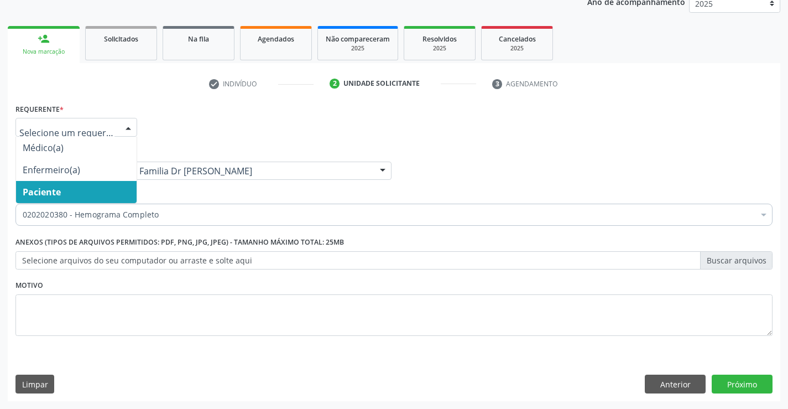
click at [89, 195] on span "Paciente" at bounding box center [76, 192] width 121 height 22
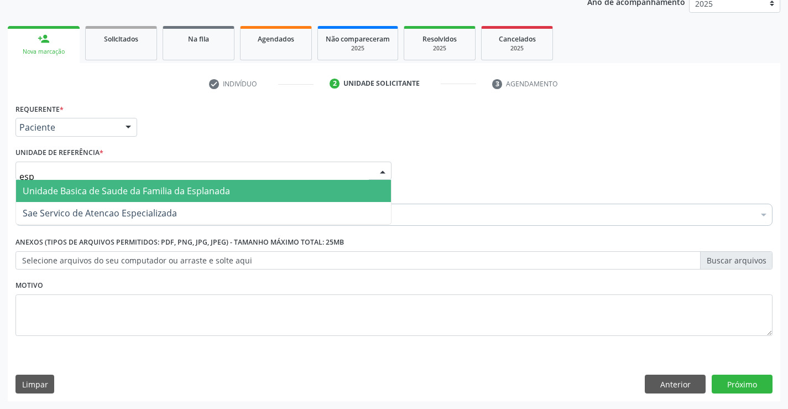
type input "espl"
click at [159, 188] on span "Unidade Basica de Saude da Familia da Esplanada" at bounding box center [126, 191] width 207 height 12
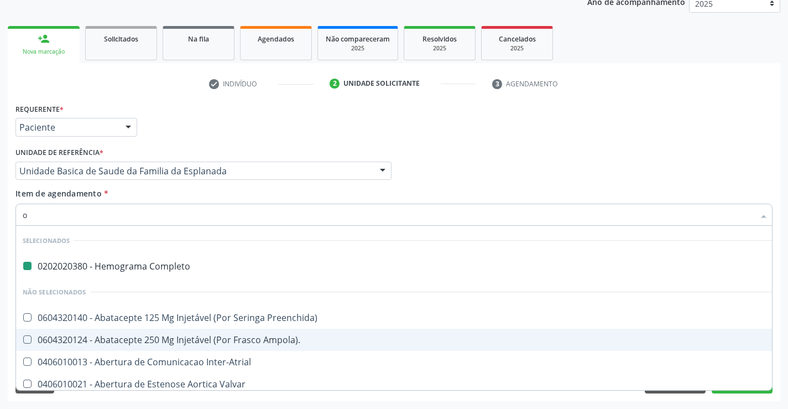
type input "of"
checkbox Completo "false"
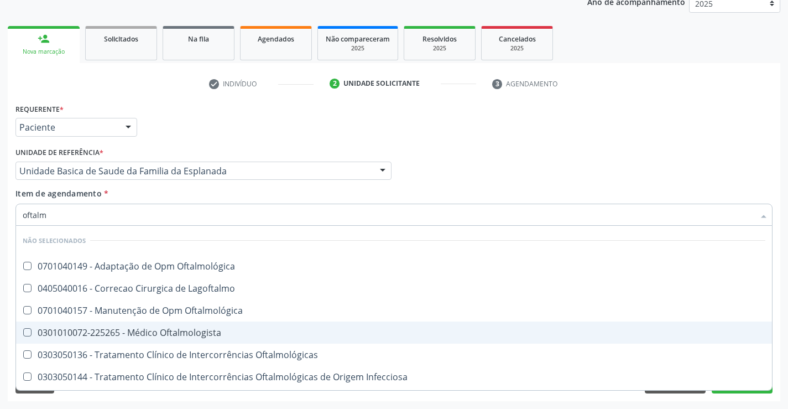
type input "oftalmo"
click at [188, 333] on div "0301010072-225265 - Médico Oftalmologista" at bounding box center [394, 332] width 743 height 9
checkbox Oftalmologista "true"
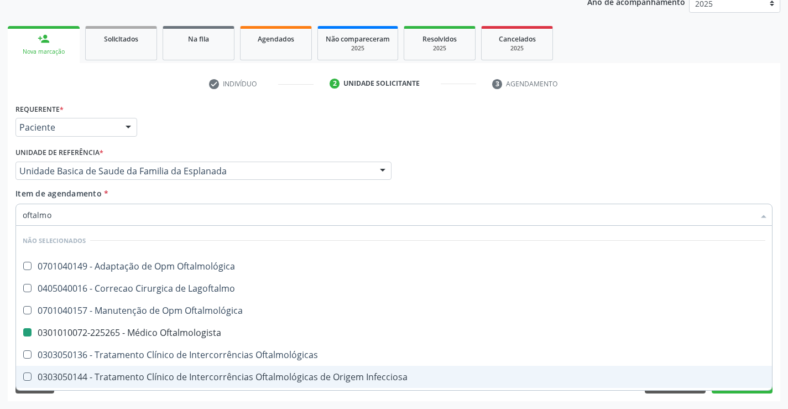
click at [247, 399] on div "Requerente * Paciente Médico(a) Enfermeiro(a) Paciente Nenhum resultado encontr…" at bounding box center [394, 251] width 773 height 300
checkbox Oftalmológica "true"
checkbox Oftalmologista "false"
checkbox Lagoftalmo "true"
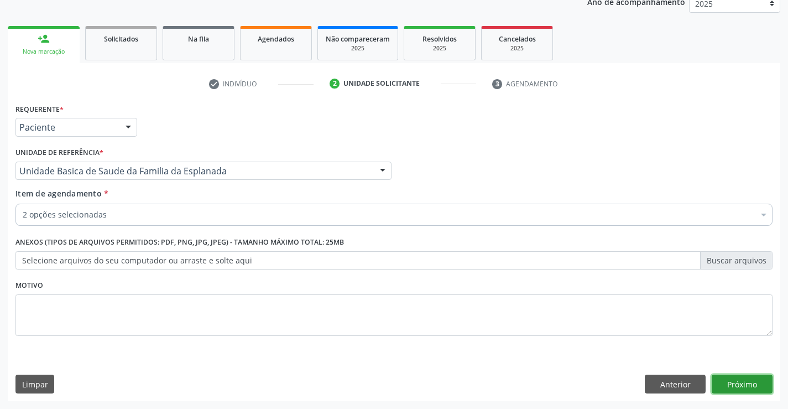
click at [737, 382] on button "Próximo" at bounding box center [742, 384] width 61 height 19
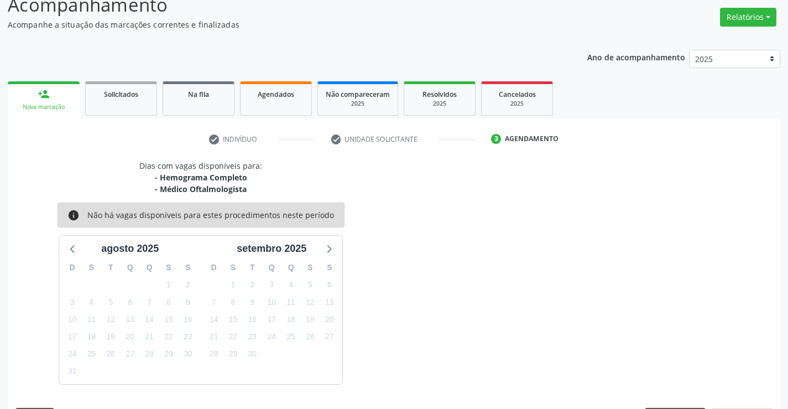
scroll to position [117, 0]
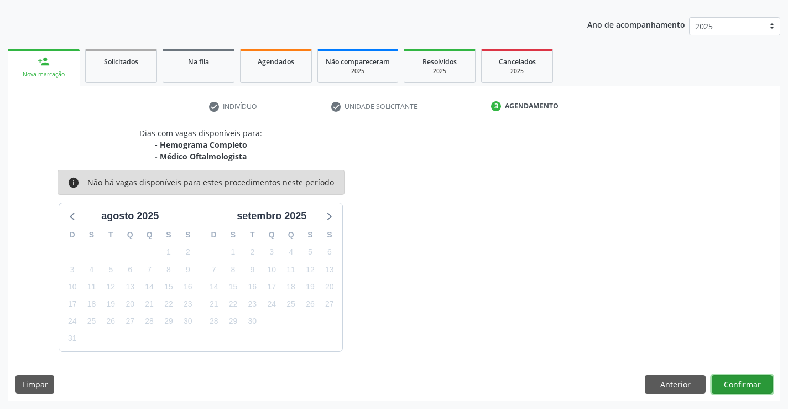
click at [729, 381] on button "Confirmar" at bounding box center [742, 384] width 61 height 19
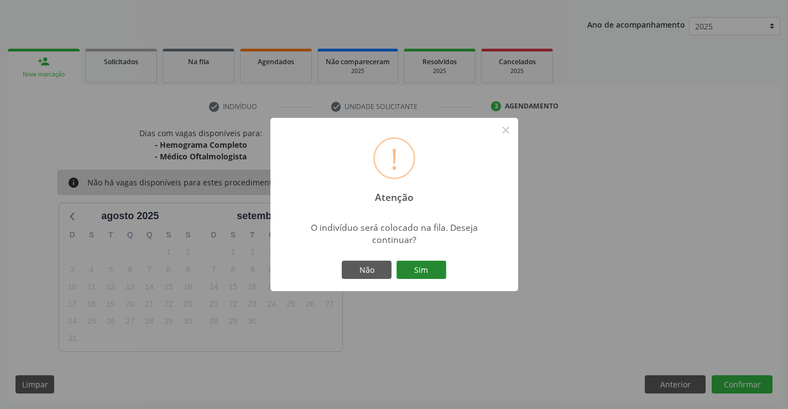
click at [428, 269] on button "Sim" at bounding box center [422, 270] width 50 height 19
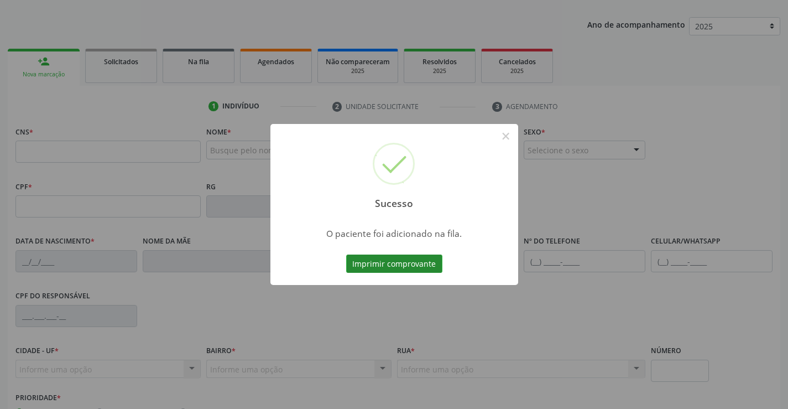
click at [428, 266] on button "Imprimir comprovante" at bounding box center [394, 263] width 96 height 19
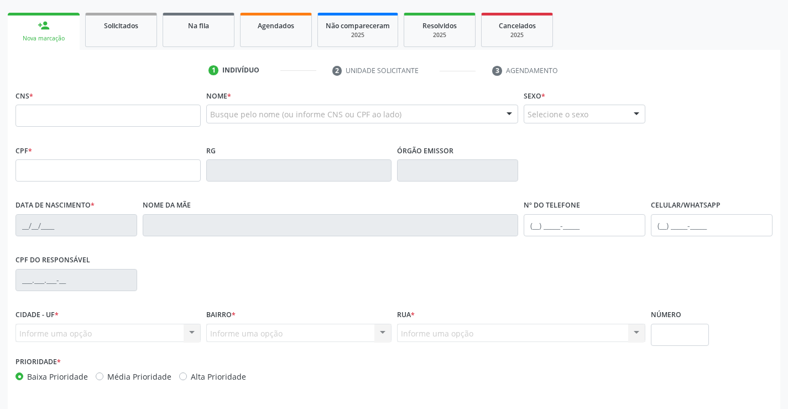
scroll to position [172, 0]
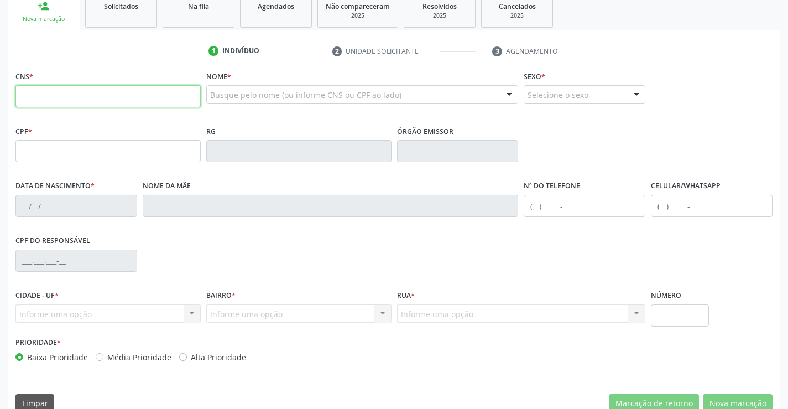
click at [62, 97] on input "text" at bounding box center [107, 96] width 185 height 22
type input "709 6076 0439 2779"
type input "[DATE]"
type input "[PHONE_NUMBER]"
type input "S/N"
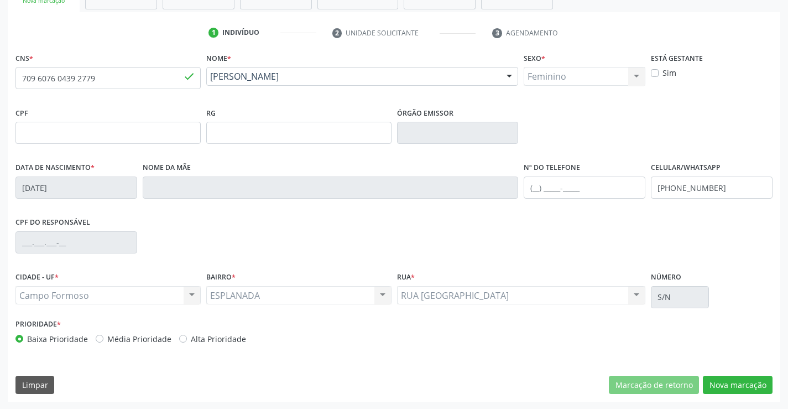
scroll to position [191, 0]
click at [729, 379] on button "Nova marcação" at bounding box center [738, 384] width 70 height 19
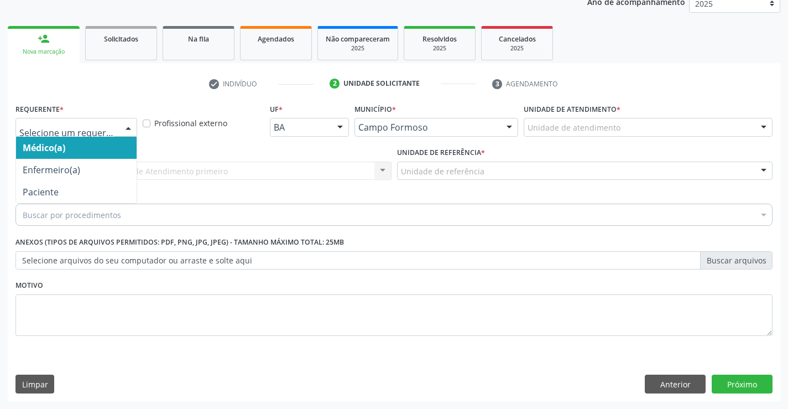
click at [127, 123] on div at bounding box center [128, 127] width 17 height 19
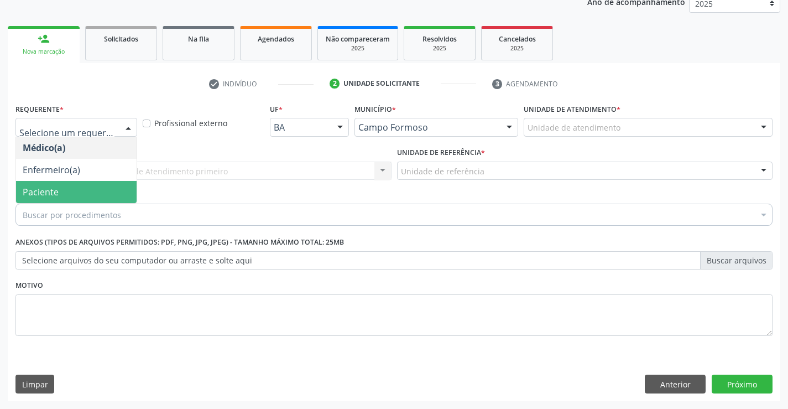
click at [69, 194] on span "Paciente" at bounding box center [76, 192] width 121 height 22
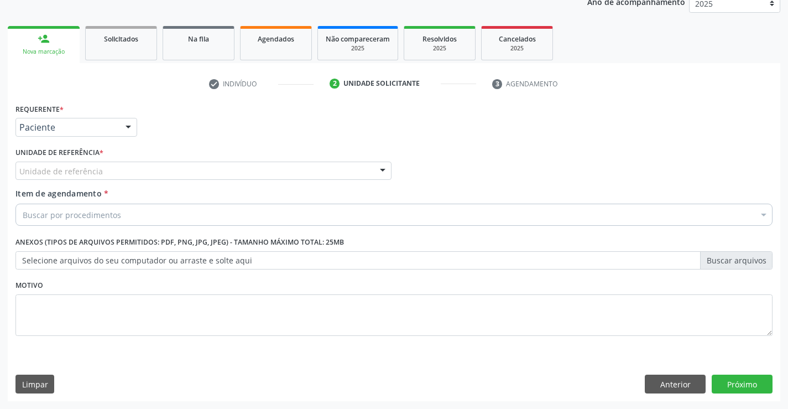
click at [56, 190] on span "Paciente" at bounding box center [42, 192] width 38 height 12
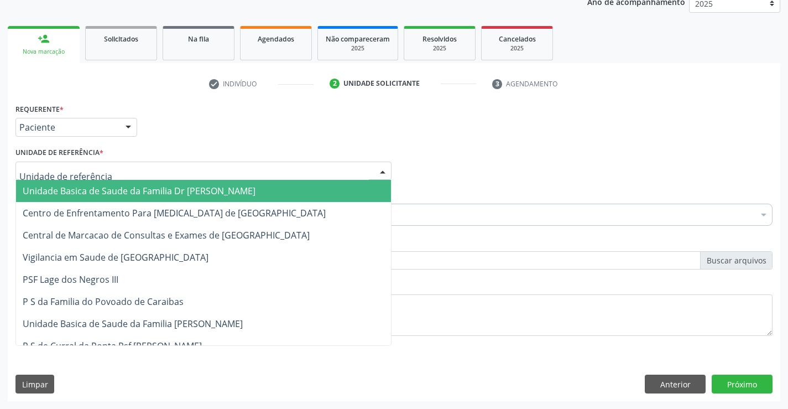
click at [124, 169] on div at bounding box center [203, 171] width 376 height 19
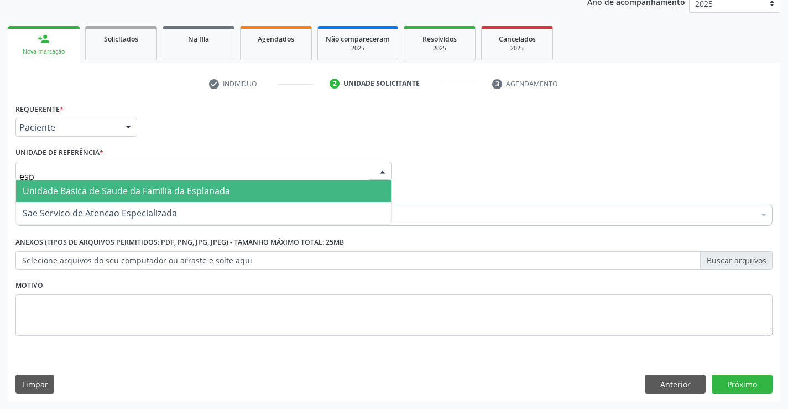
type input "espl"
click at [136, 189] on span "Unidade Basica de Saude da Familia da Esplanada" at bounding box center [126, 191] width 207 height 12
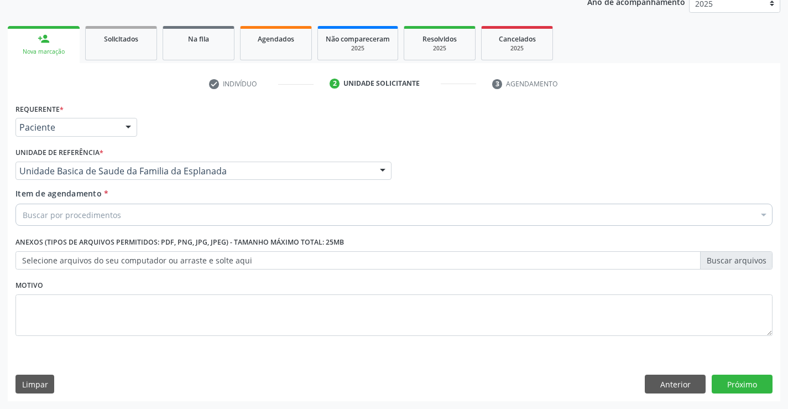
click at [124, 217] on div "Buscar por procedimentos" at bounding box center [393, 215] width 757 height 22
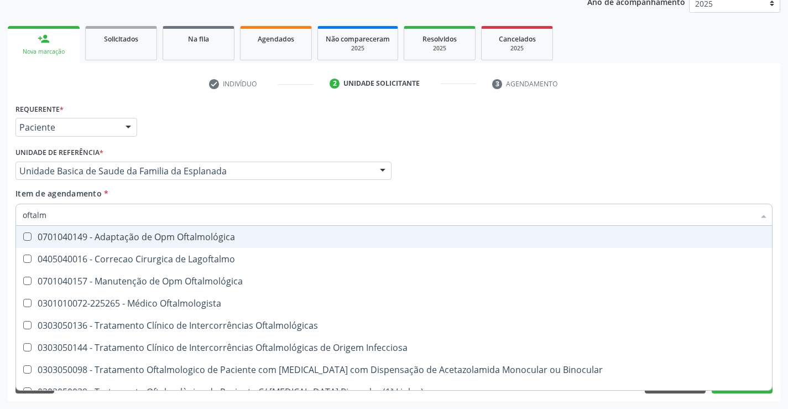
type input "oftalmo"
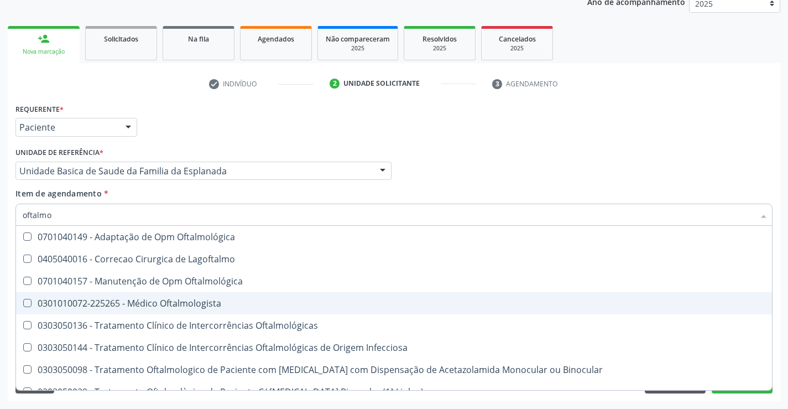
click at [135, 299] on div "0301010072-225265 - Médico Oftalmologista" at bounding box center [394, 303] width 743 height 9
checkbox Oftalmologista "true"
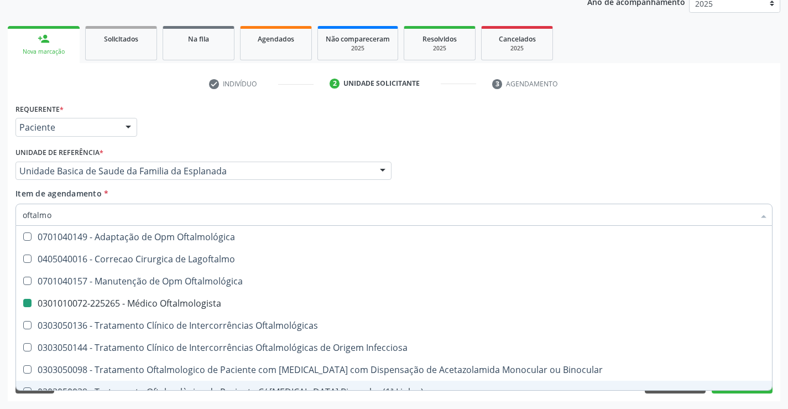
click at [211, 399] on div "Requerente * Paciente Médico(a) Enfermeiro(a) Paciente Nenhum resultado encontr…" at bounding box center [394, 251] width 773 height 300
checkbox Lagoftalmo "true"
checkbox Oftalmologista "false"
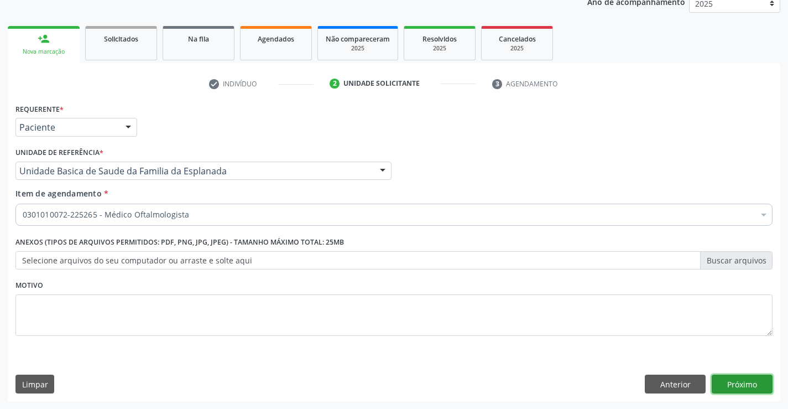
click at [755, 380] on button "Próximo" at bounding box center [742, 384] width 61 height 19
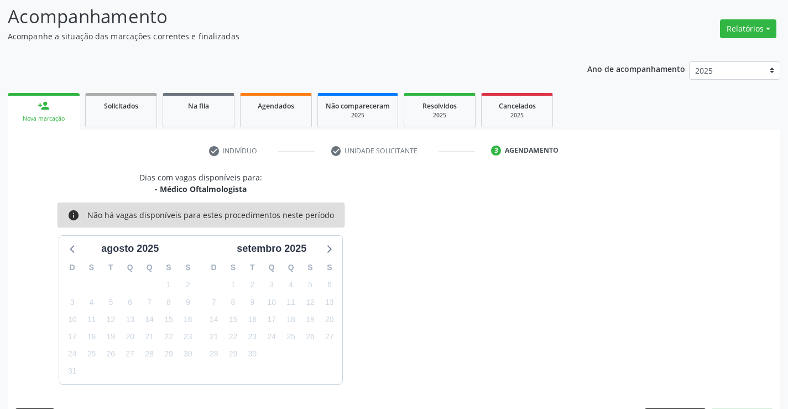
scroll to position [105, 0]
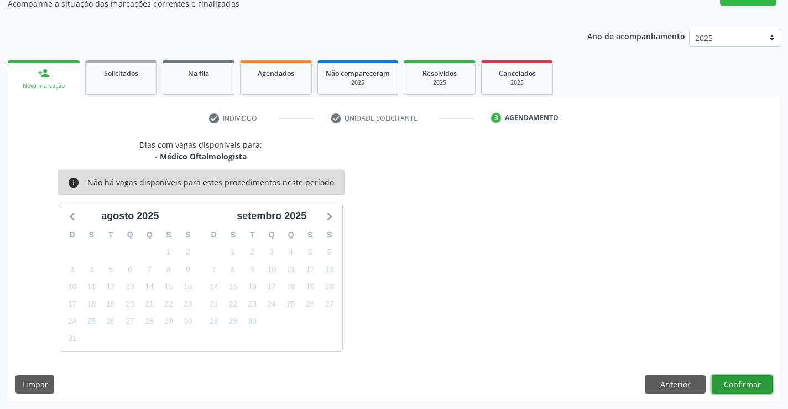
click at [755, 380] on button "Confirmar" at bounding box center [742, 384] width 61 height 19
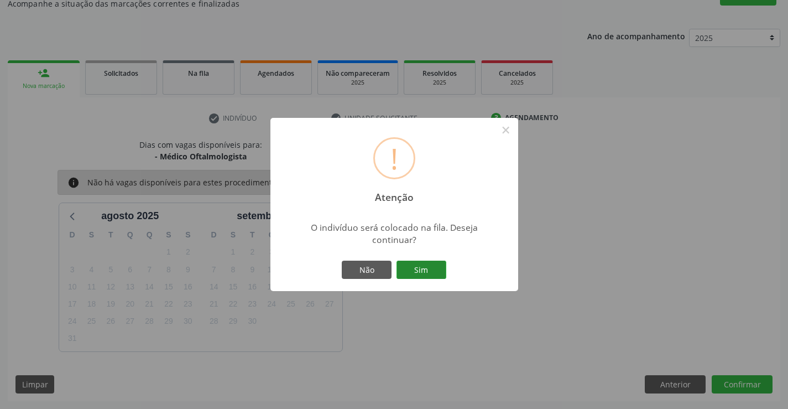
click at [435, 264] on button "Sim" at bounding box center [422, 270] width 50 height 19
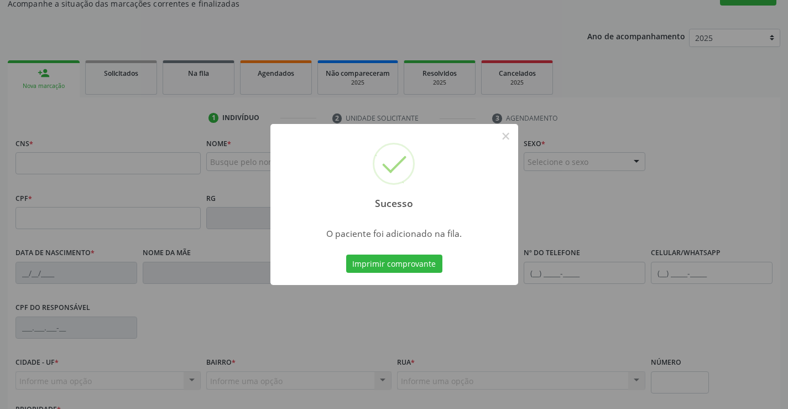
click at [346, 254] on button "Imprimir comprovante" at bounding box center [394, 263] width 96 height 19
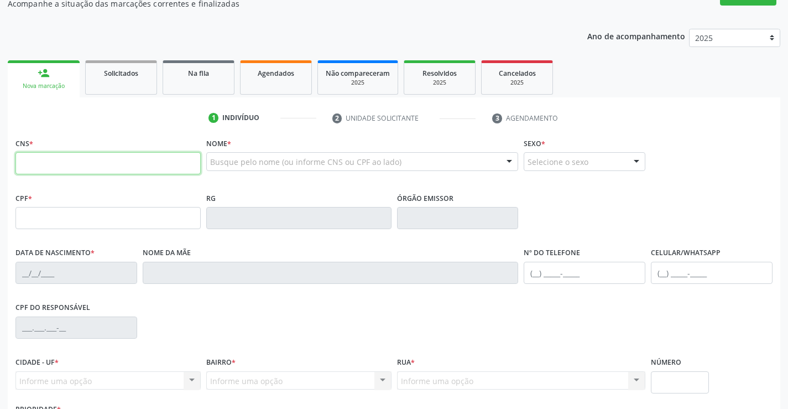
click at [53, 165] on input "text" at bounding box center [107, 163] width 185 height 22
type input "703 4012 2540 5519"
type input "0946166803"
type input "15[DATE]"
type input "[PHONE_NUMBER]"
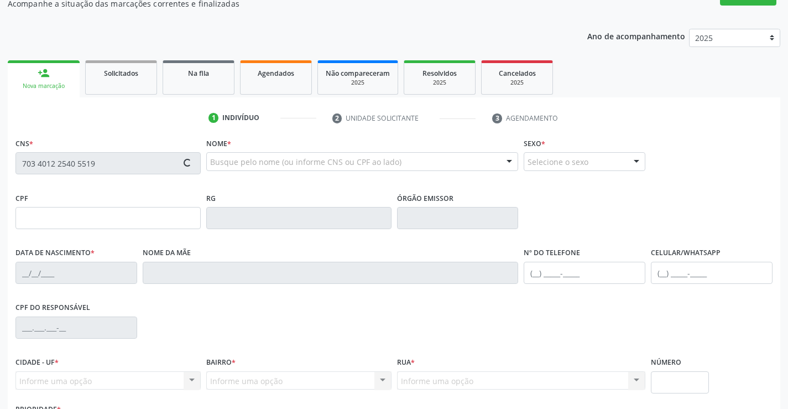
type input "80"
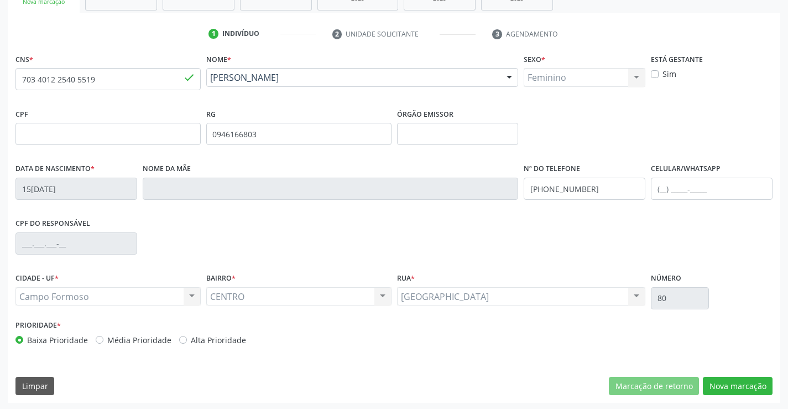
scroll to position [191, 0]
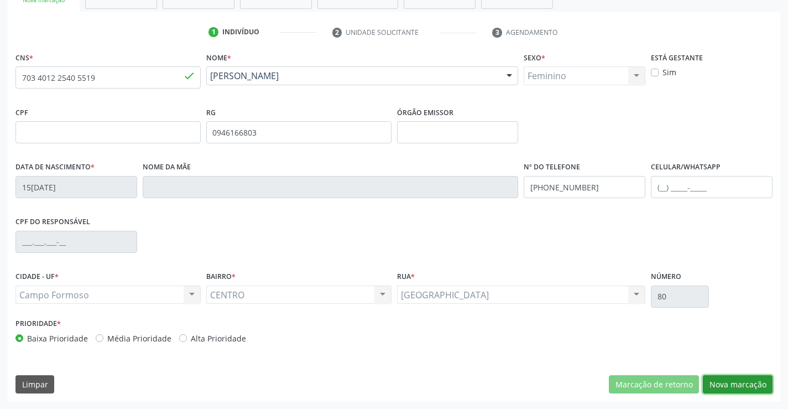
click at [734, 385] on button "Nova marcação" at bounding box center [738, 384] width 70 height 19
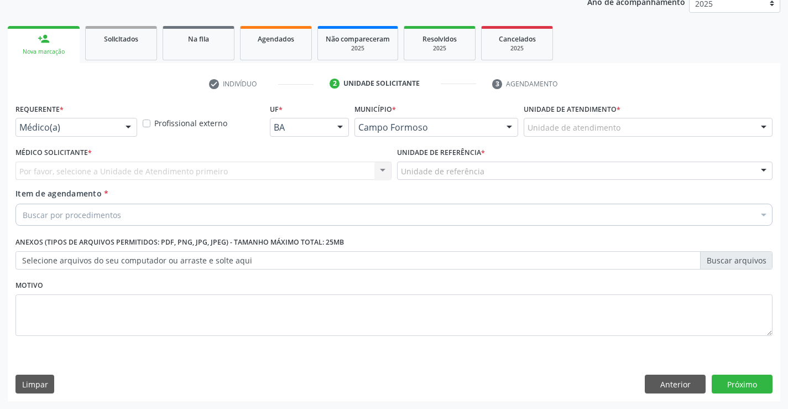
scroll to position [139, 0]
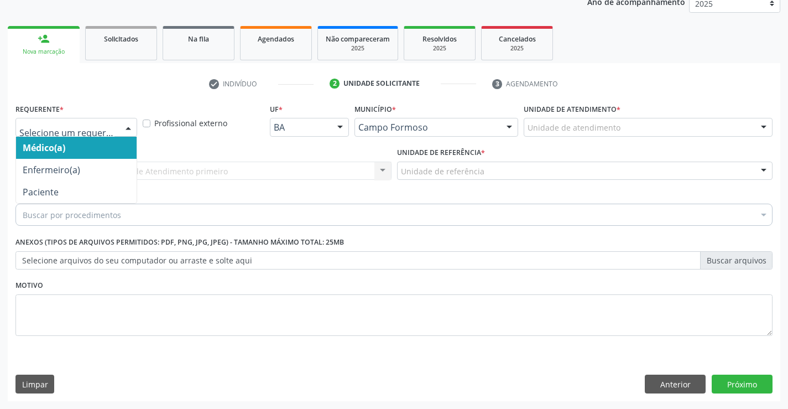
click at [130, 123] on div at bounding box center [128, 127] width 17 height 19
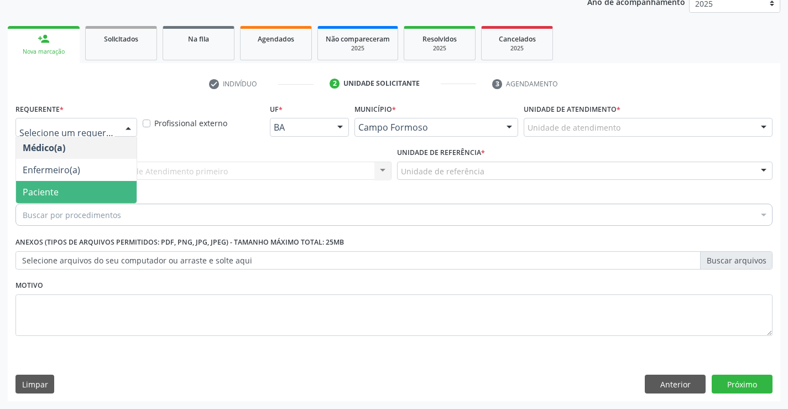
click at [118, 186] on span "Paciente" at bounding box center [76, 192] width 121 height 22
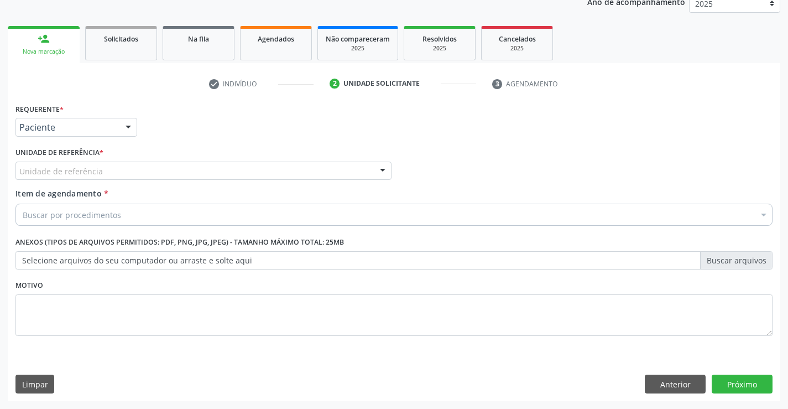
click at [176, 166] on div "Unidade de referência" at bounding box center [203, 171] width 376 height 19
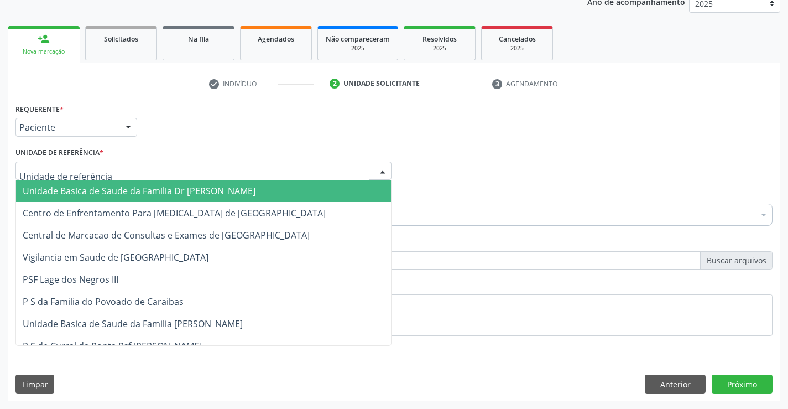
click at [210, 196] on span "Unidade Basica de Saude da Familia Dr [PERSON_NAME]" at bounding box center [139, 191] width 233 height 12
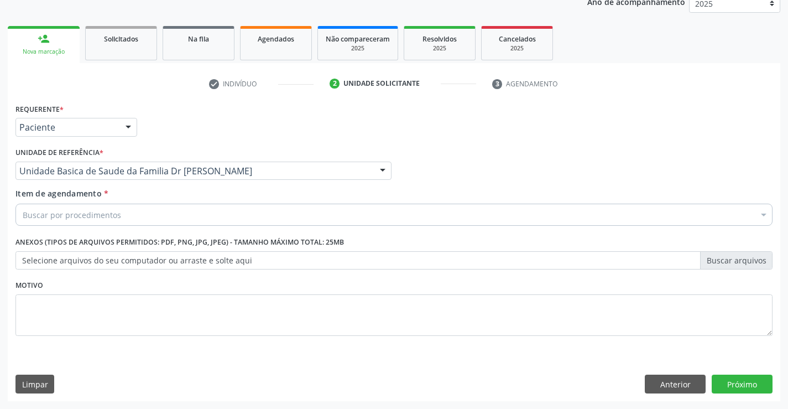
click at [141, 216] on div "Buscar por procedimentos" at bounding box center [393, 215] width 757 height 22
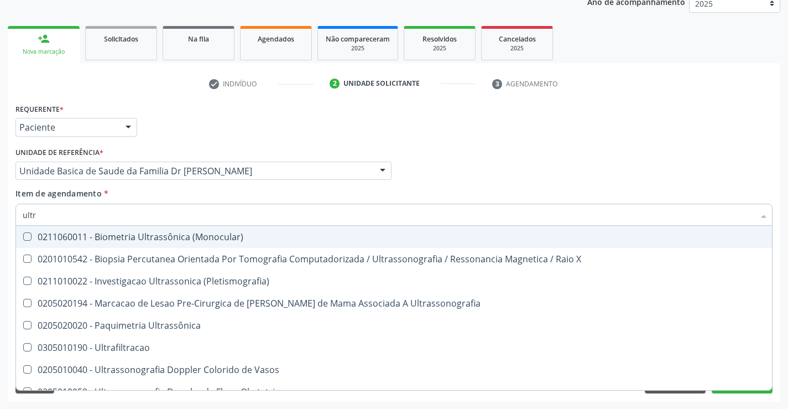
type input "ultra"
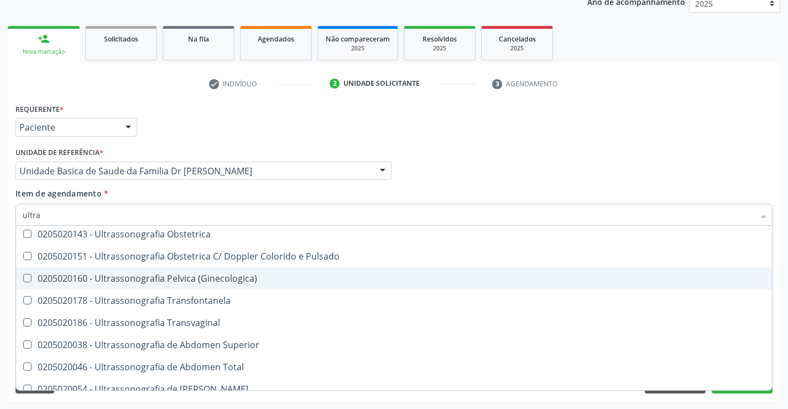
scroll to position [221, 0]
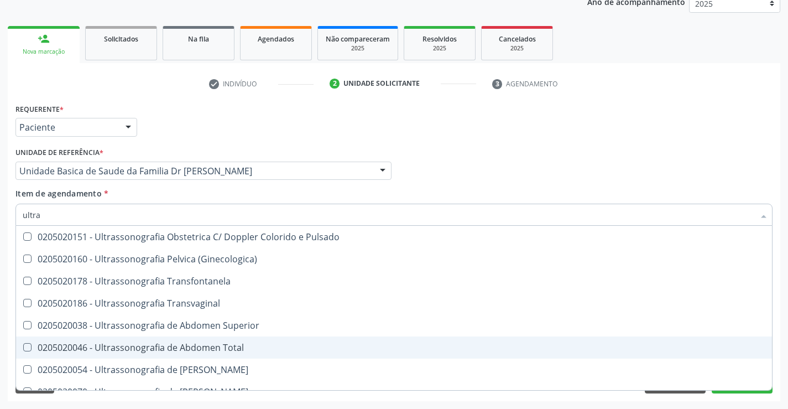
drag, startPoint x: 201, startPoint y: 347, endPoint x: 207, endPoint y: 365, distance: 18.7
click at [202, 347] on div "0205020046 - Ultrassonografia de Abdomen Total" at bounding box center [394, 347] width 743 height 9
checkbox Total "true"
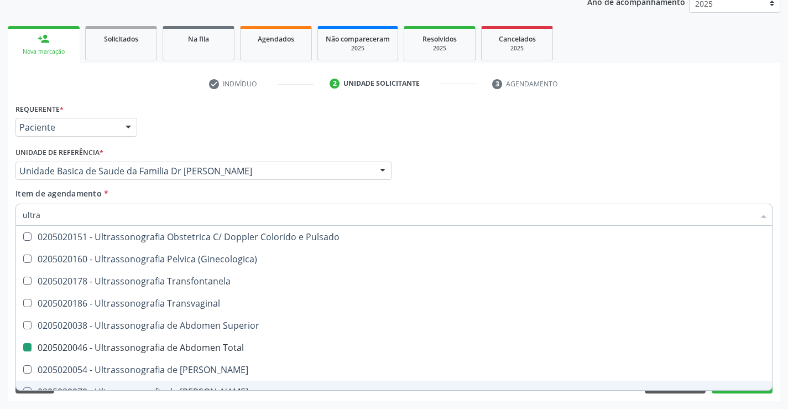
click at [277, 404] on div "Acompanhamento Acompanhe a situação das marcações correntes e finalizadas Relat…" at bounding box center [394, 164] width 788 height 487
checkbox X "true"
checkbox Total "false"
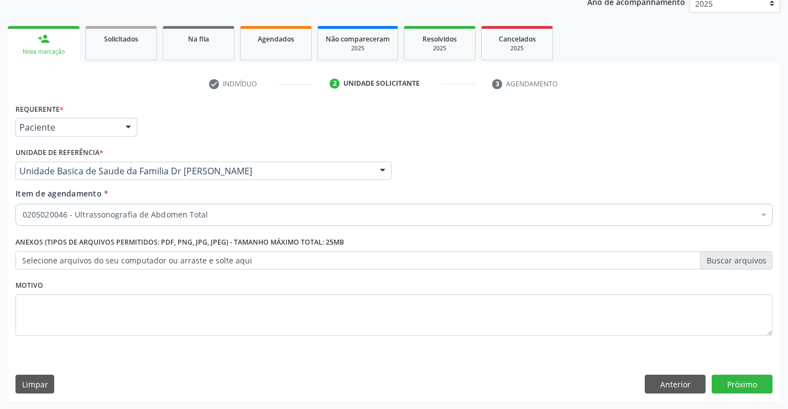
scroll to position [0, 0]
click at [662, 384] on button "Anterior" at bounding box center [675, 384] width 61 height 19
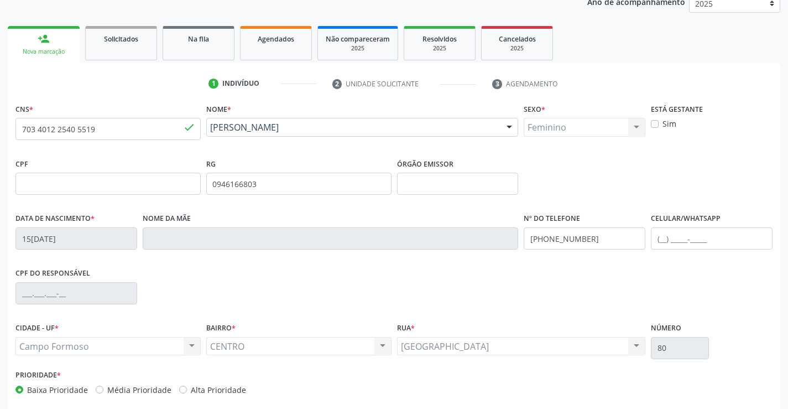
scroll to position [191, 0]
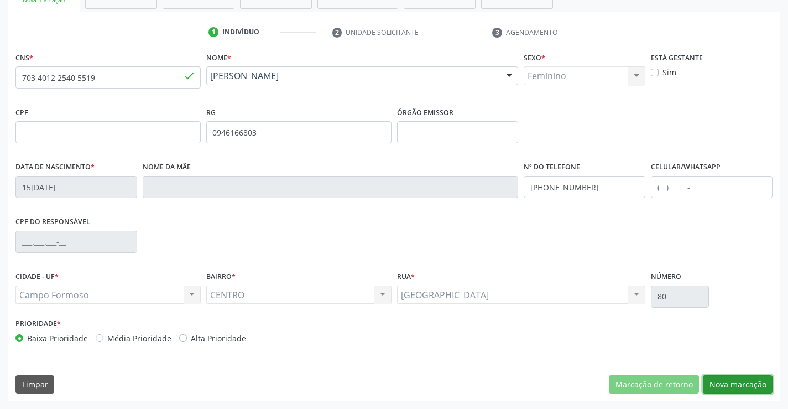
click at [747, 381] on button "Nova marcação" at bounding box center [738, 384] width 70 height 19
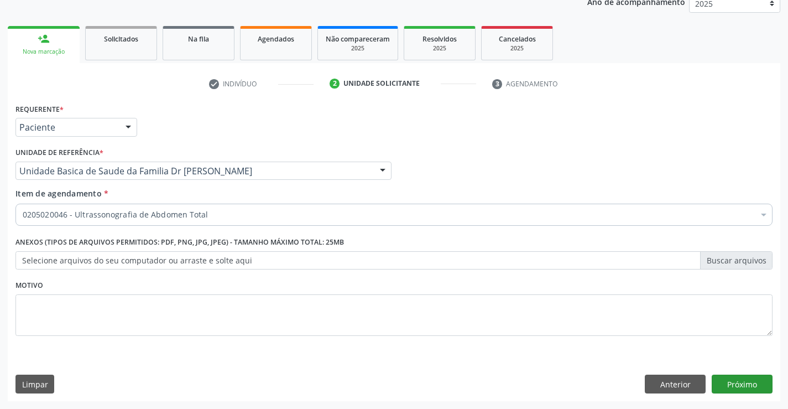
scroll to position [139, 0]
click at [129, 124] on div at bounding box center [128, 127] width 17 height 19
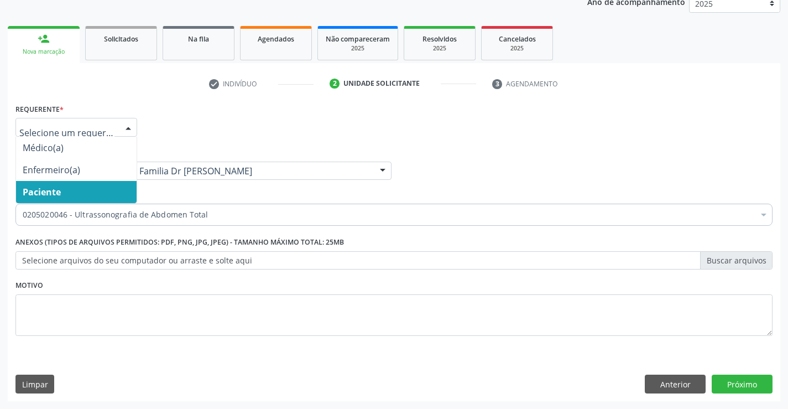
click at [56, 193] on span "Paciente" at bounding box center [42, 192] width 38 height 12
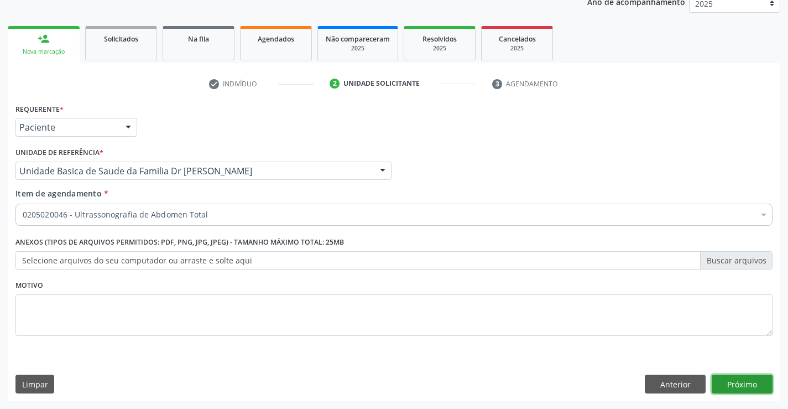
click at [734, 383] on button "Próximo" at bounding box center [742, 384] width 61 height 19
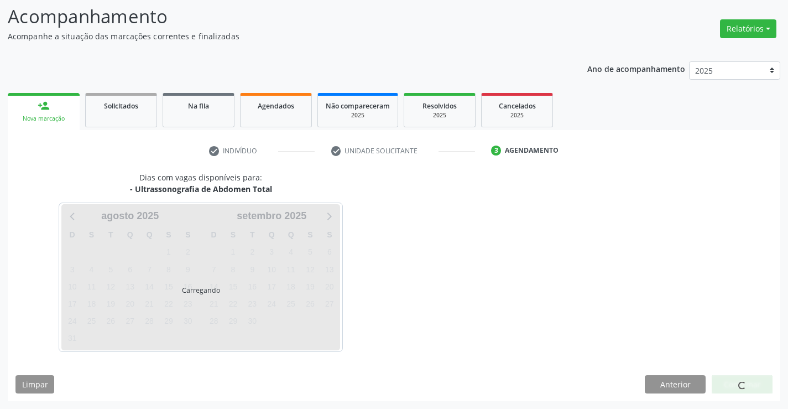
scroll to position [72, 0]
